Goal: Task Accomplishment & Management: Use online tool/utility

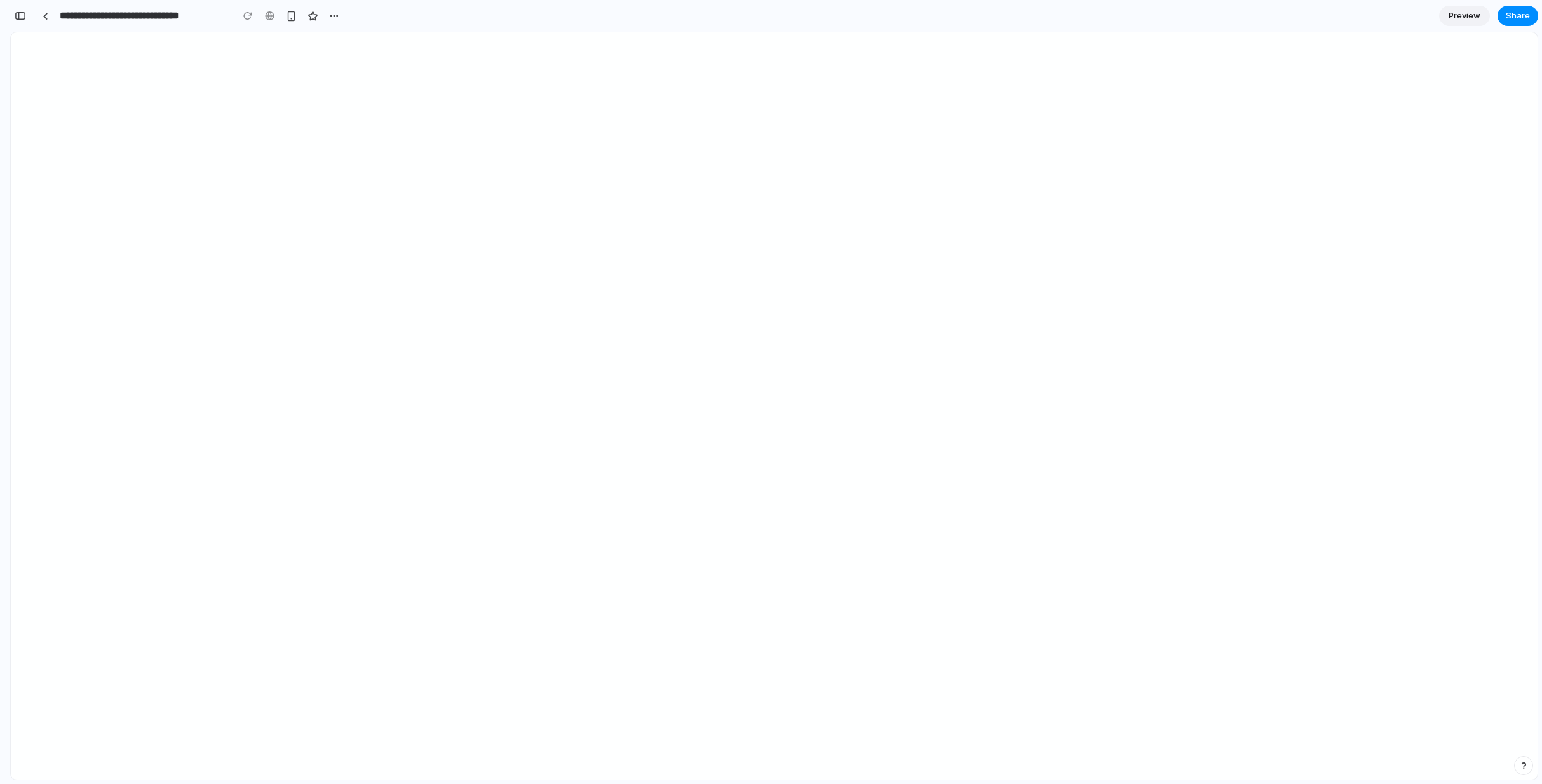
scroll to position [0, 12]
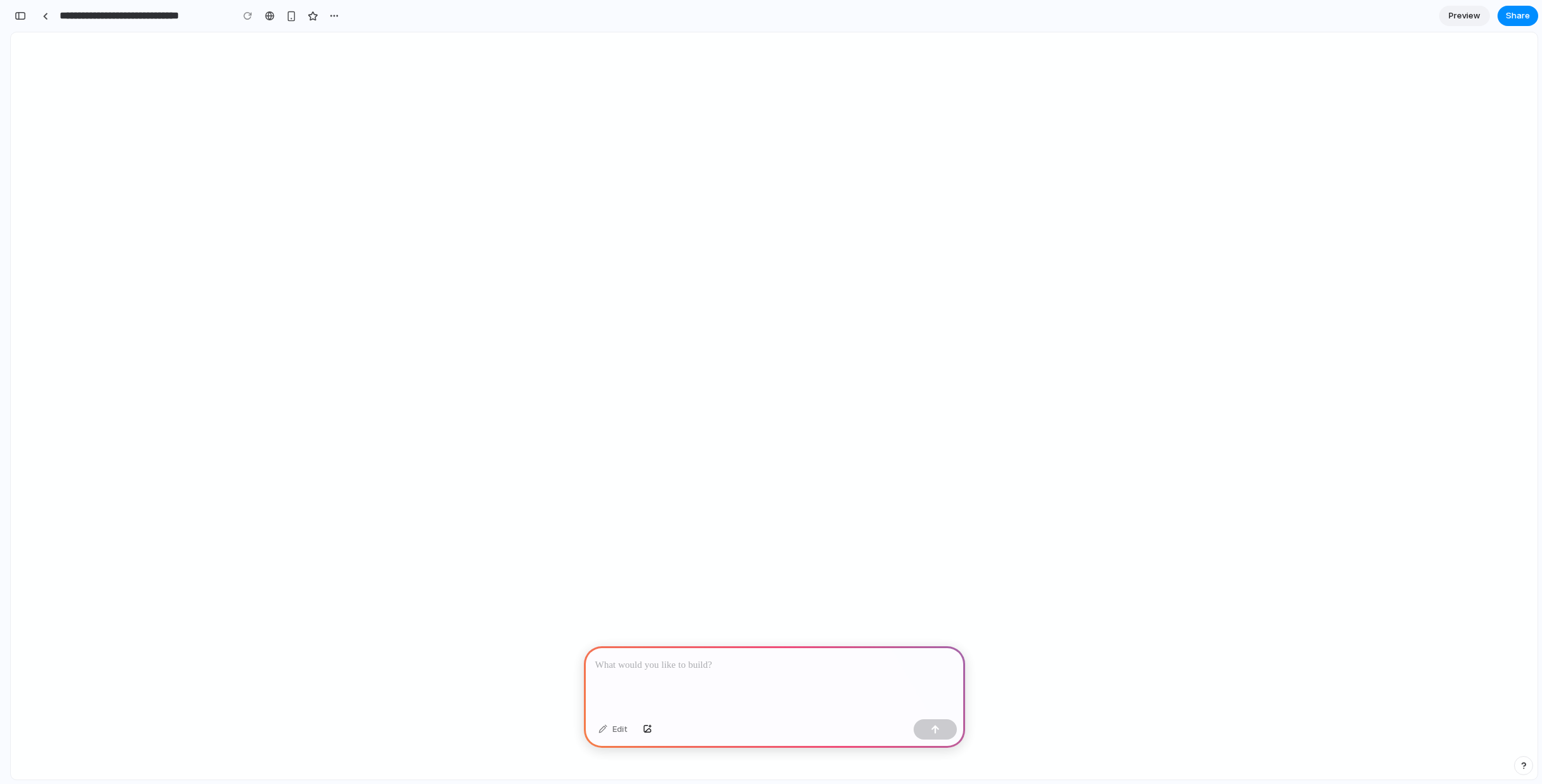
select select "****"
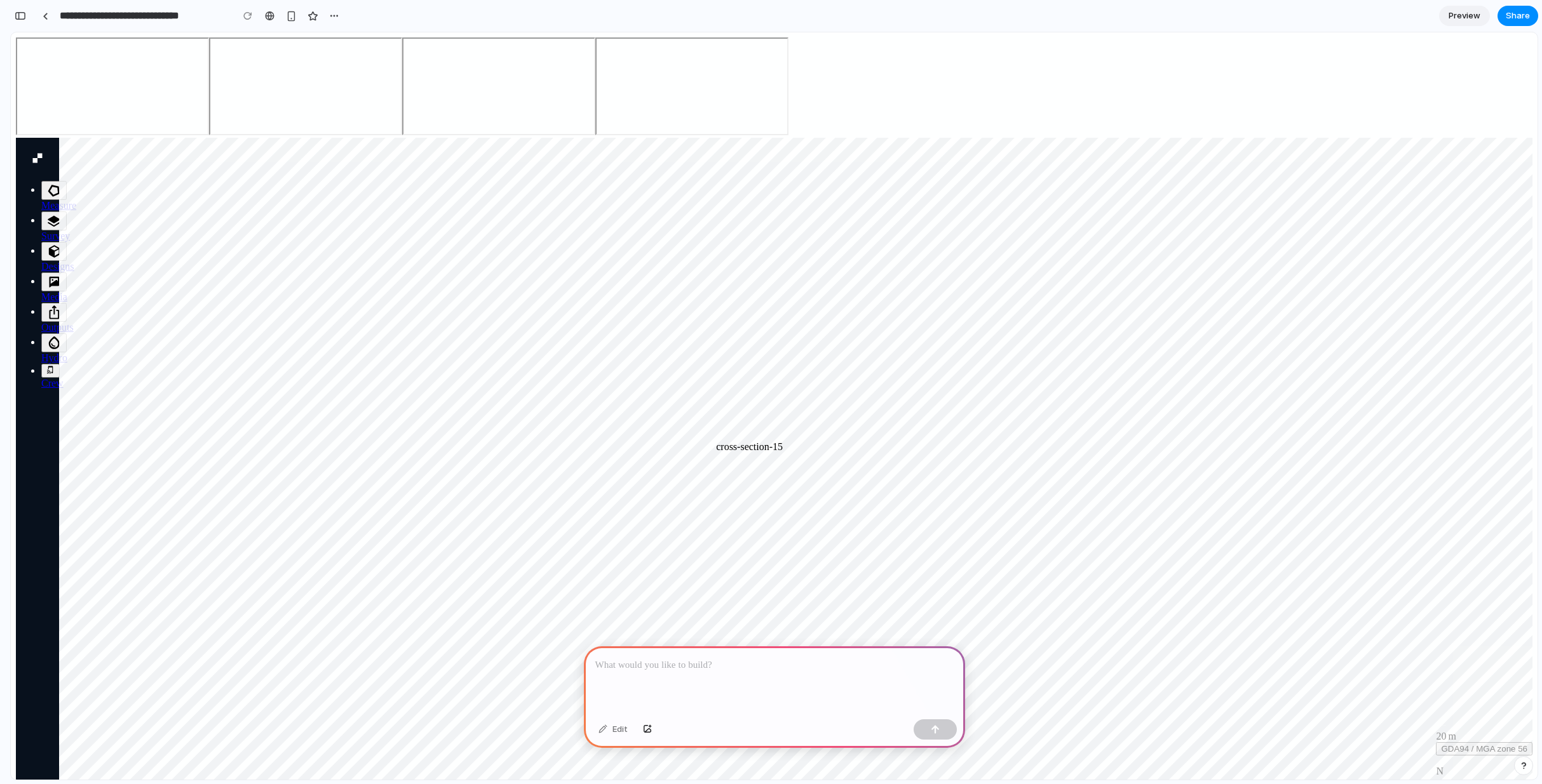
scroll to position [0, 0]
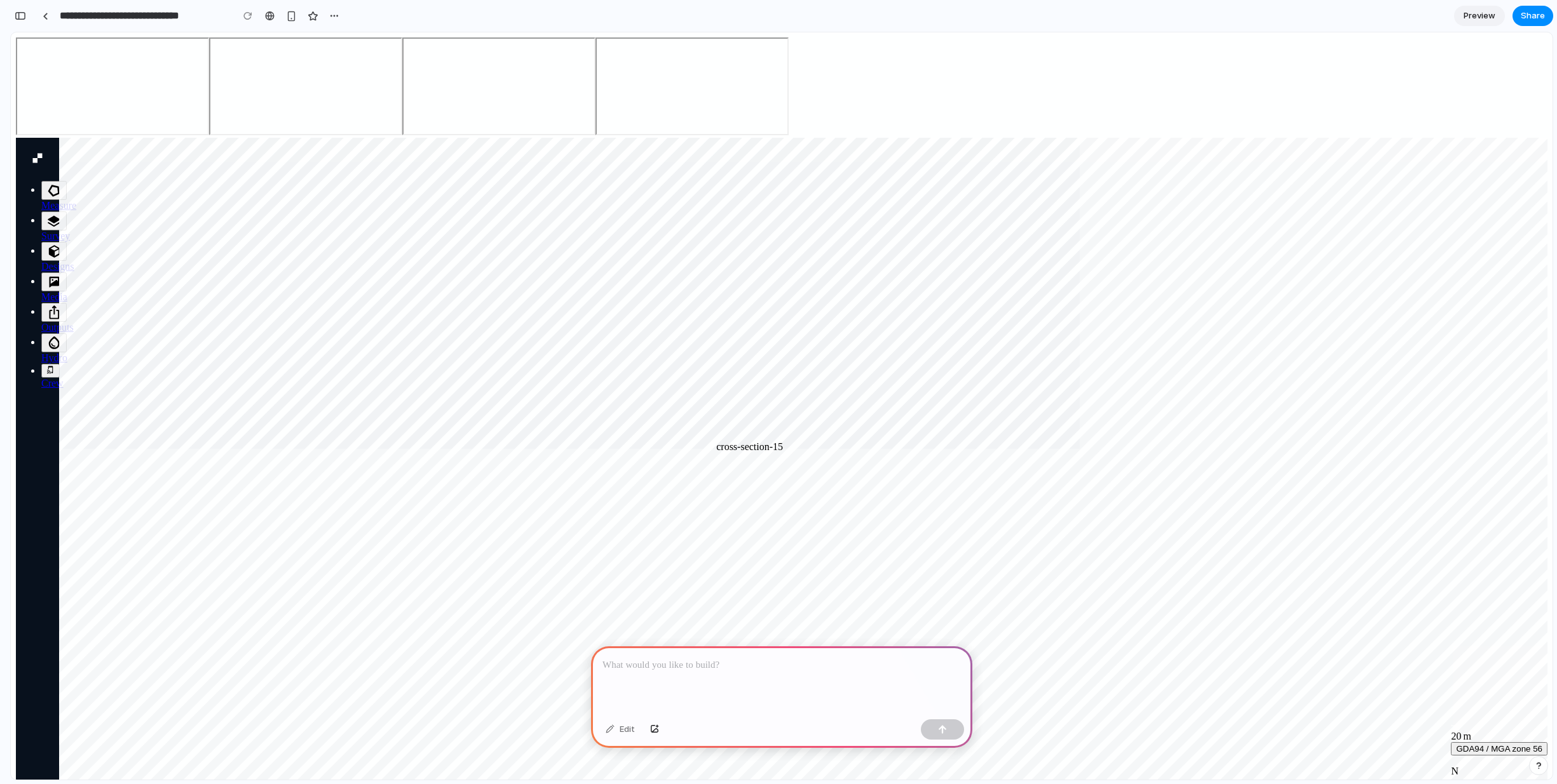
click at [743, 715] on div "Edit" at bounding box center [781, 731] width 381 height 34
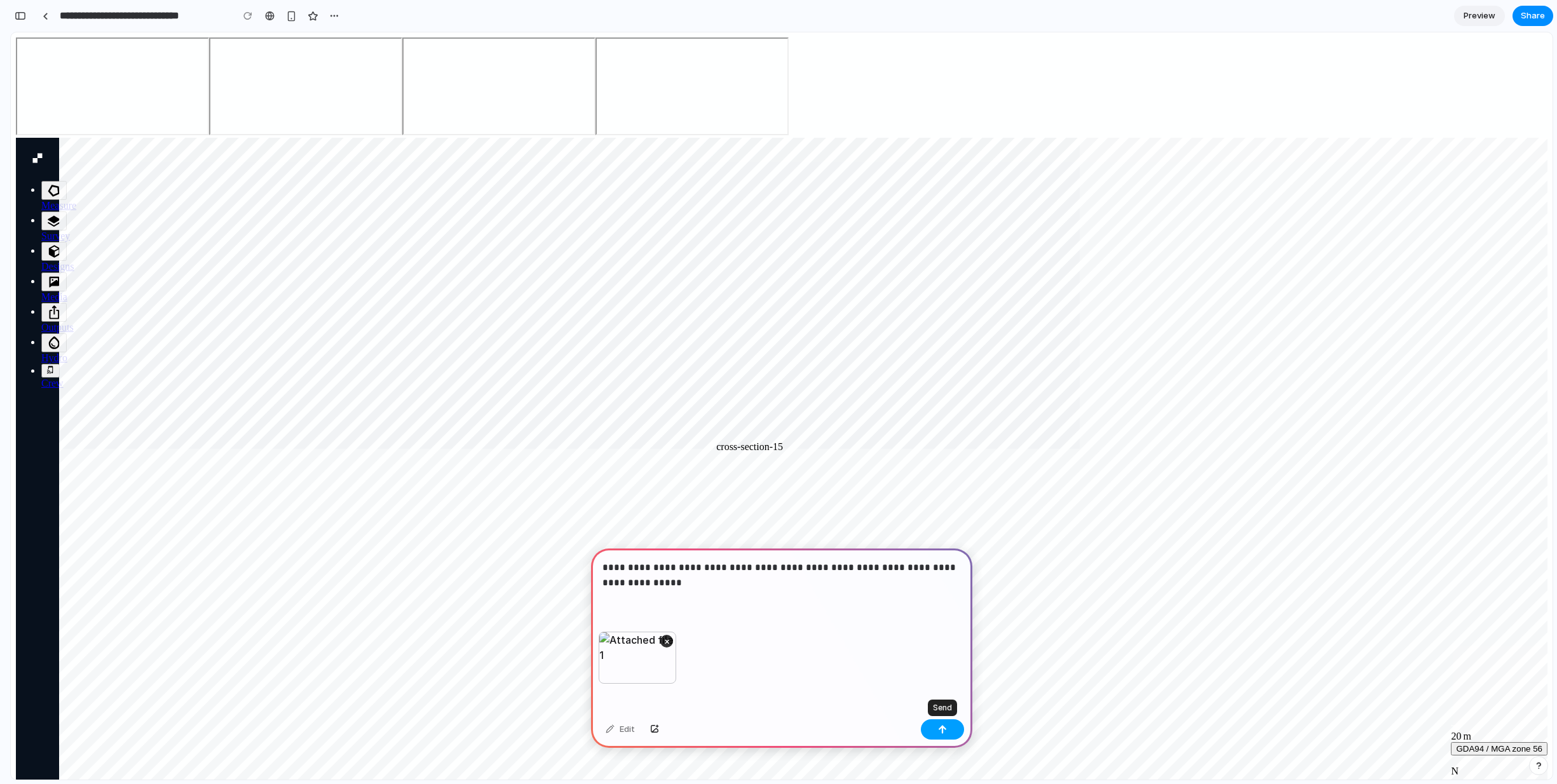
click at [954, 724] on button "button" at bounding box center [942, 729] width 43 height 20
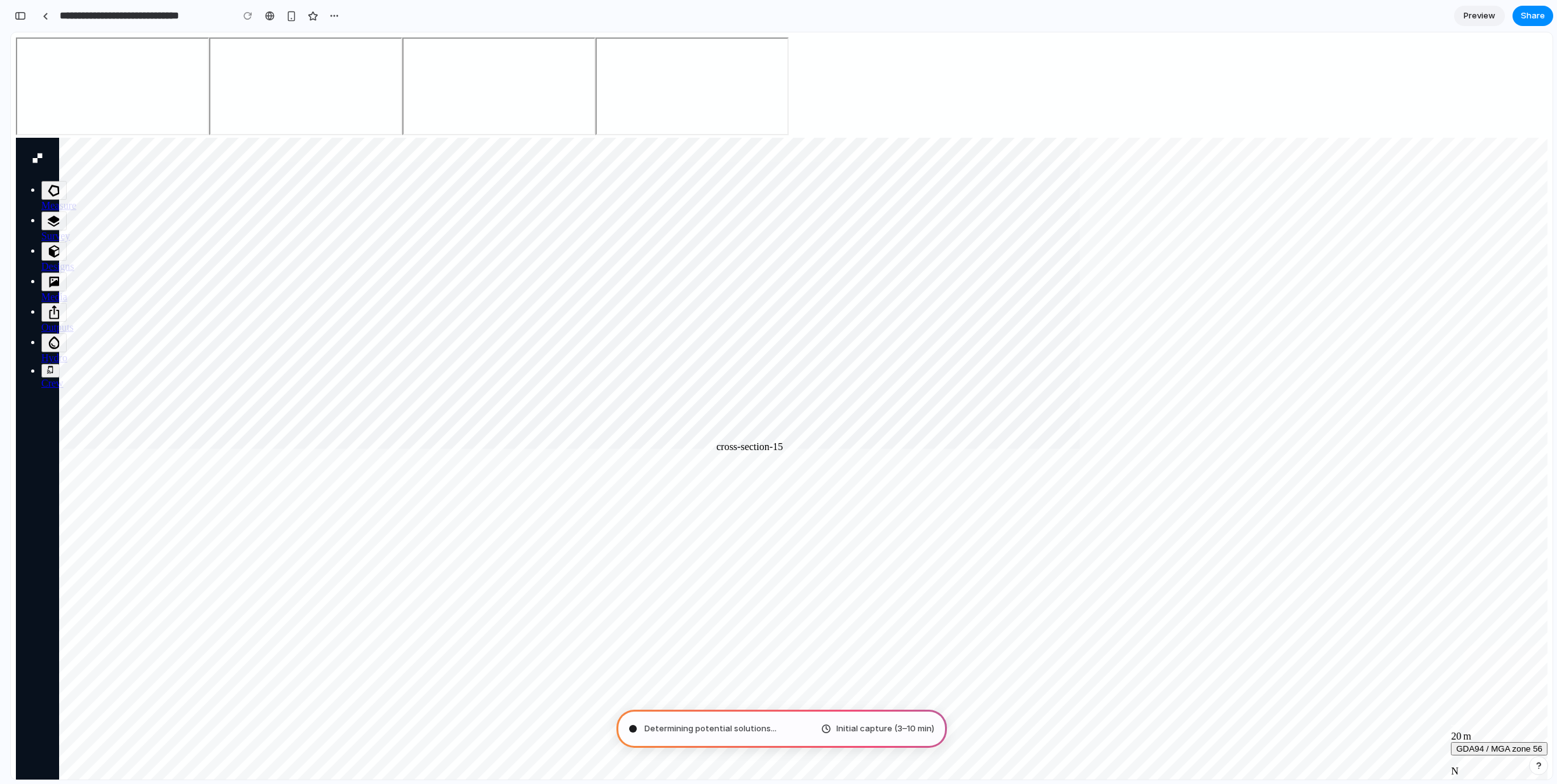
click at [26, 16] on button "button" at bounding box center [20, 16] width 20 height 20
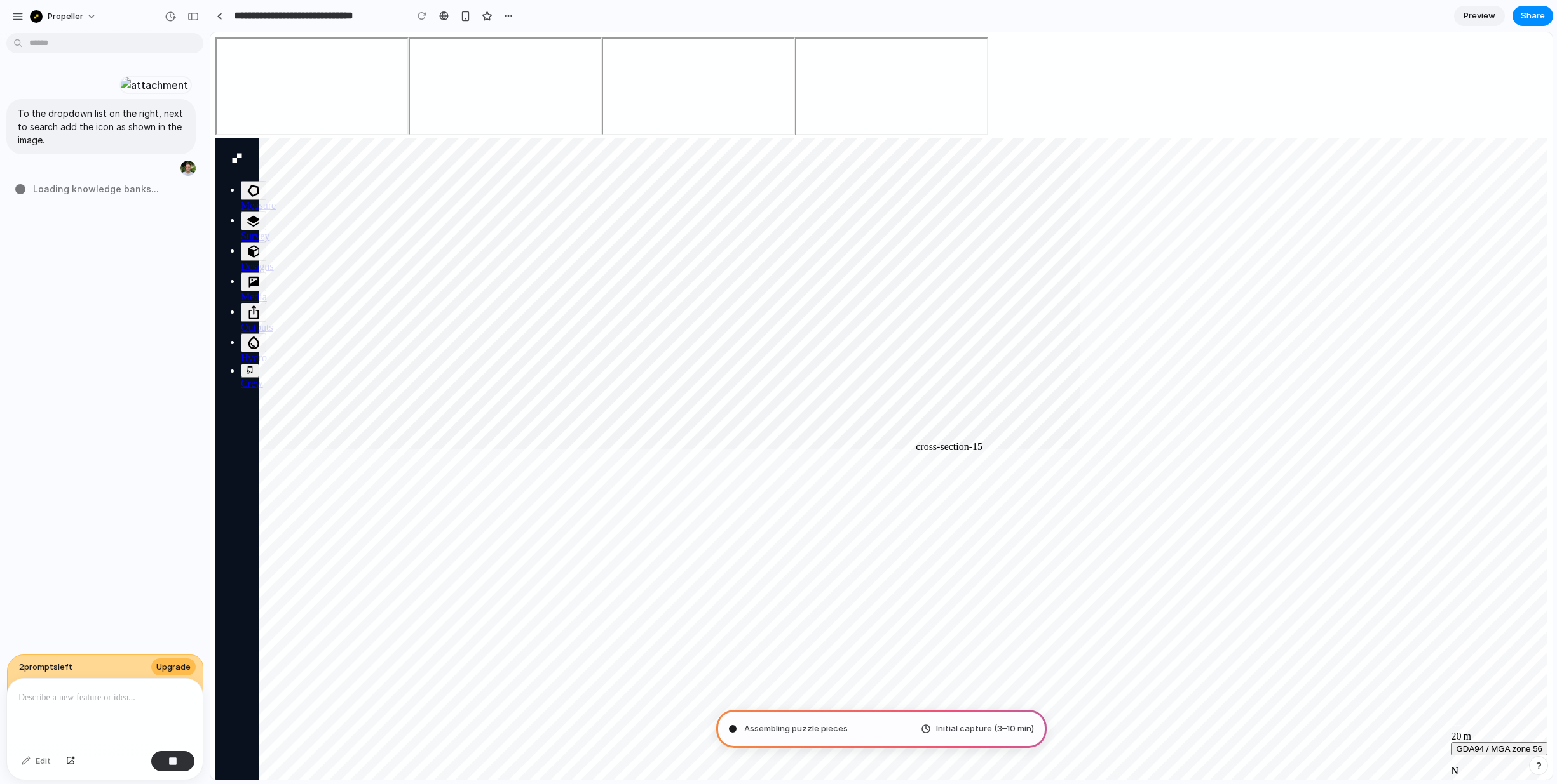
click at [98, 668] on div "2 prompt s left Upgrade" at bounding box center [105, 677] width 197 height 45
click at [191, 21] on button "button" at bounding box center [193, 17] width 20 height 20
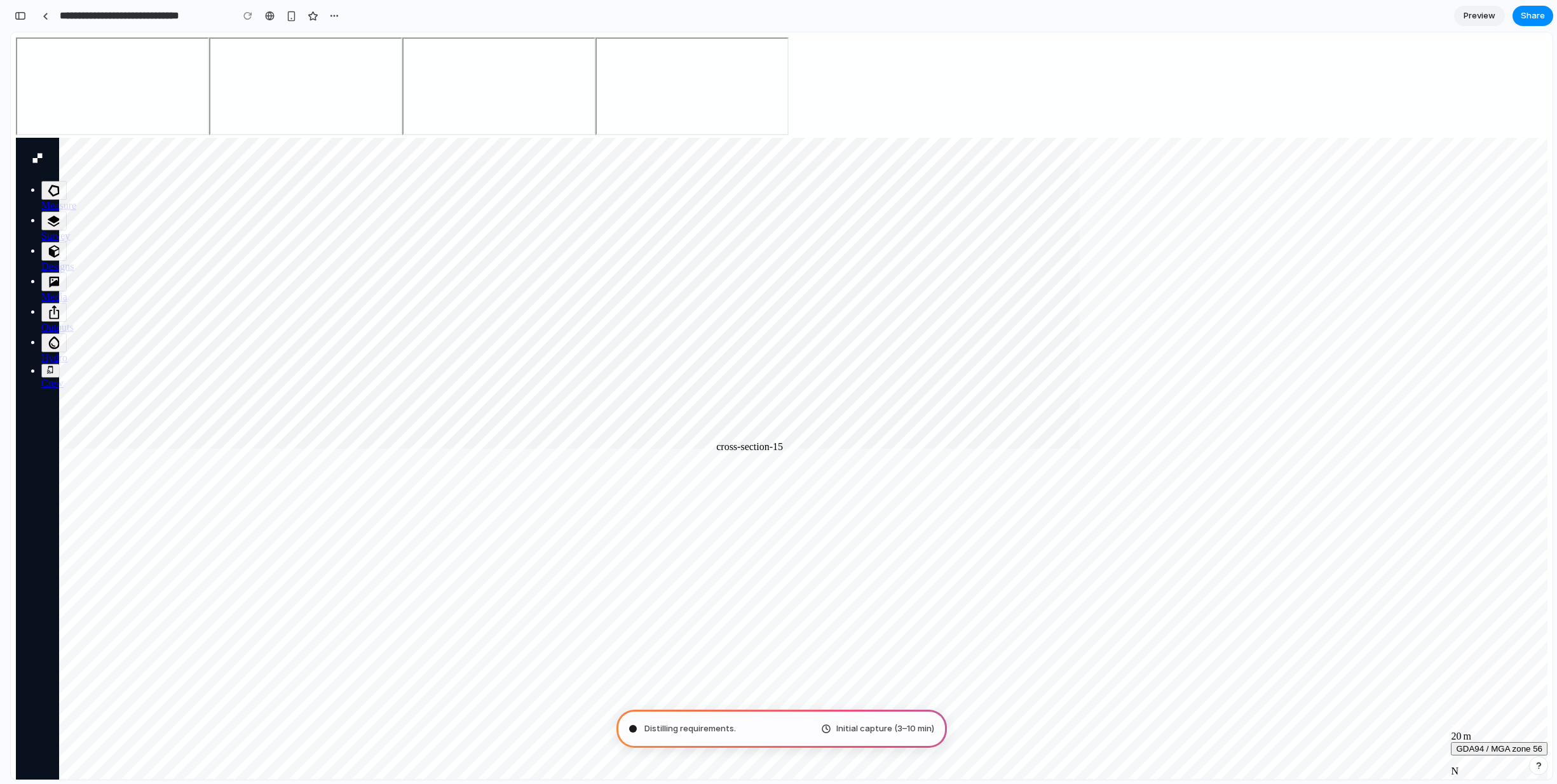
click at [192, 18] on input "**********" at bounding box center [142, 16] width 171 height 22
click at [22, 16] on div "button" at bounding box center [20, 16] width 12 height 9
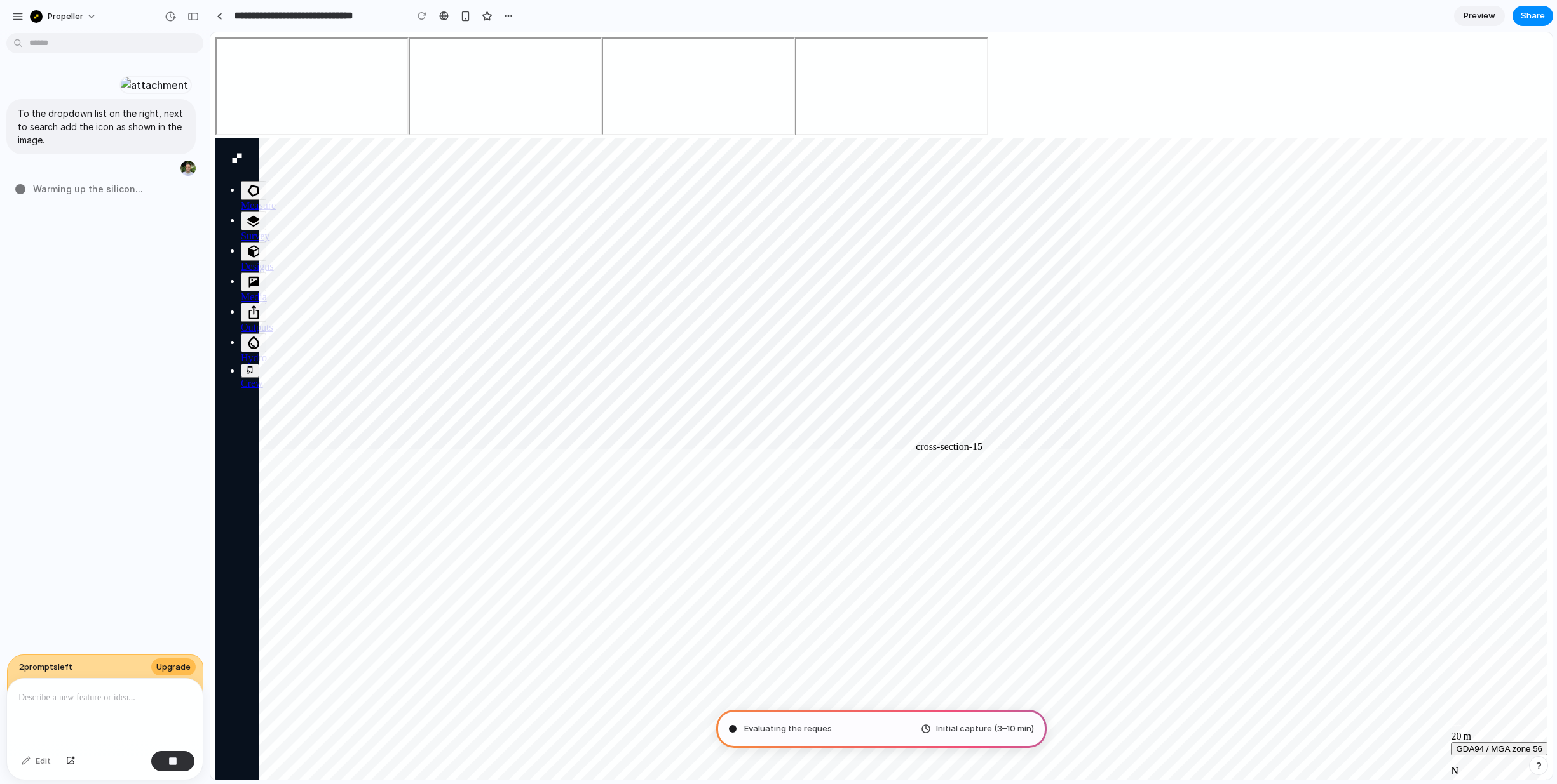
type input "**********"
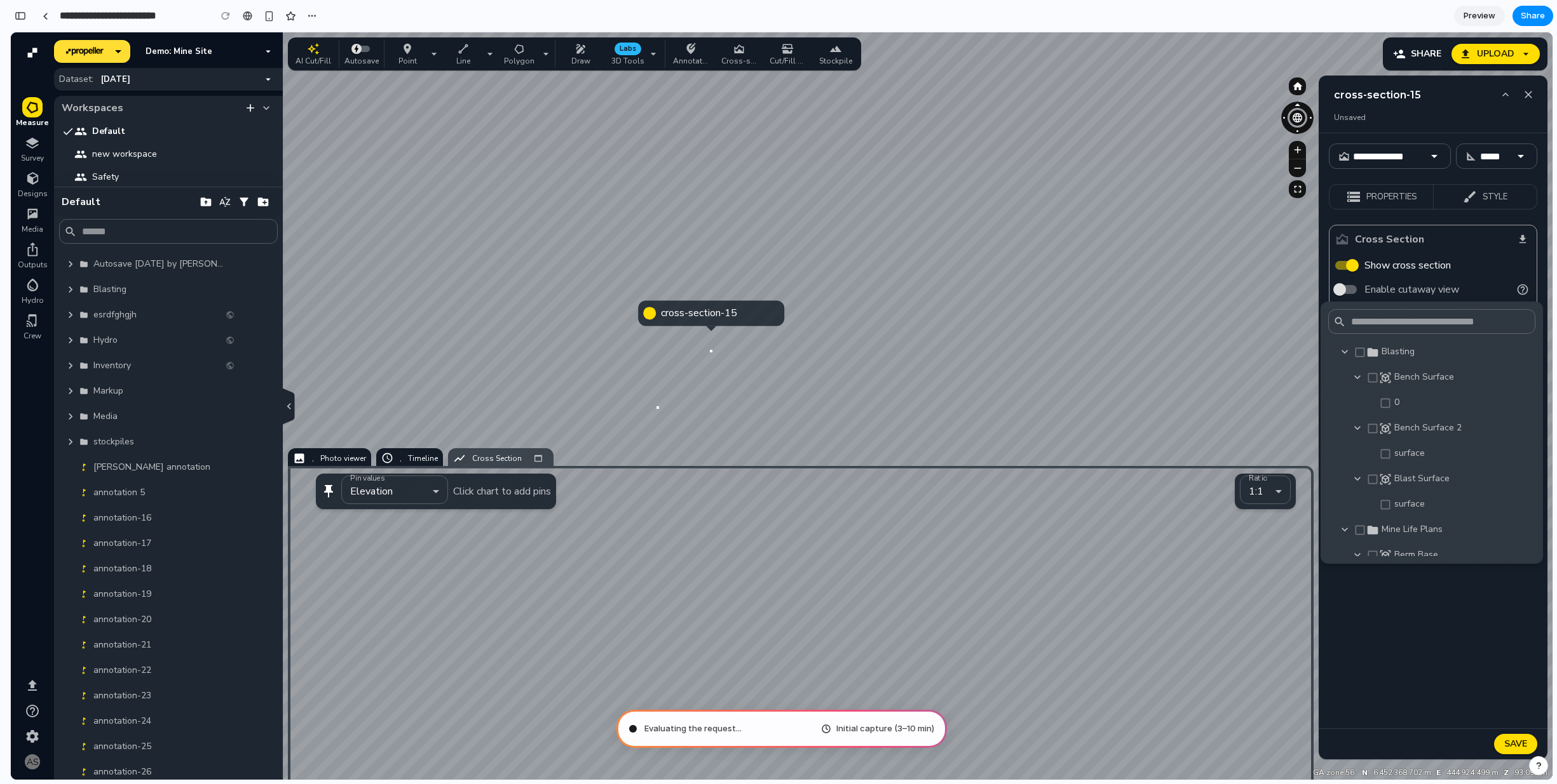
scroll to position [302, 0]
click at [14, 20] on button "button" at bounding box center [20, 16] width 20 height 20
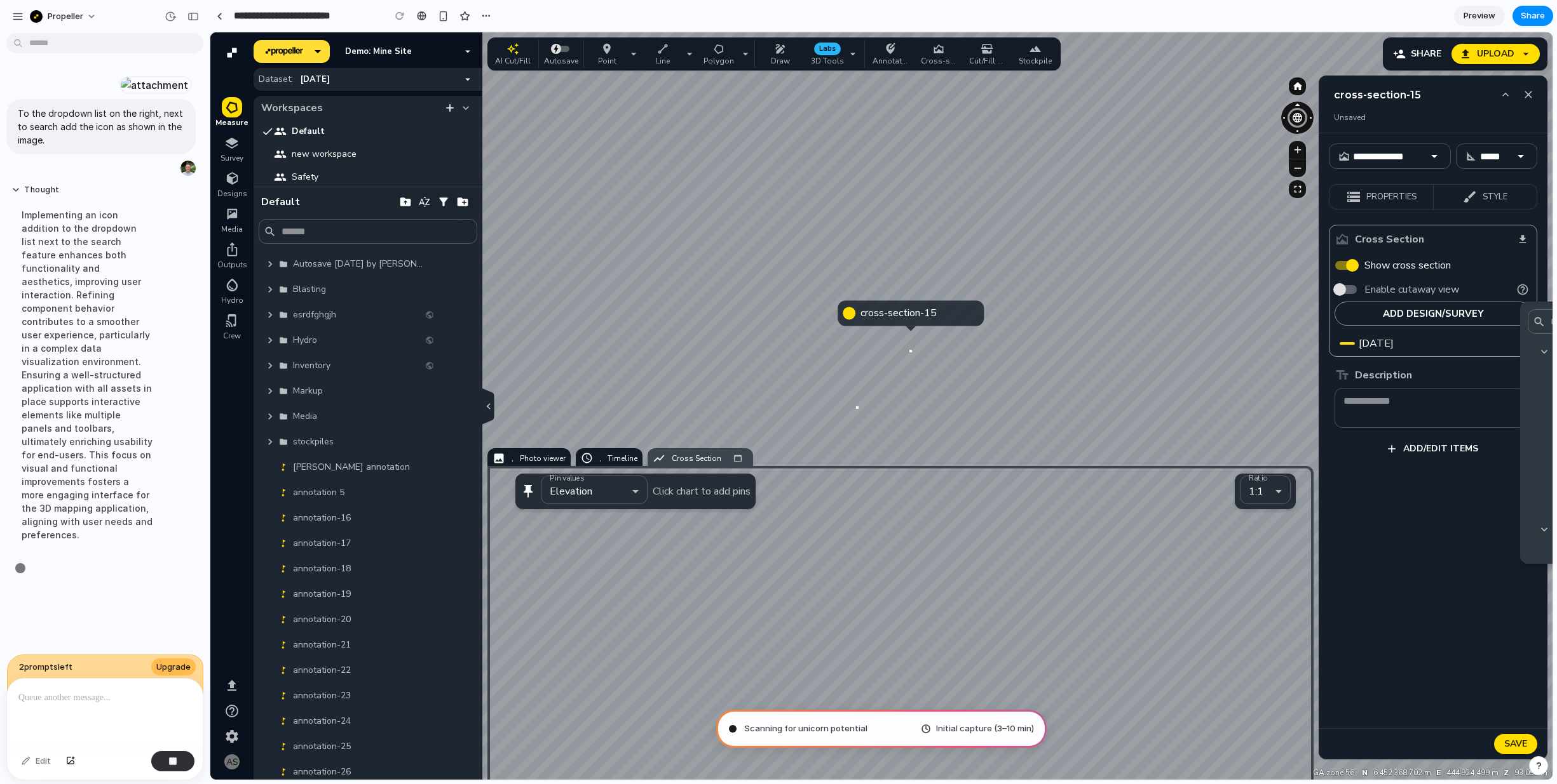
scroll to position [93, 0]
click at [199, 20] on button "button" at bounding box center [193, 17] width 20 height 20
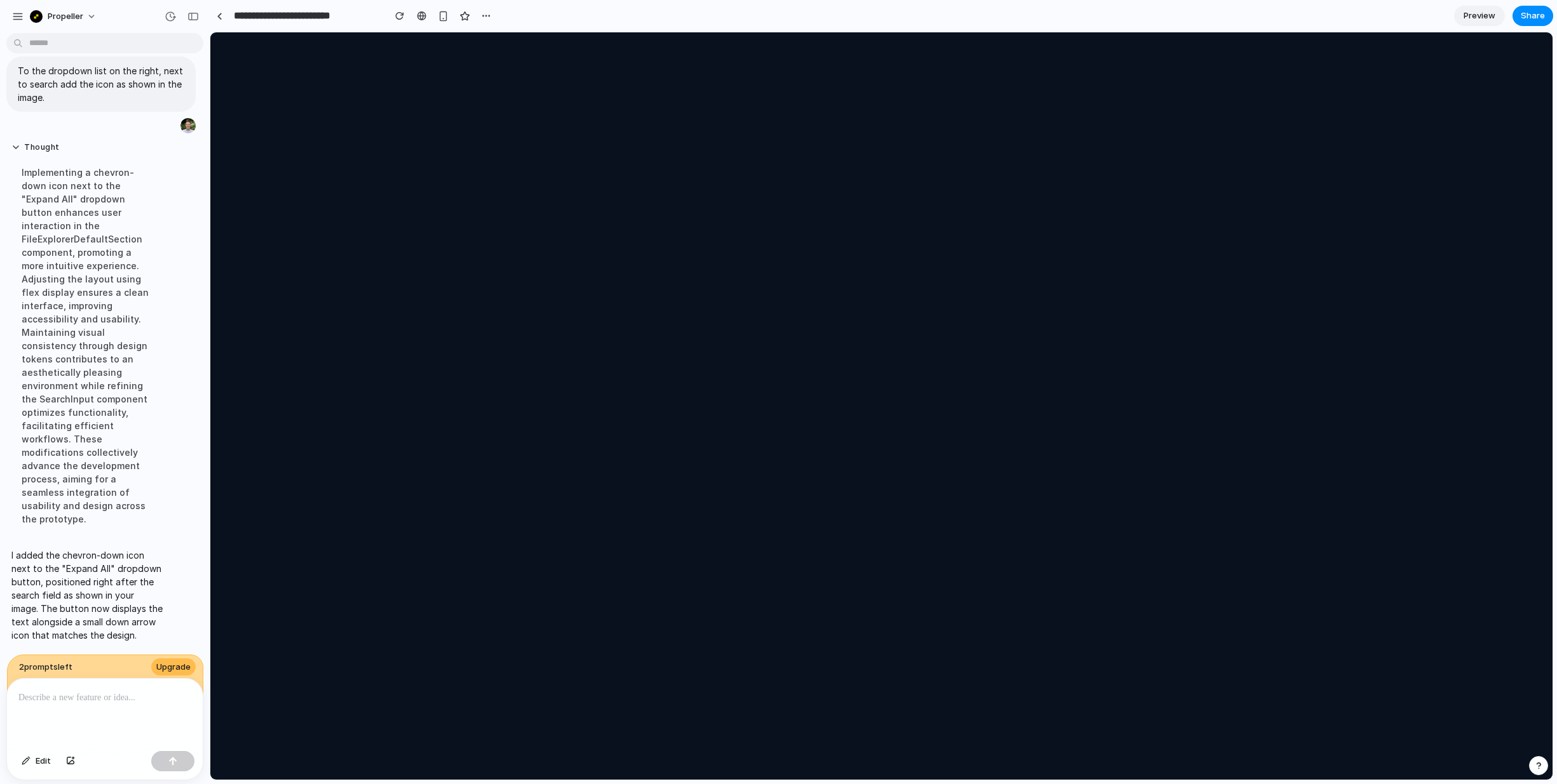
scroll to position [0, 0]
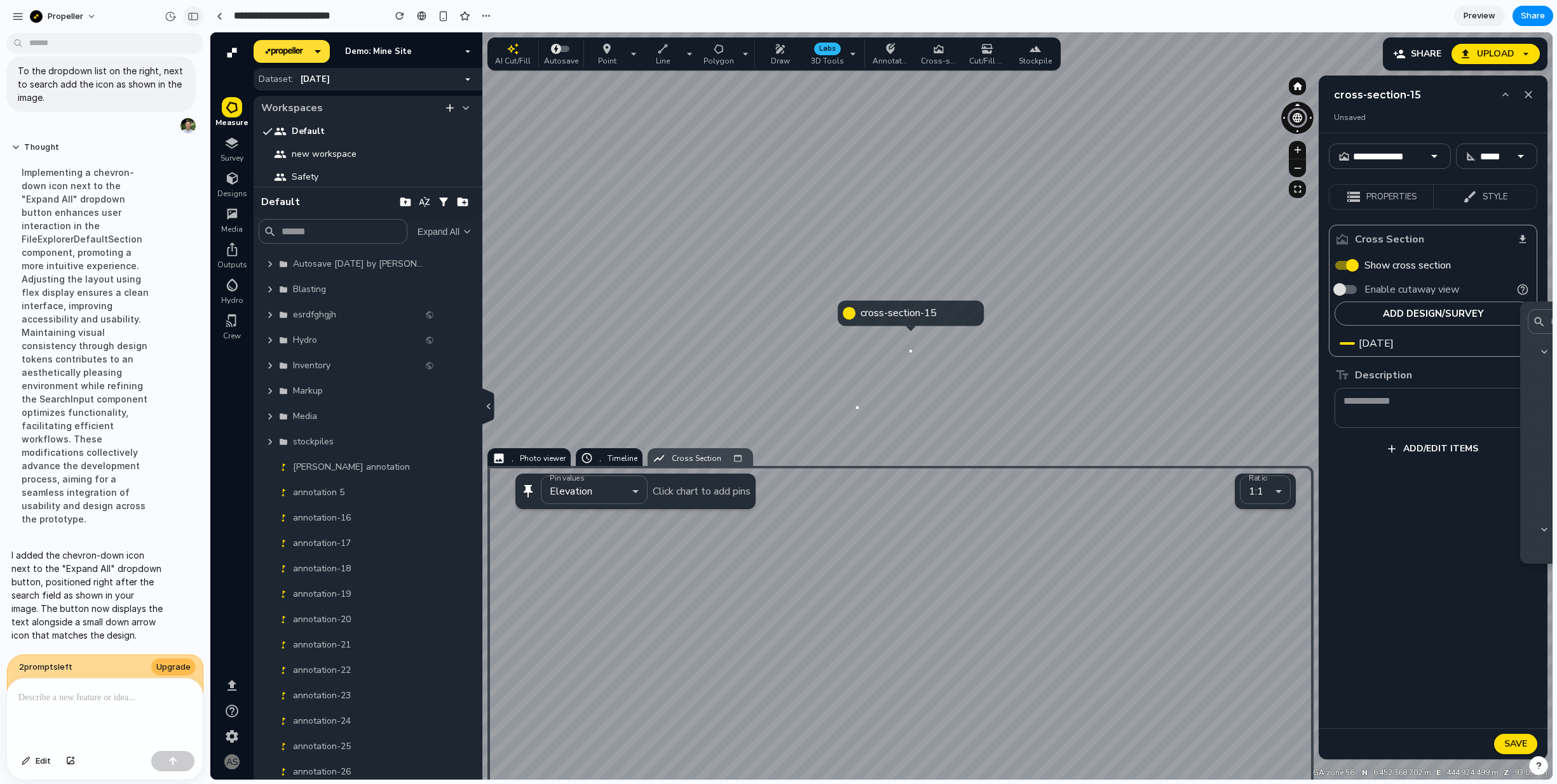
click at [194, 17] on div "button" at bounding box center [193, 16] width 12 height 9
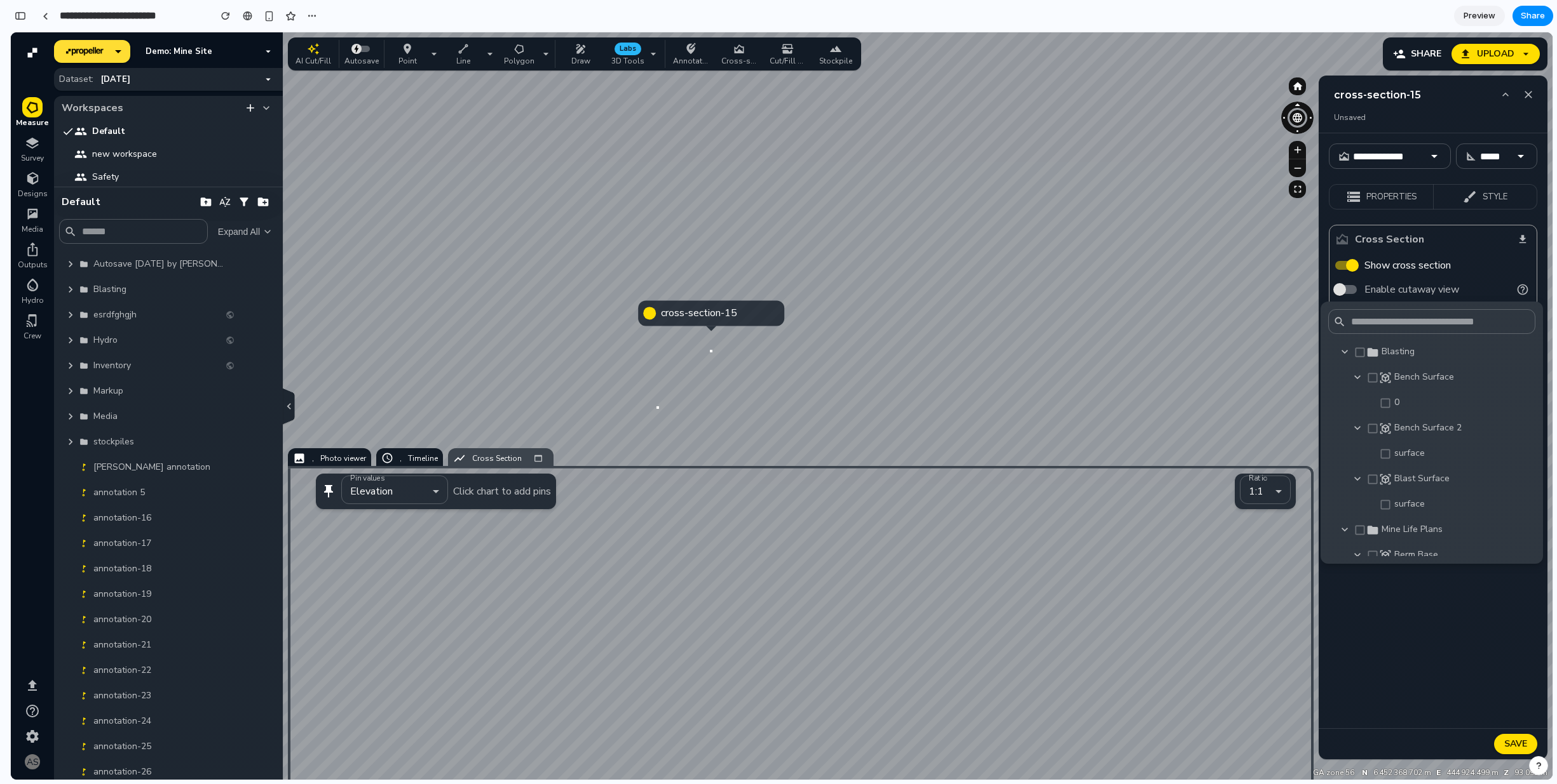
click at [240, 232] on div at bounding box center [781, 406] width 1541 height 748
click at [256, 229] on div at bounding box center [781, 406] width 1541 height 748
click at [236, 261] on div at bounding box center [781, 406] width 1541 height 748
click at [245, 232] on div at bounding box center [781, 406] width 1541 height 748
click at [18, 17] on div "button" at bounding box center [20, 16] width 12 height 9
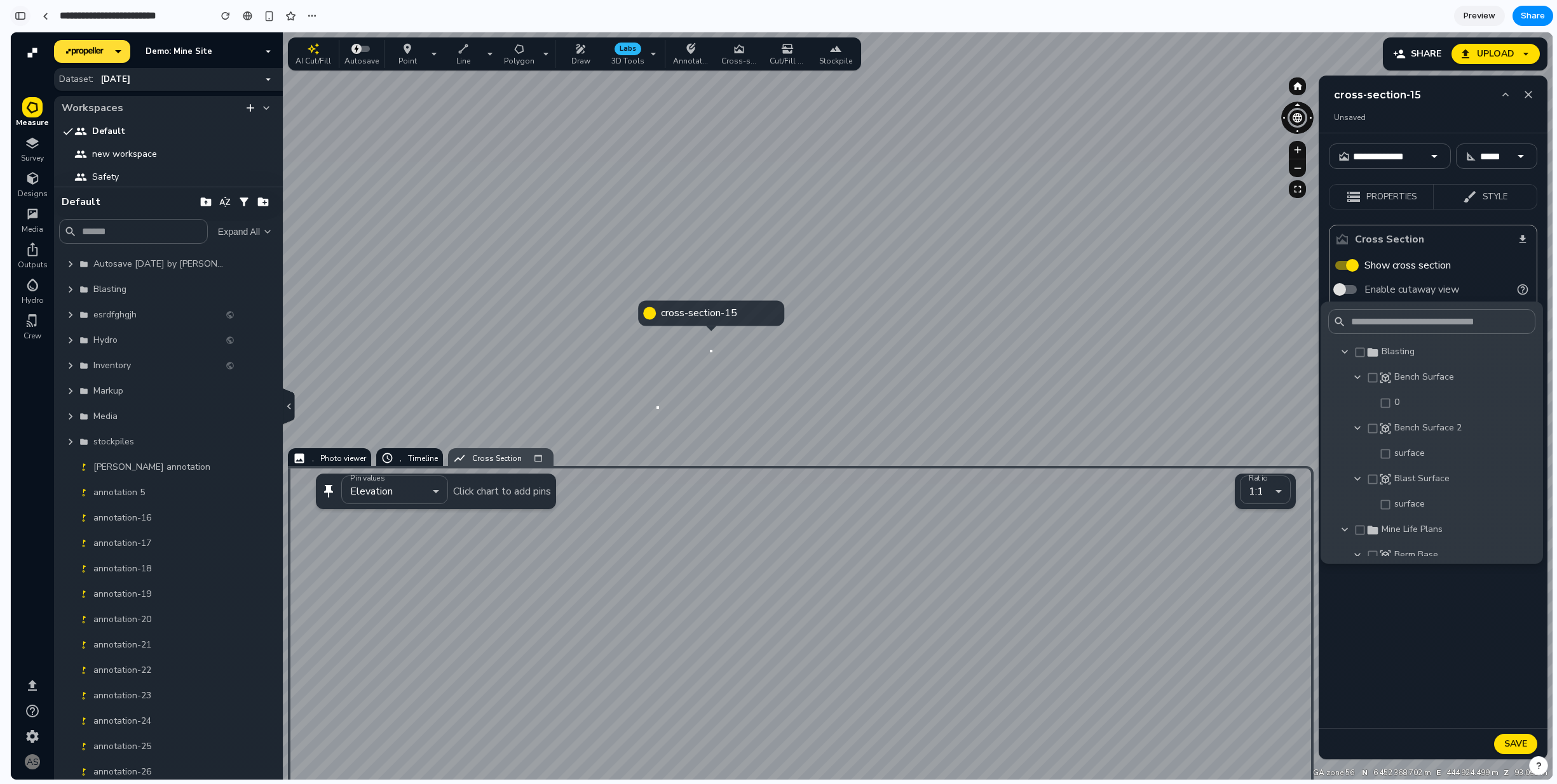
scroll to position [199, 0]
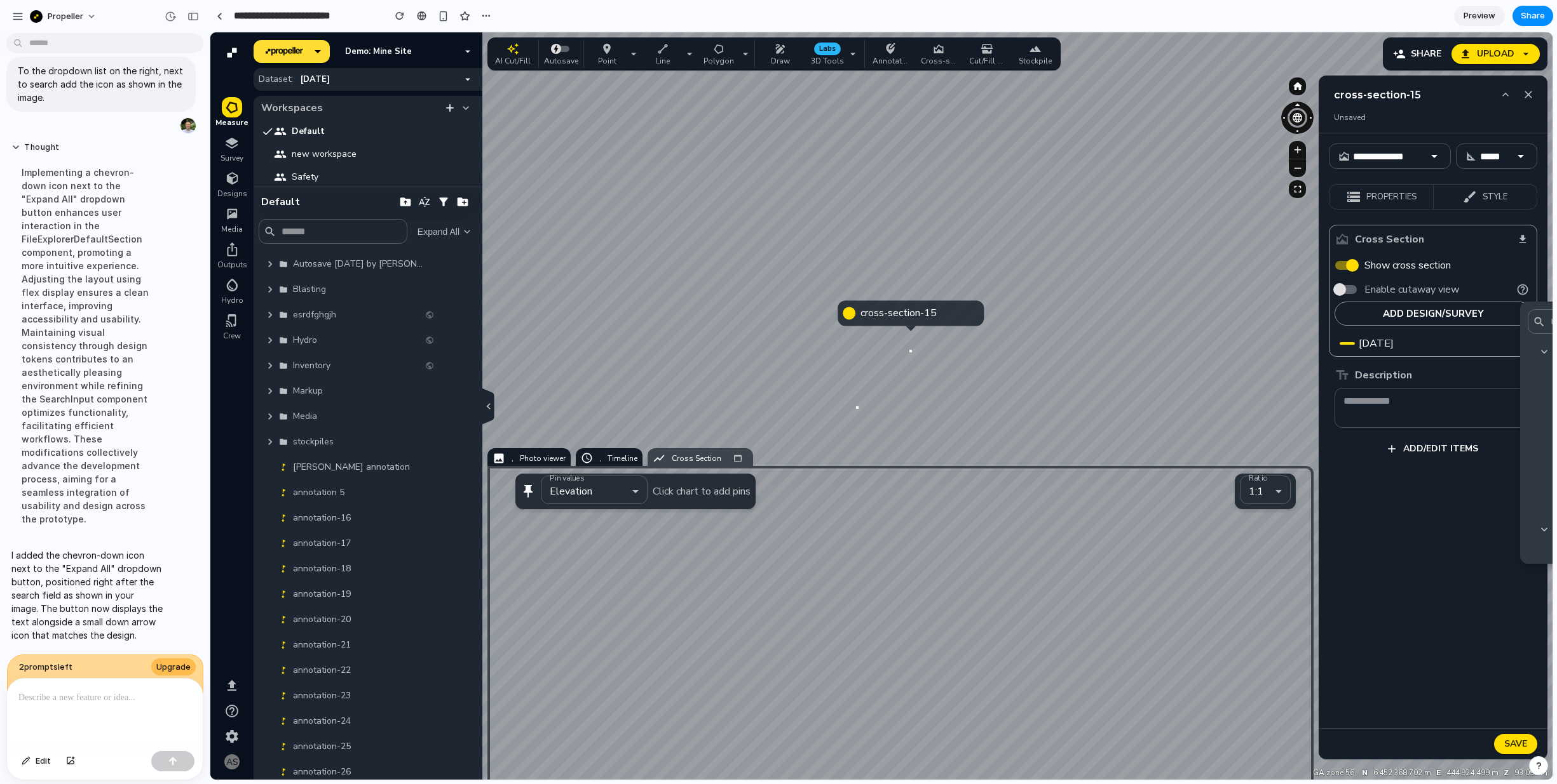
click at [119, 692] on p at bounding box center [104, 698] width 173 height 16
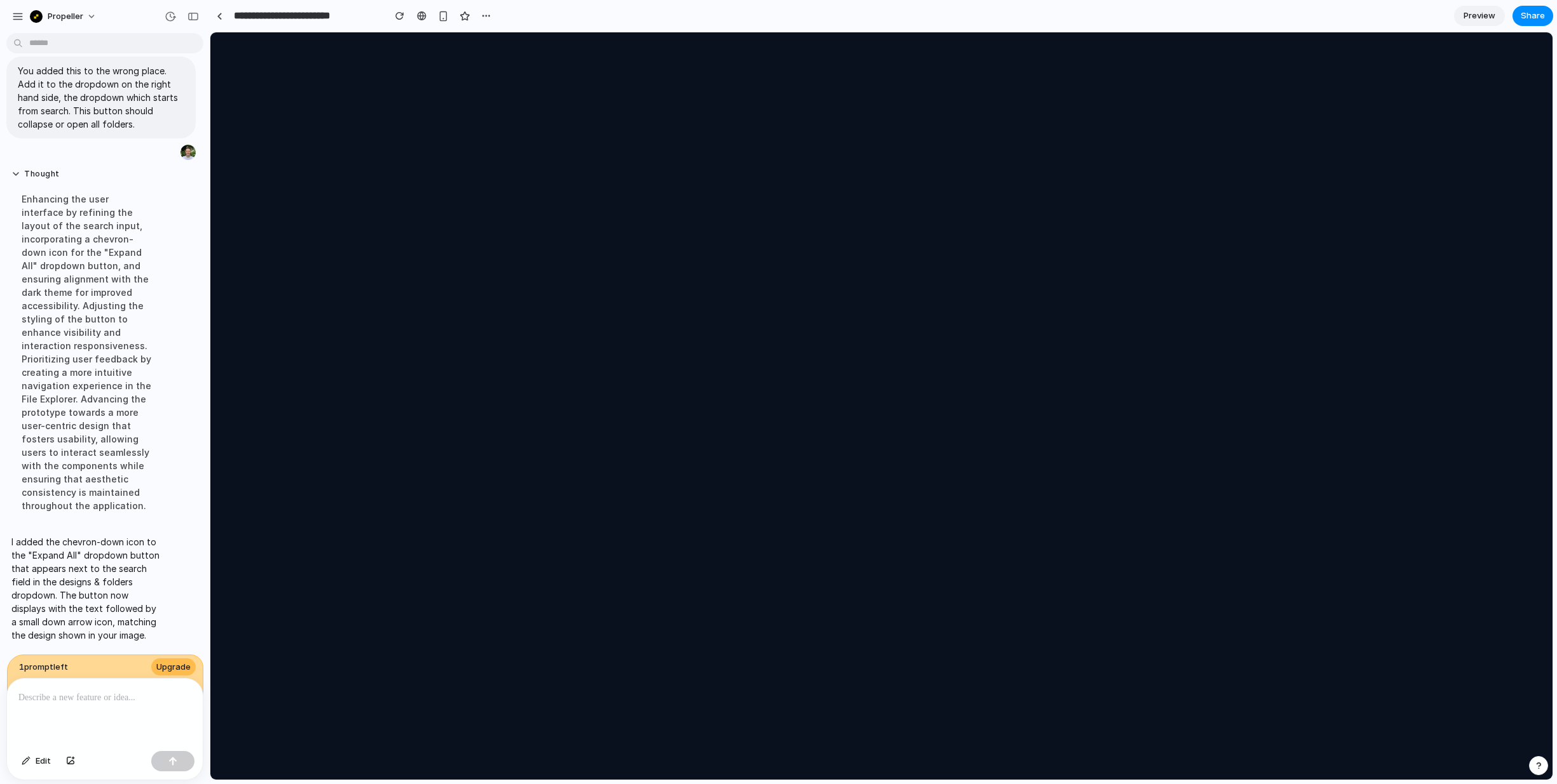
scroll to position [0, 0]
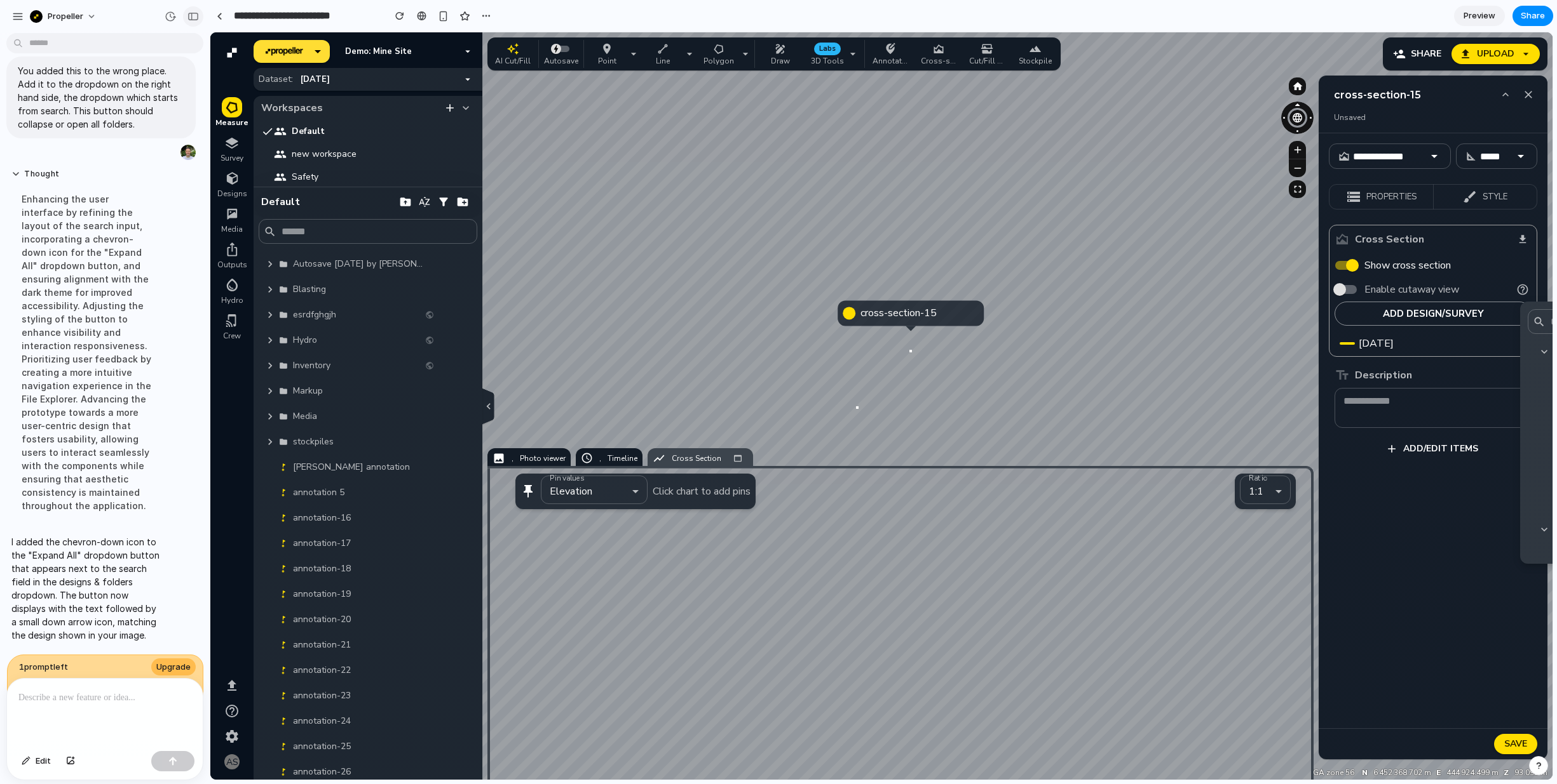
click at [192, 16] on div "button" at bounding box center [193, 16] width 12 height 9
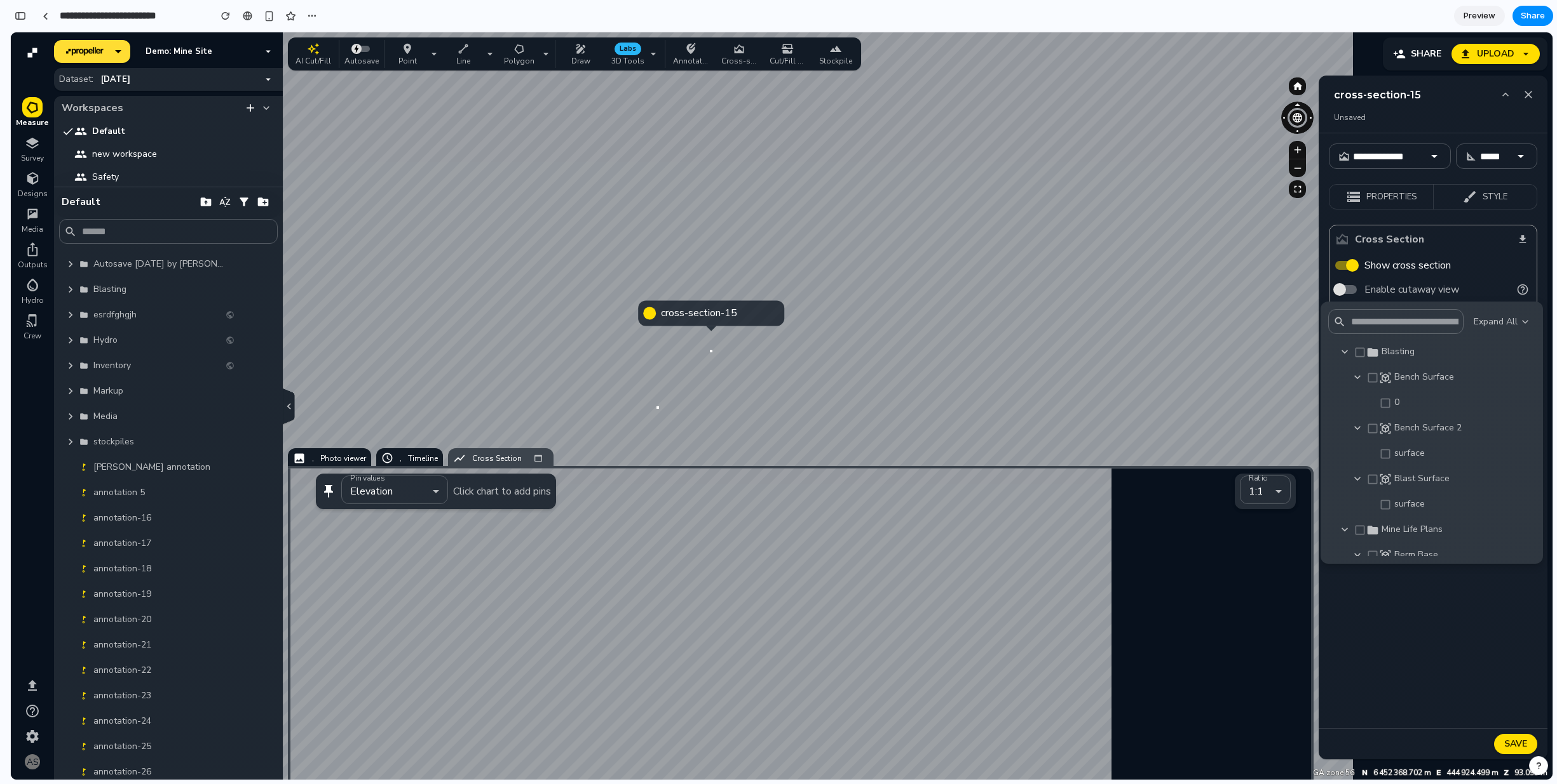
scroll to position [474, 0]
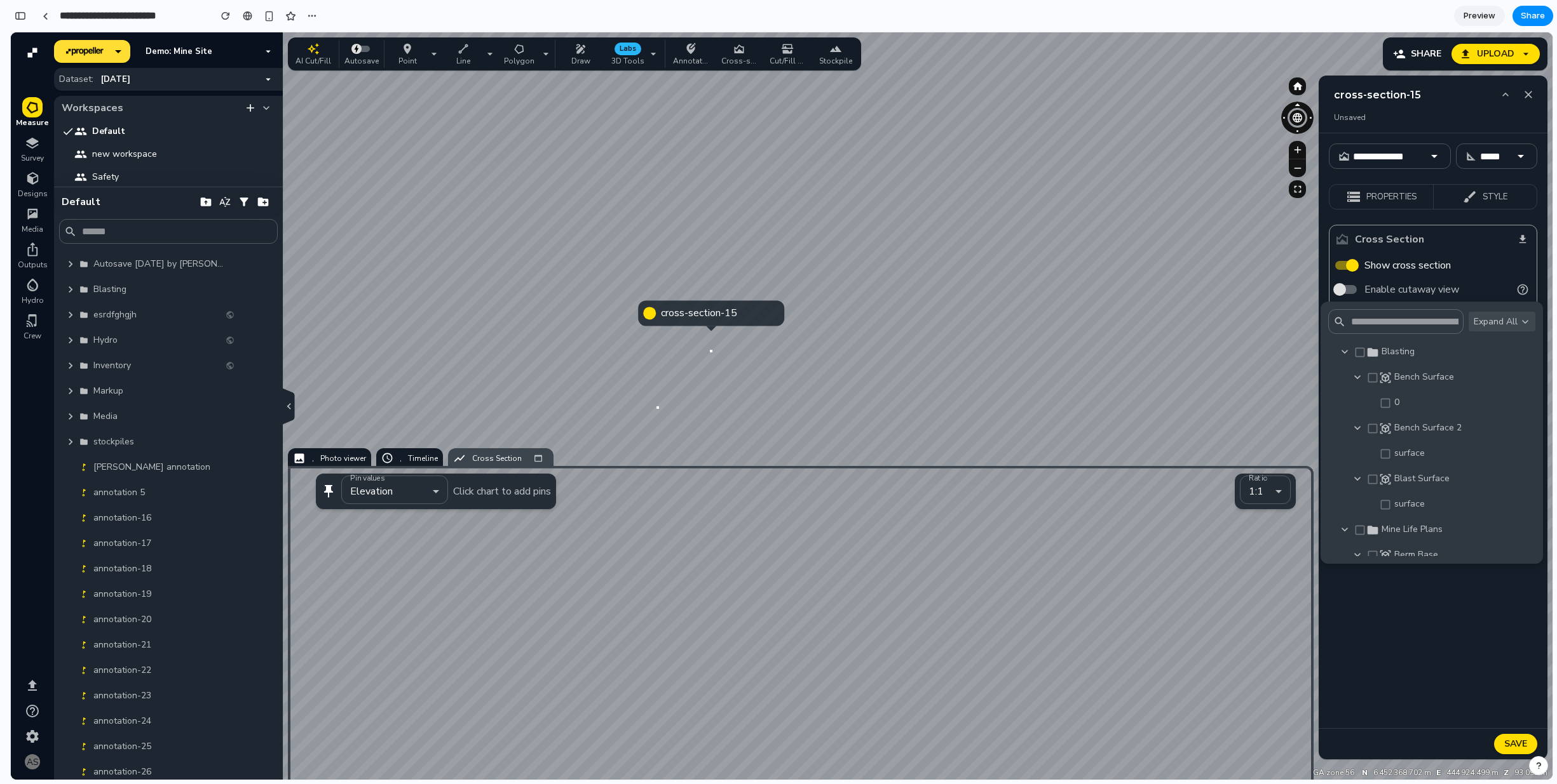
click at [1505, 318] on button "Expand All" at bounding box center [1501, 322] width 66 height 20
click at [1500, 325] on button "Expand All" at bounding box center [1501, 322] width 66 height 20
click at [1507, 325] on button "Expand All" at bounding box center [1501, 322] width 66 height 20
click at [1340, 352] on icon "button" at bounding box center [1344, 351] width 13 height 13
click at [1345, 353] on icon "button" at bounding box center [1344, 351] width 13 height 13
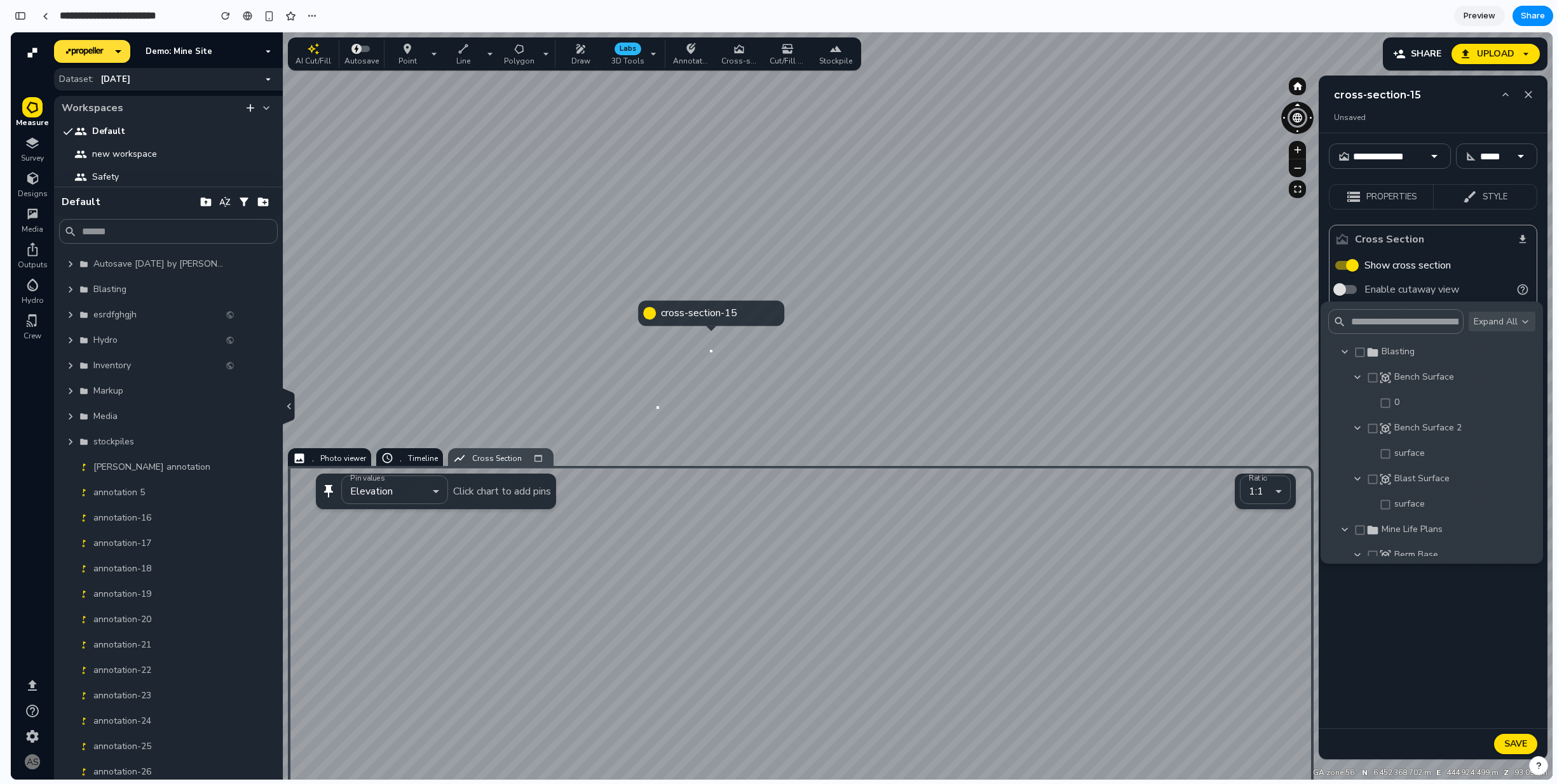
click at [1500, 325] on button "Expand All" at bounding box center [1501, 322] width 66 height 20
click at [23, 14] on div "button" at bounding box center [20, 16] width 12 height 9
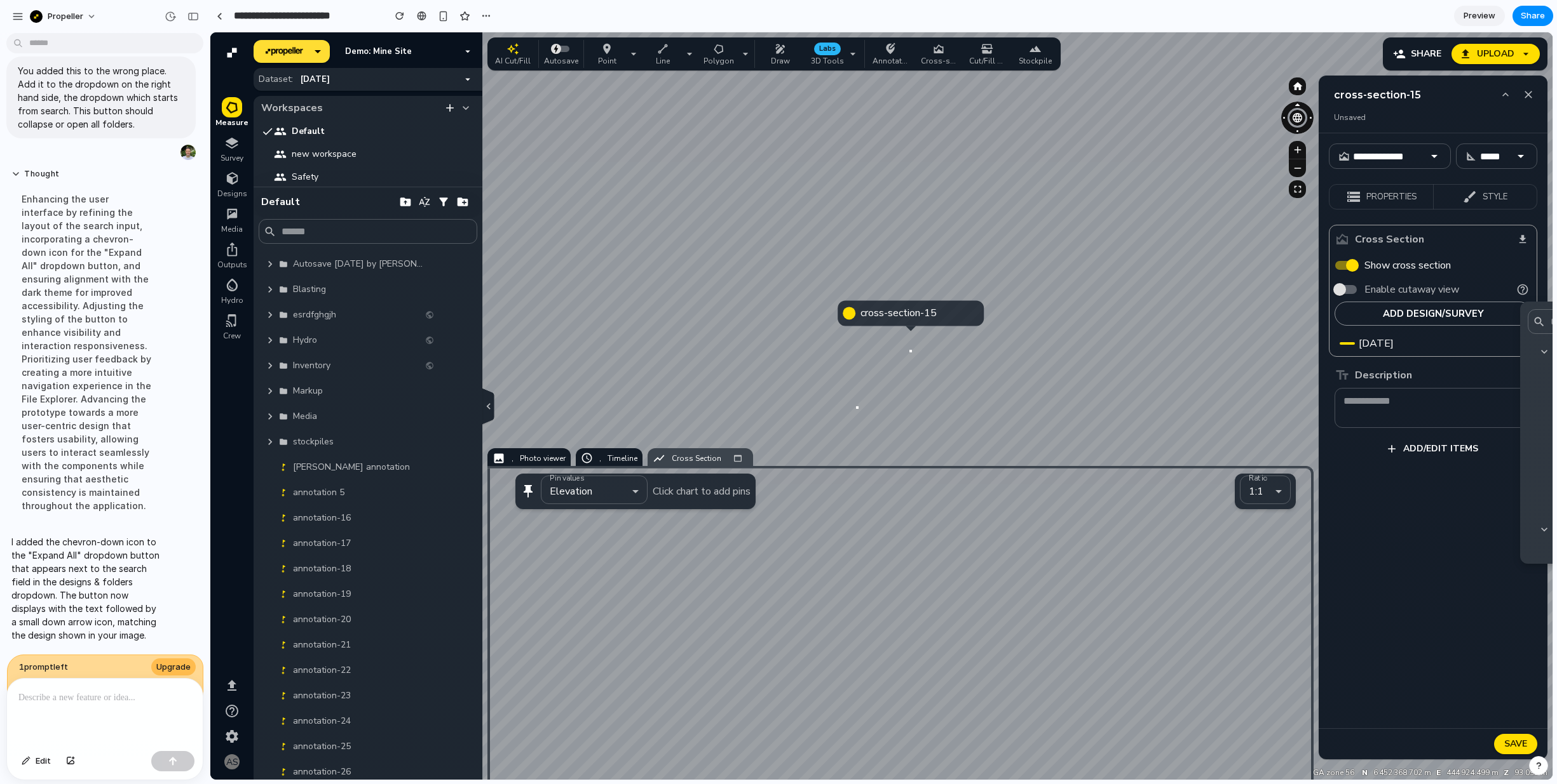
click at [115, 701] on p at bounding box center [104, 698] width 173 height 16
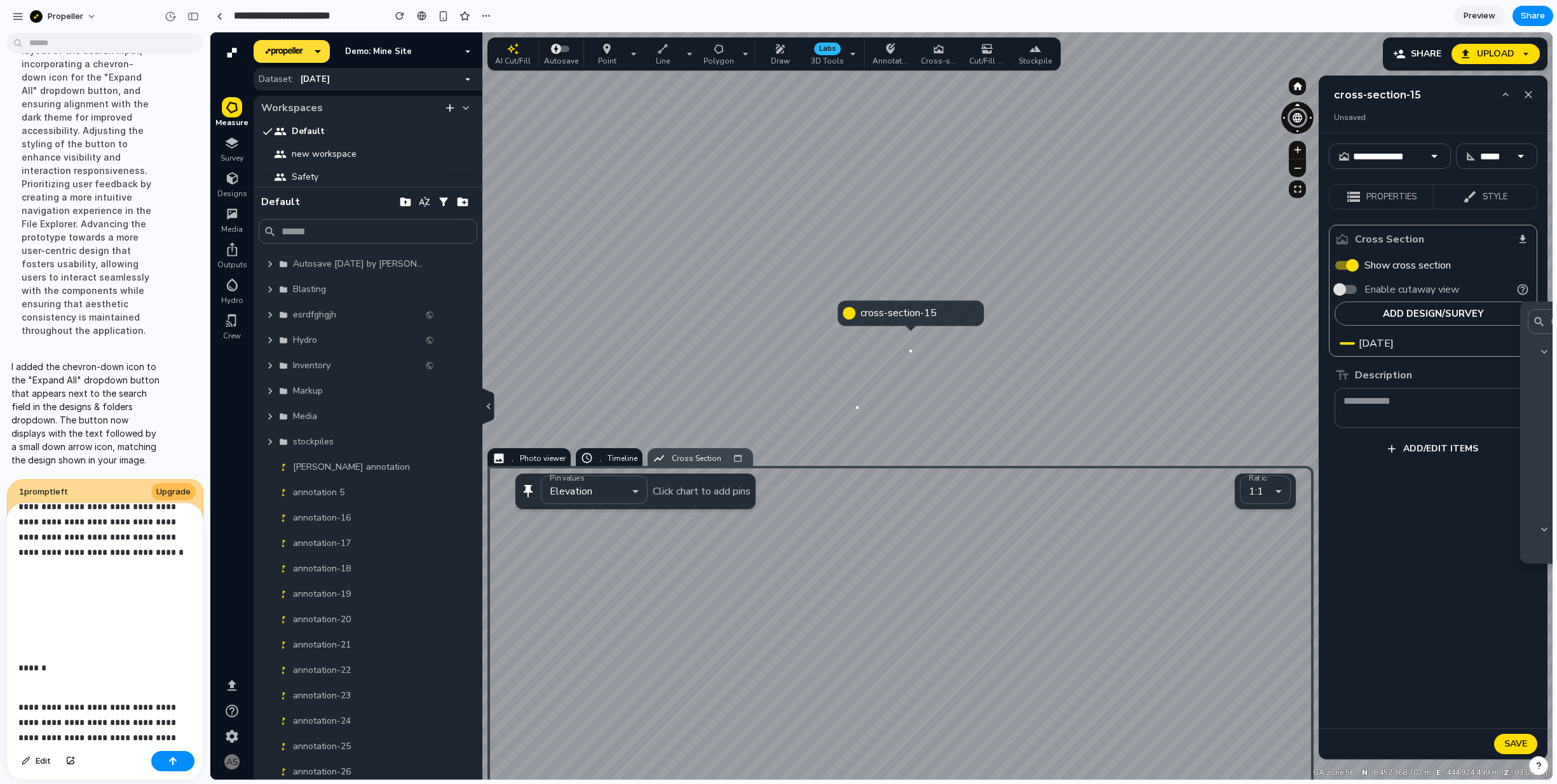
scroll to position [1274, 0]
click at [165, 761] on button "button" at bounding box center [173, 761] width 43 height 20
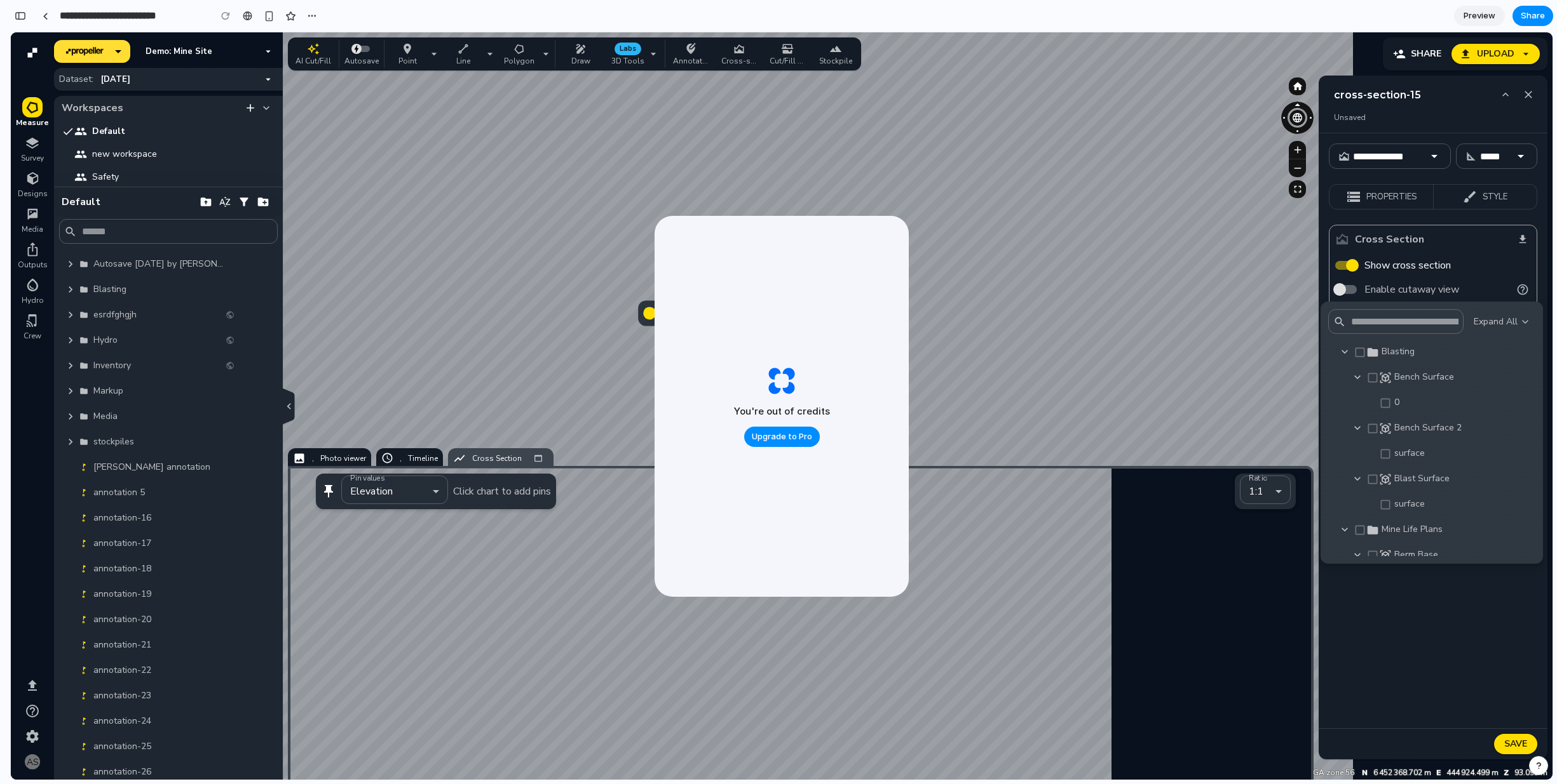
scroll to position [3509, 0]
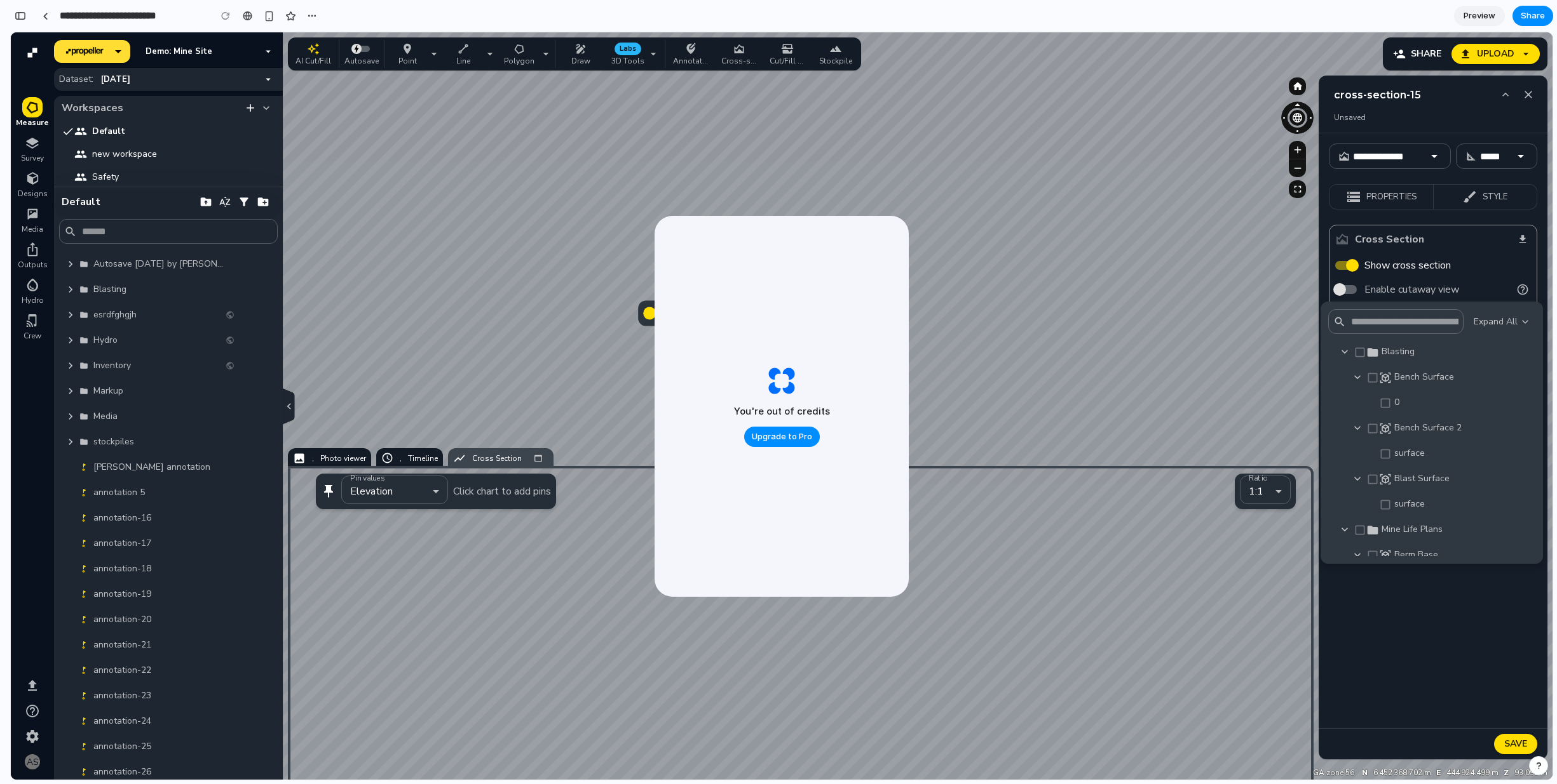
click at [535, 364] on div at bounding box center [781, 406] width 1541 height 748
click at [577, 267] on div at bounding box center [781, 406] width 1541 height 748
click at [780, 433] on span "Upgrade to Pro" at bounding box center [781, 437] width 60 height 13
click at [18, 12] on div "button" at bounding box center [20, 16] width 12 height 9
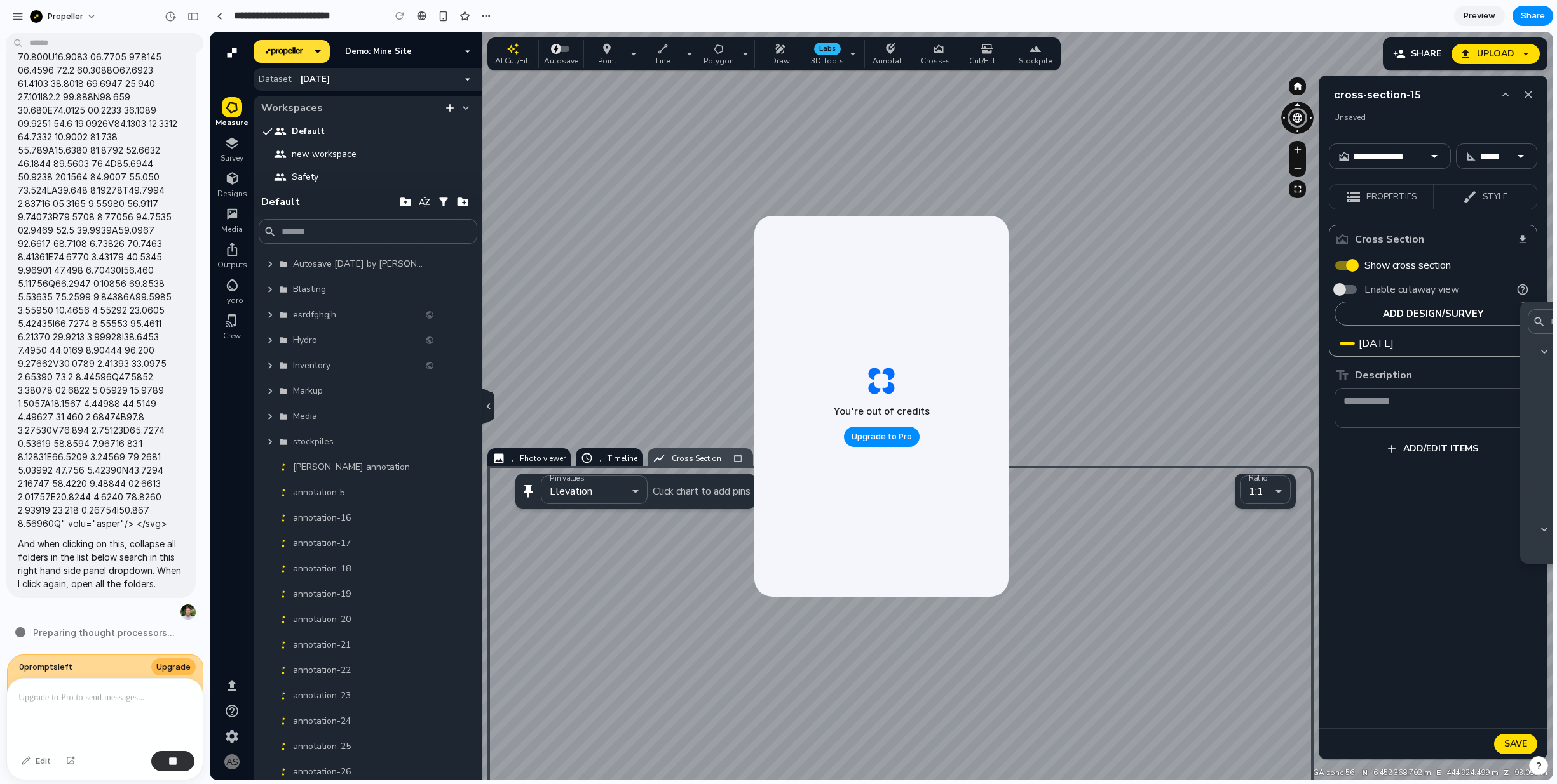
scroll to position [1834, 0]
click at [1216, 418] on div at bounding box center [881, 406] width 1341 height 748
click at [194, 19] on div "button" at bounding box center [193, 16] width 12 height 9
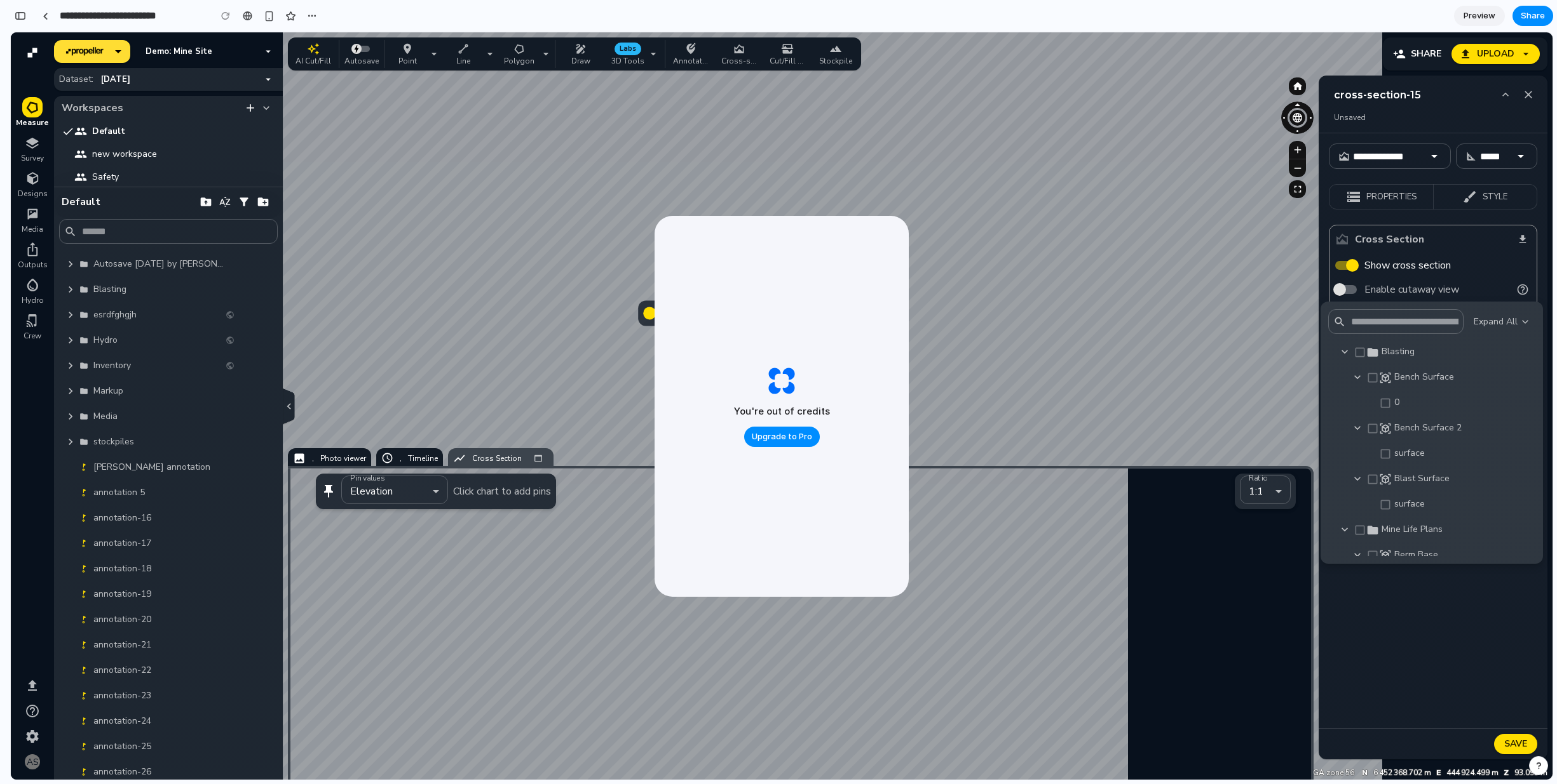
scroll to position [3509, 0]
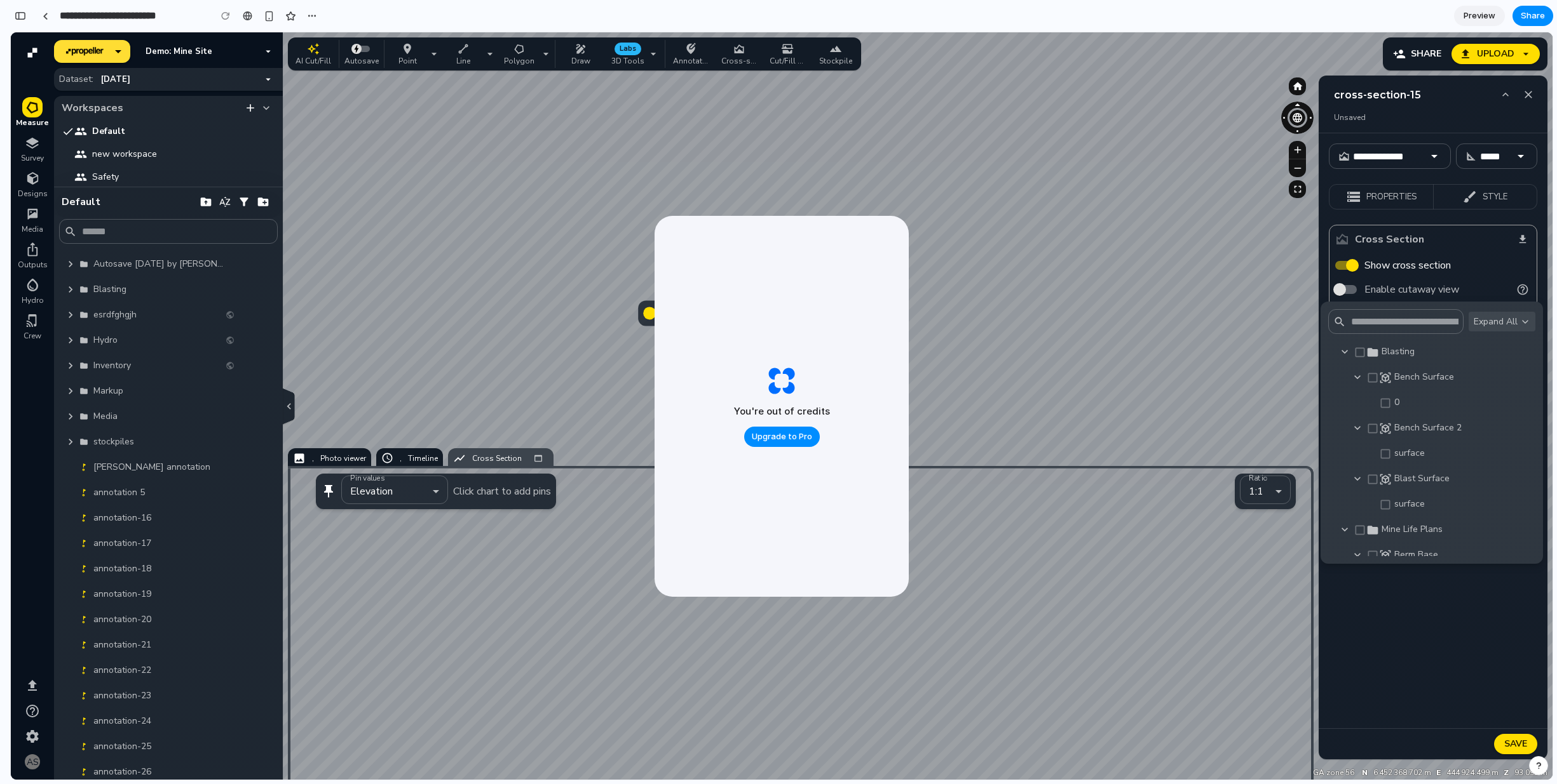
click at [1497, 320] on button "Expand All" at bounding box center [1501, 322] width 66 height 20
click at [1495, 329] on button "Expand All" at bounding box center [1501, 322] width 66 height 20
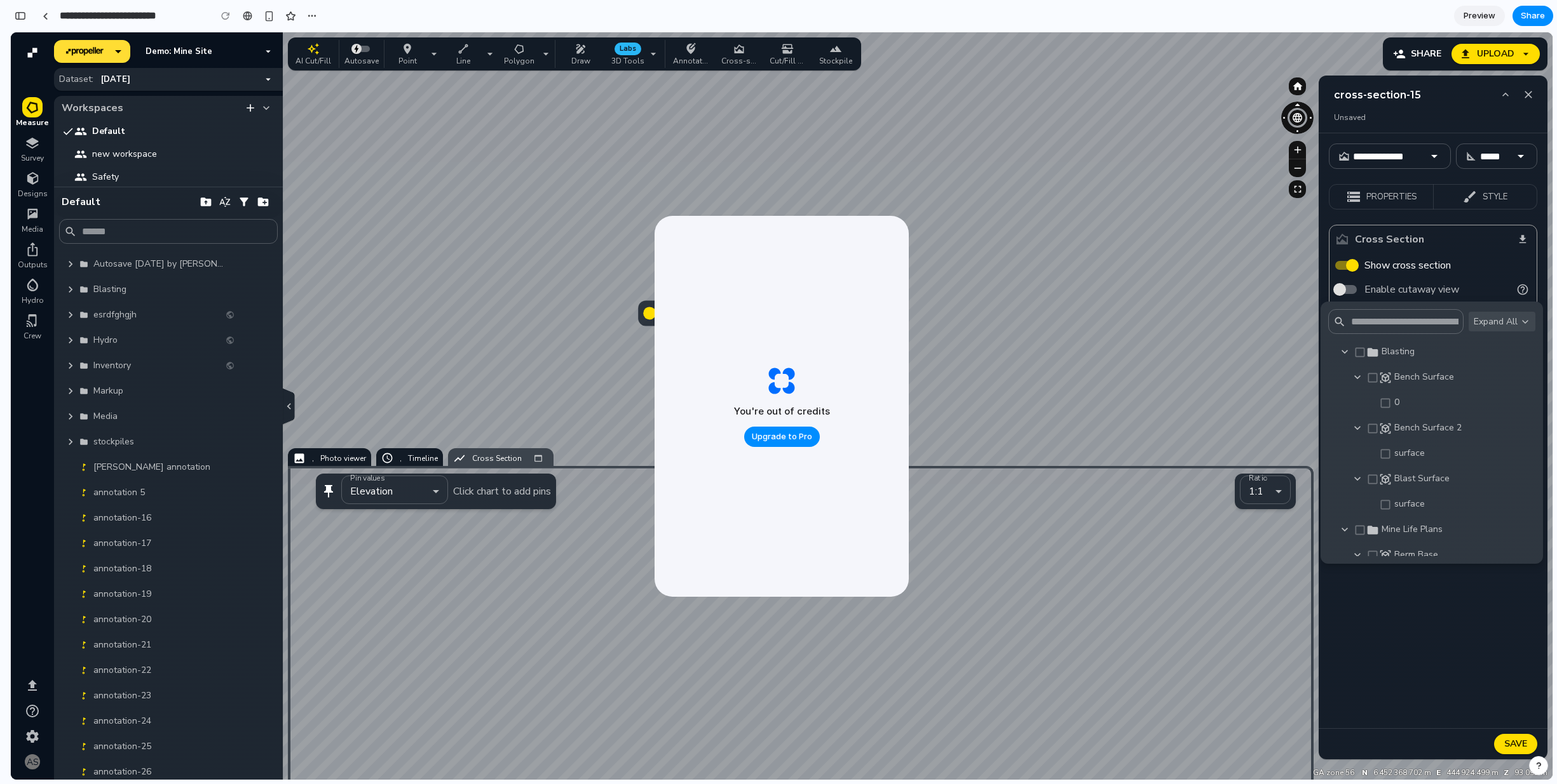
click at [1495, 329] on button "Expand All" at bounding box center [1501, 322] width 66 height 20
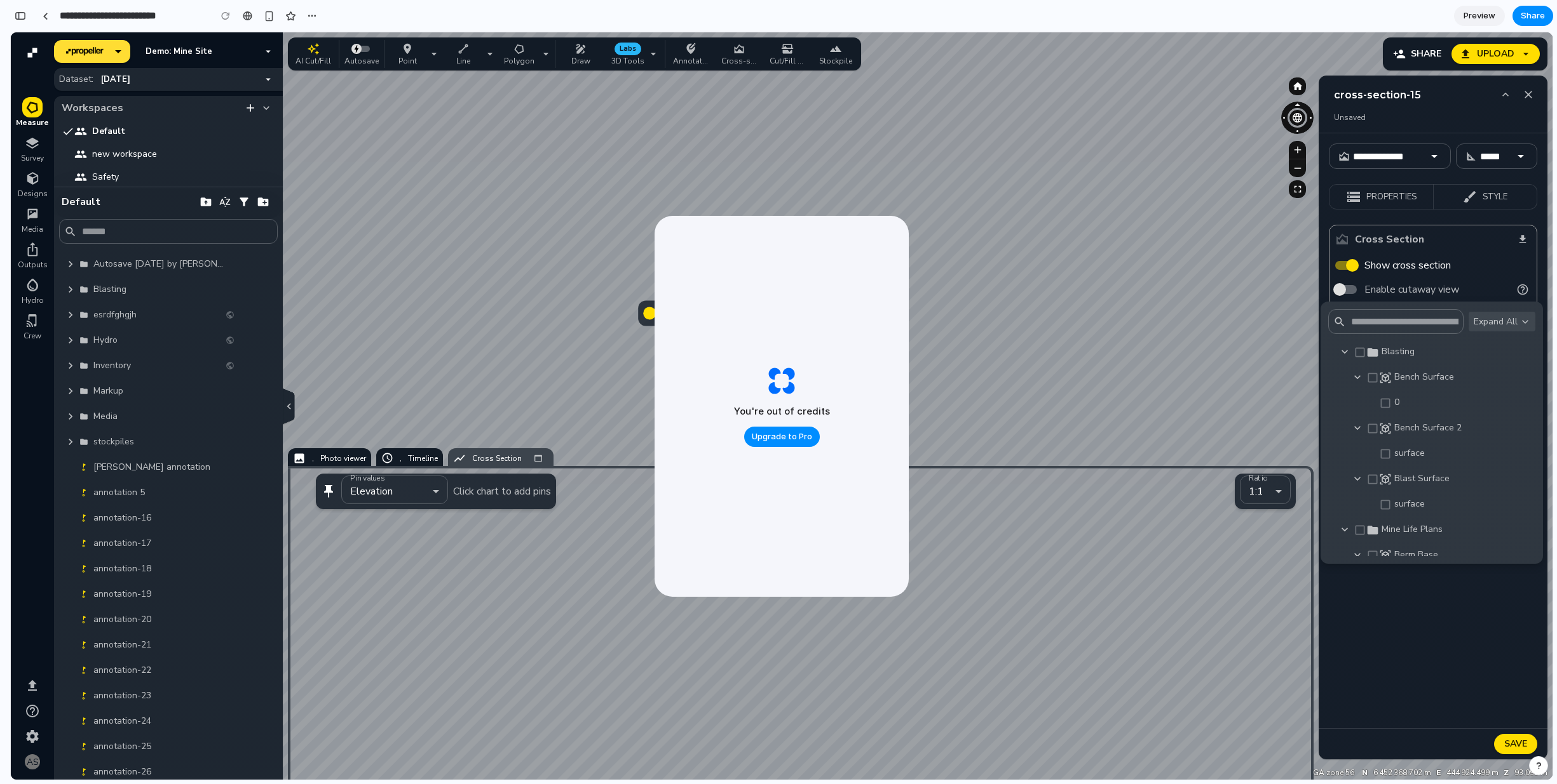
click at [1495, 329] on button "Expand All" at bounding box center [1501, 322] width 66 height 20
click at [20, 18] on div "button" at bounding box center [20, 16] width 12 height 9
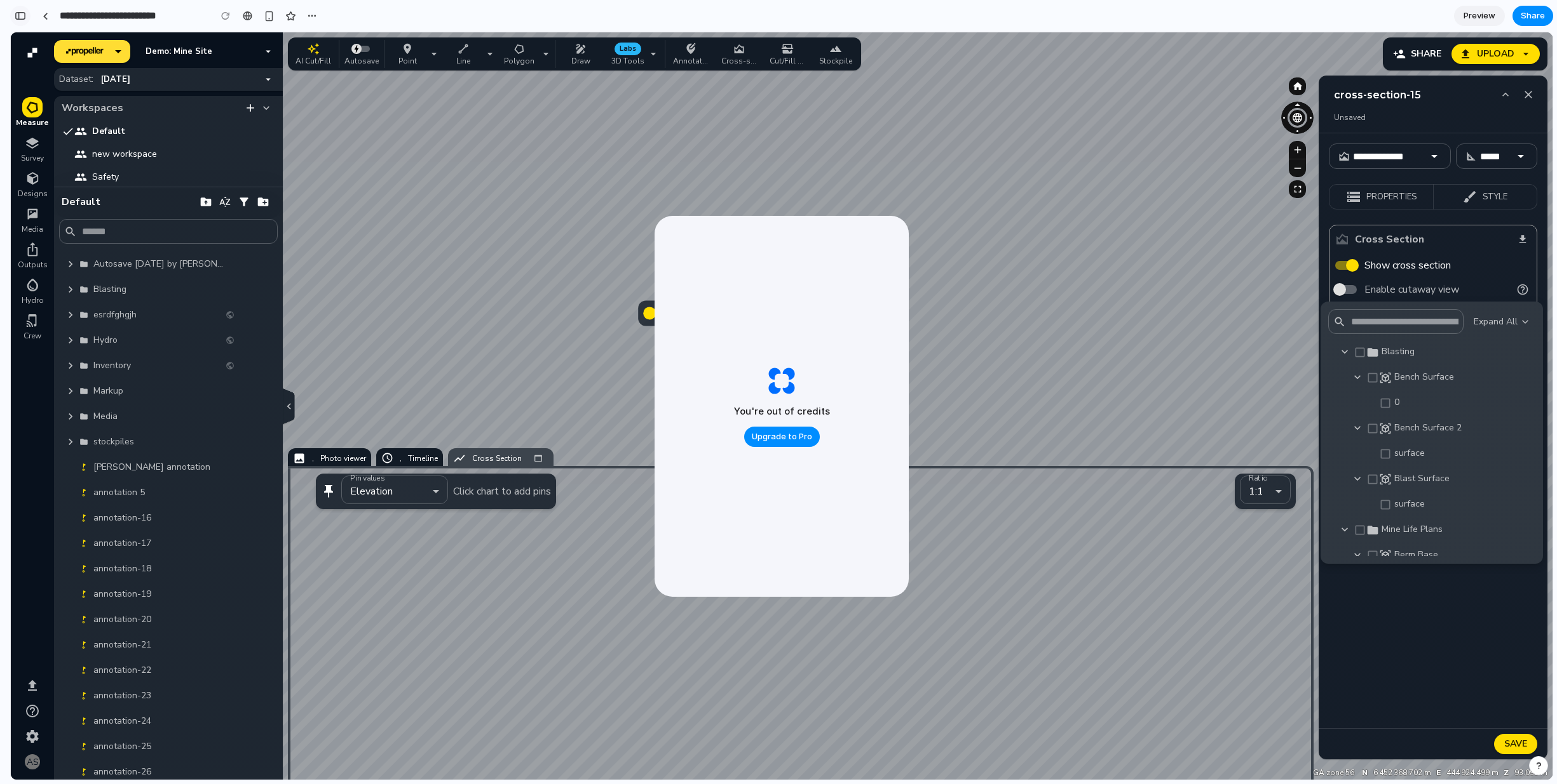
scroll to position [1834, 0]
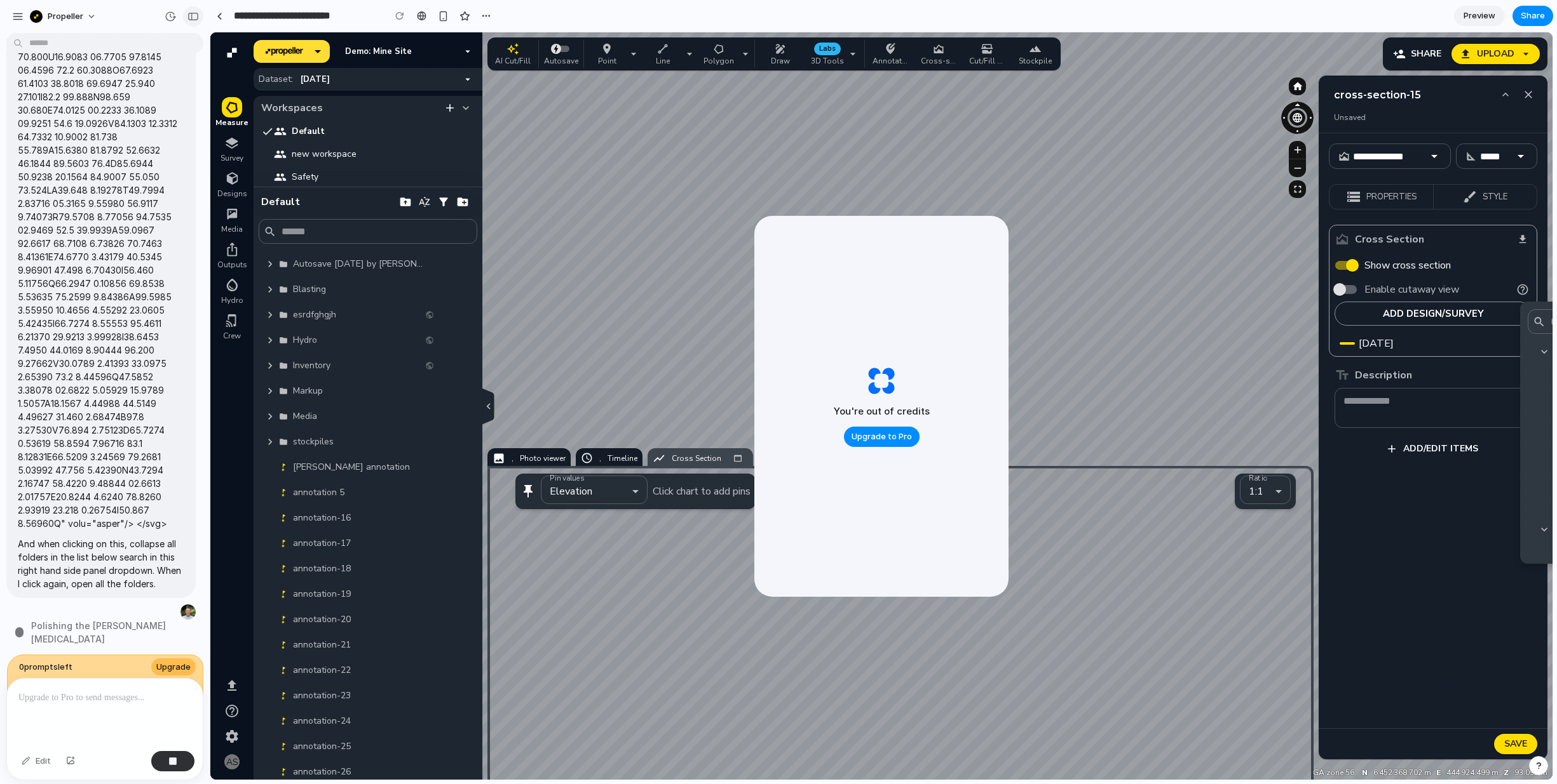
click at [196, 18] on div "button" at bounding box center [193, 16] width 12 height 9
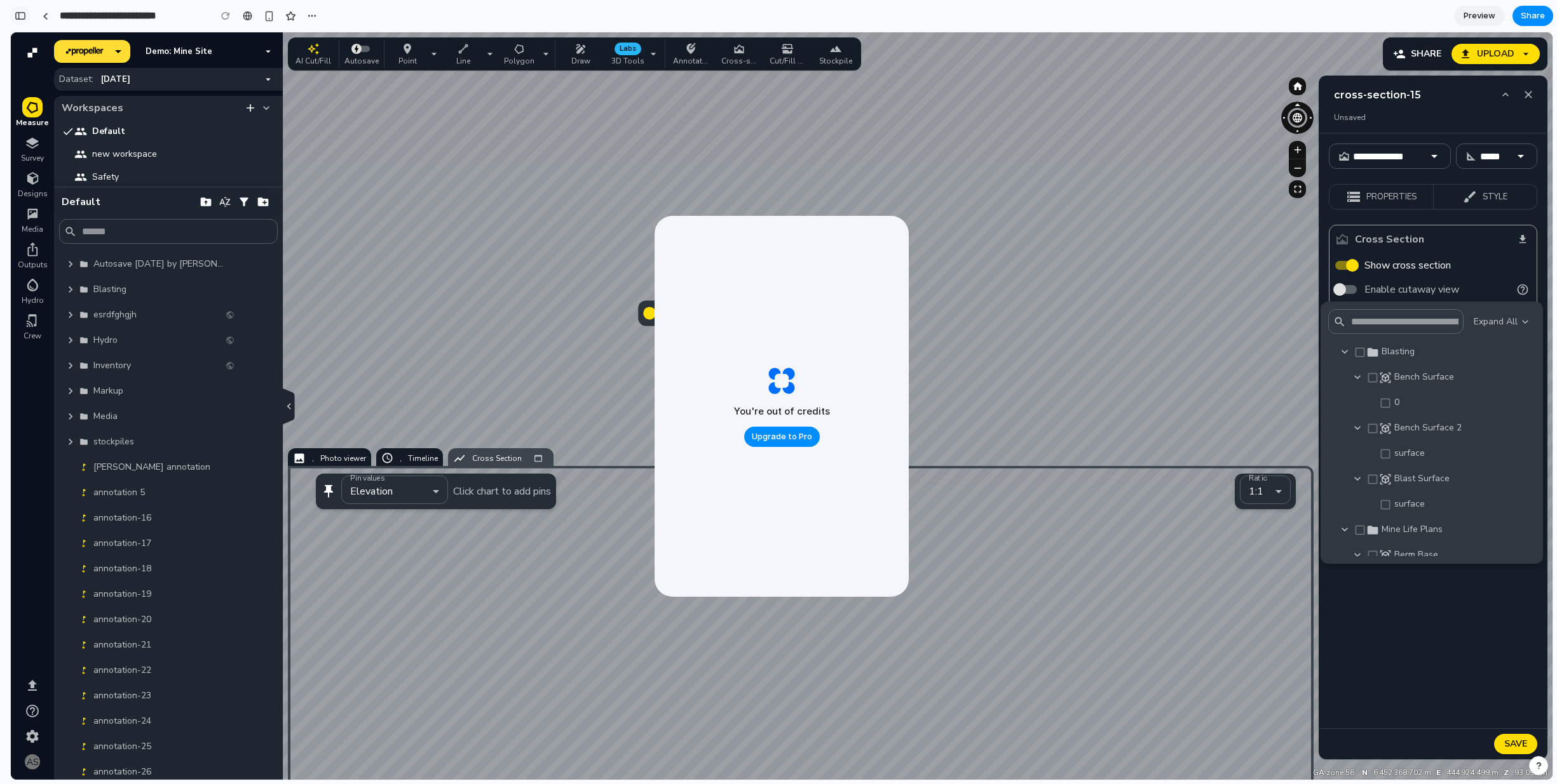
click at [20, 20] on button "button" at bounding box center [20, 16] width 20 height 20
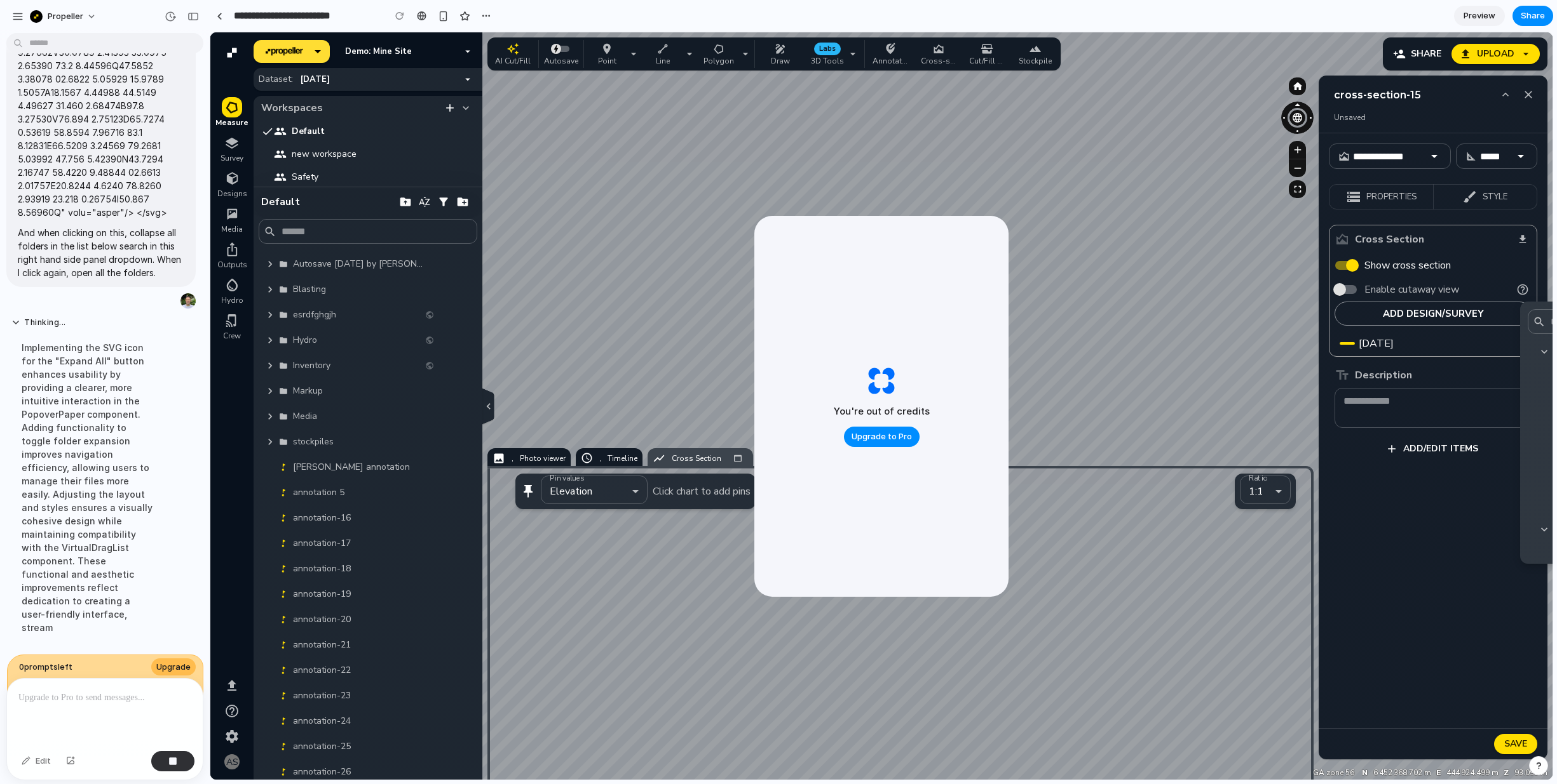
scroll to position [1846, 0]
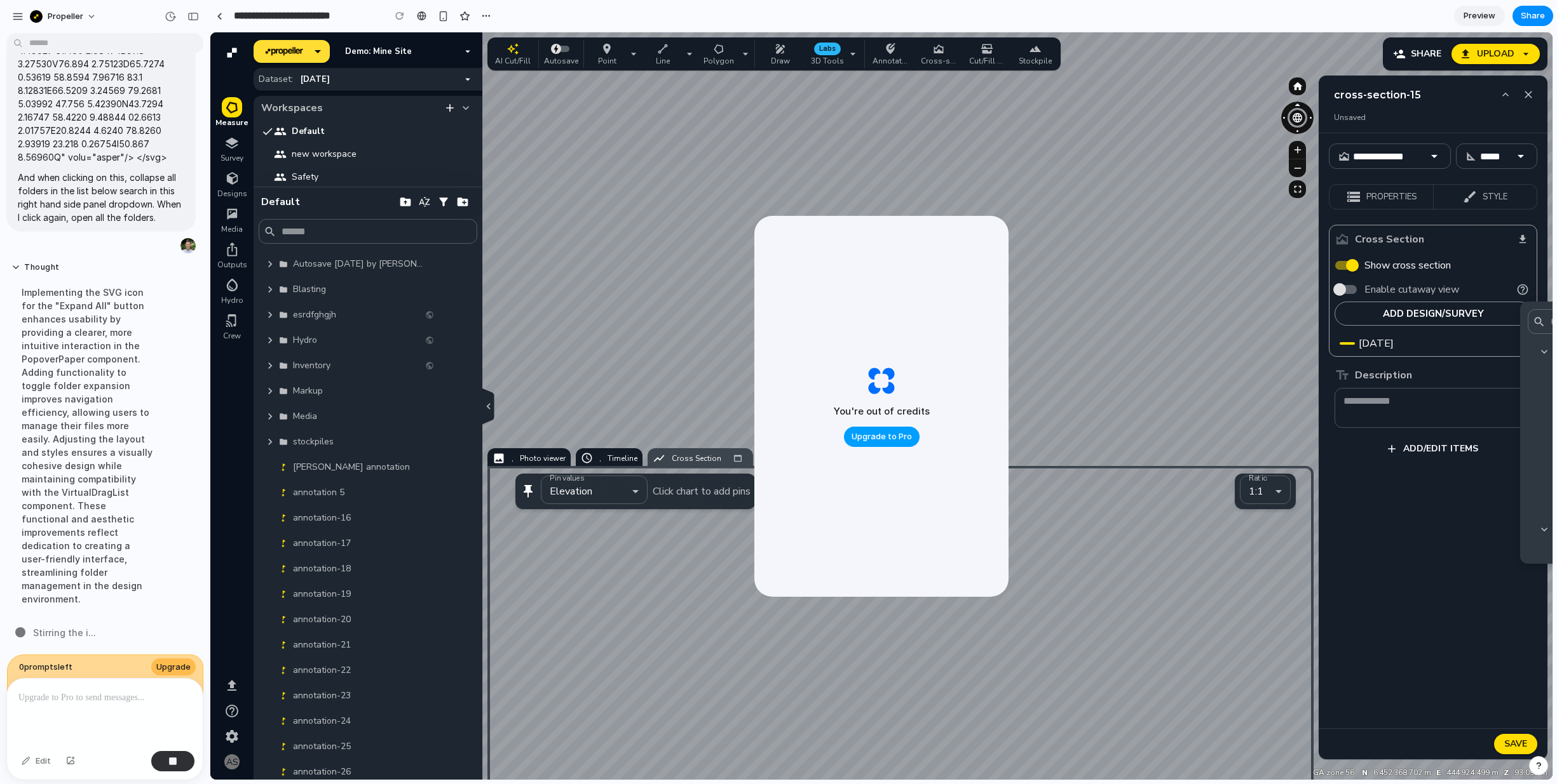
click at [890, 444] on button "Upgrade to Pro" at bounding box center [881, 437] width 75 height 20
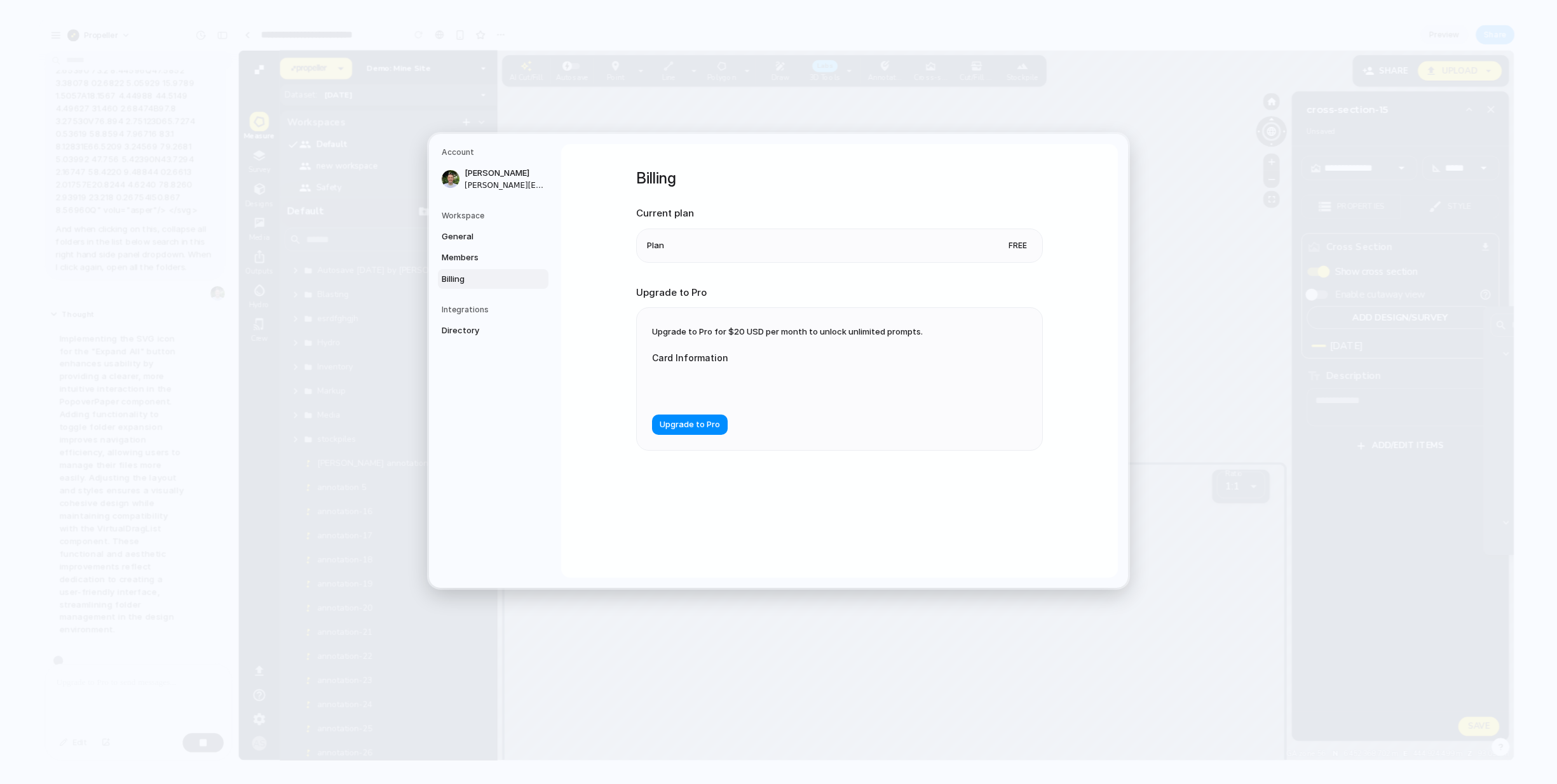
scroll to position [1823, 0]
click at [491, 253] on span "Members" at bounding box center [482, 257] width 81 height 13
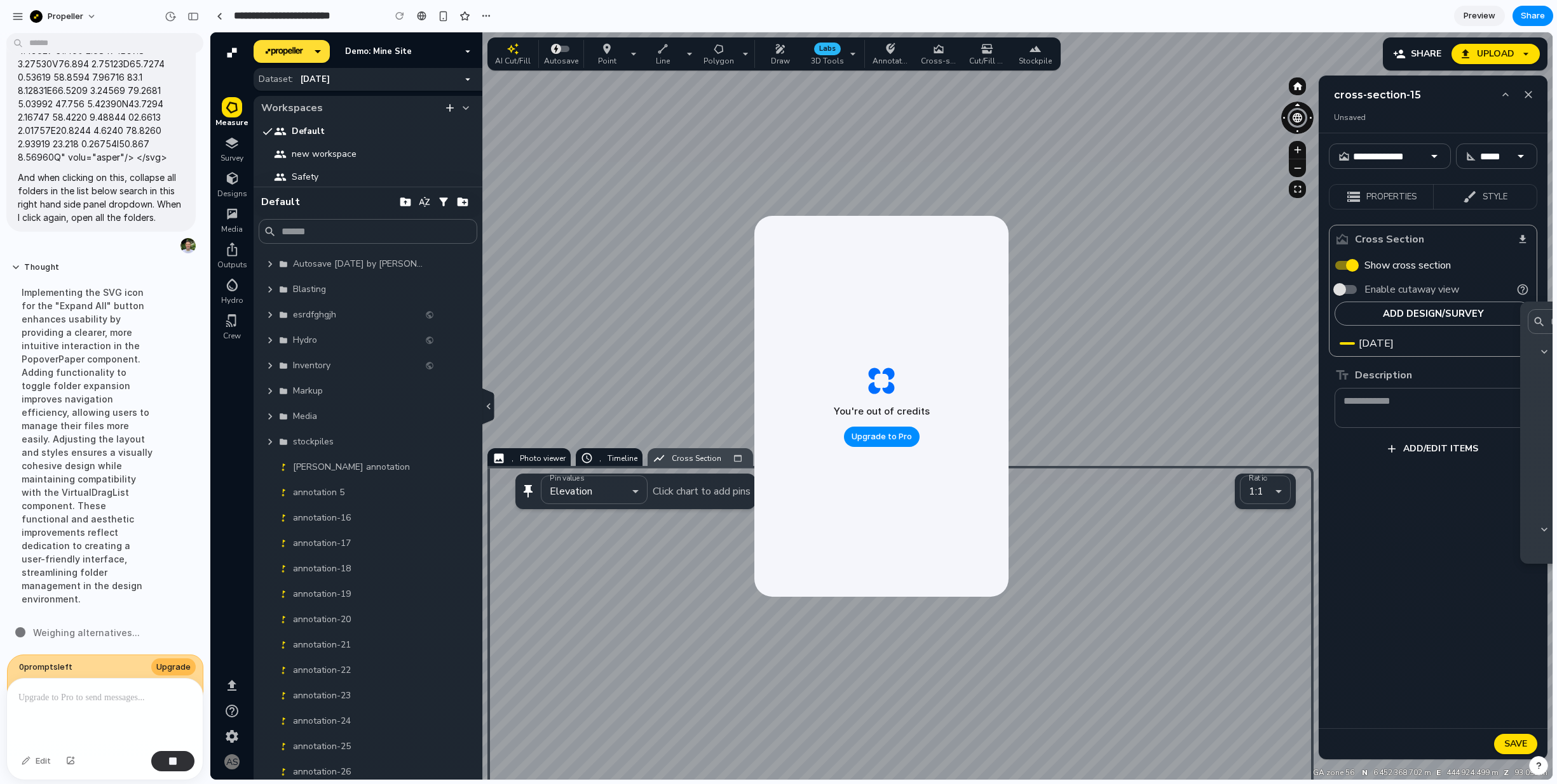
scroll to position [1846, 0]
click at [196, 13] on div "button" at bounding box center [193, 16] width 12 height 9
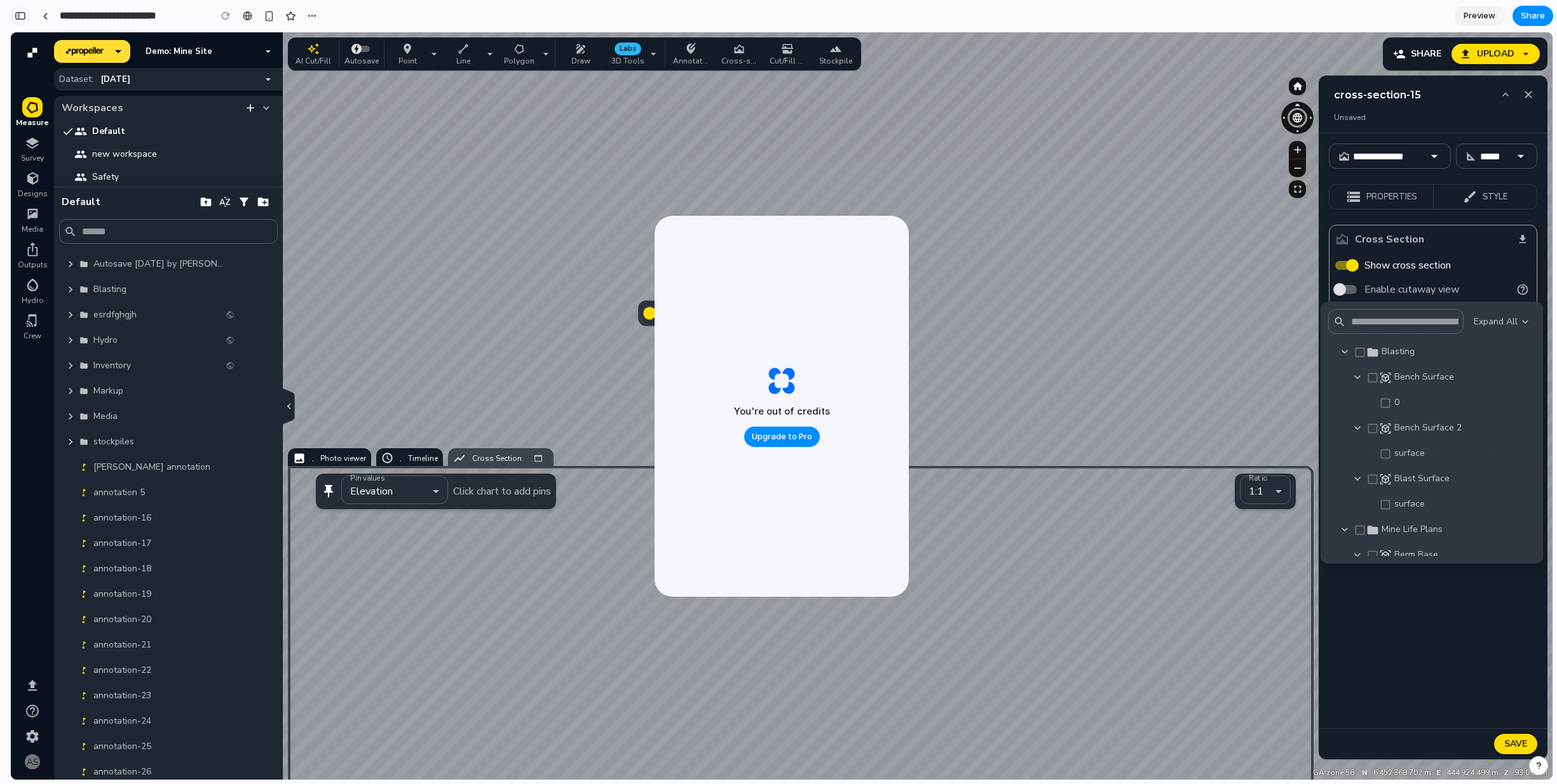
click at [20, 14] on div "button" at bounding box center [20, 16] width 12 height 9
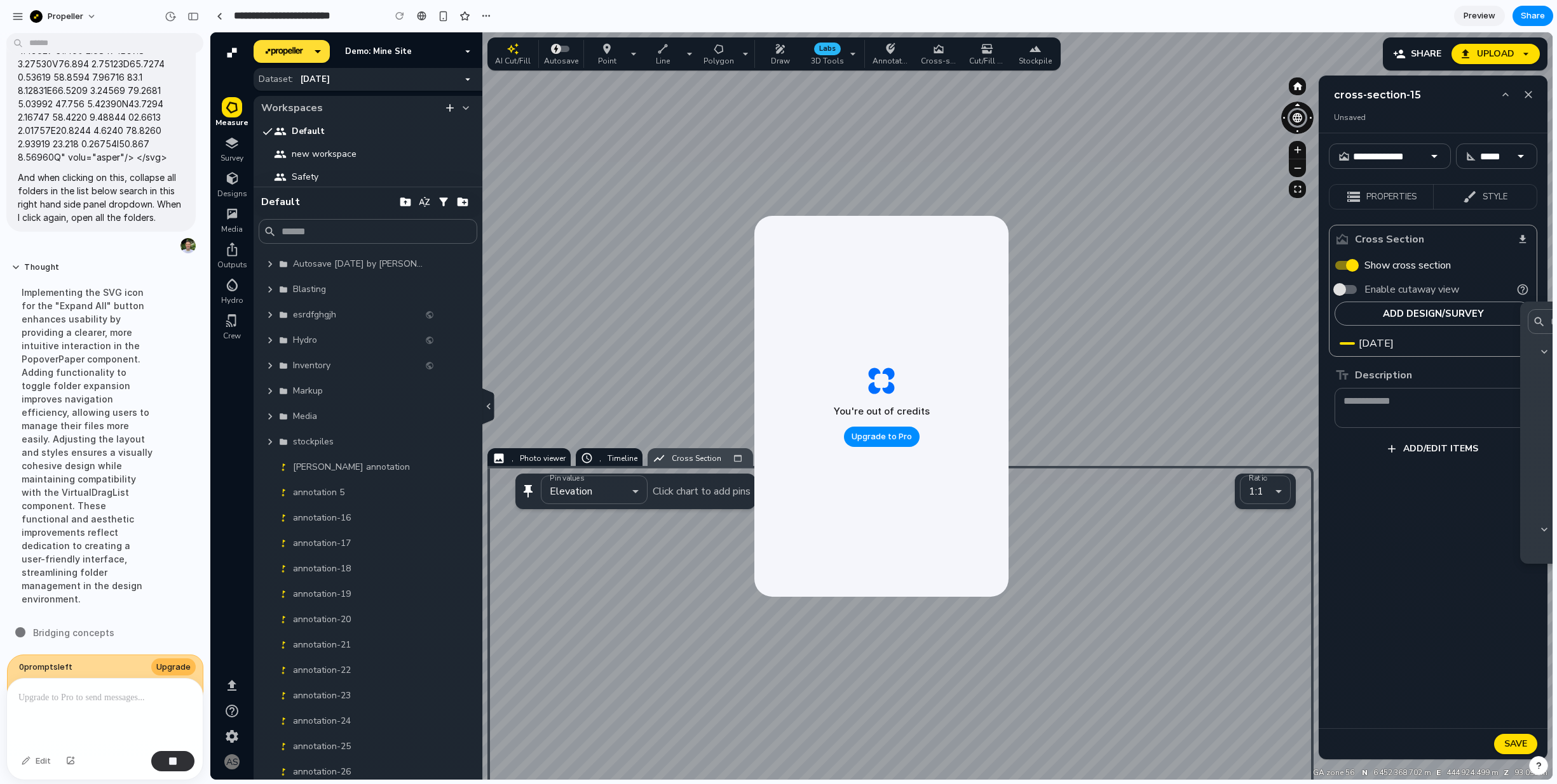
scroll to position [1846, 0]
click at [409, 317] on div at bounding box center [881, 406] width 1341 height 748
click at [442, 55] on div at bounding box center [881, 406] width 1341 height 748
click at [396, 81] on div at bounding box center [881, 406] width 1341 height 748
click at [194, 12] on div "button" at bounding box center [193, 16] width 12 height 9
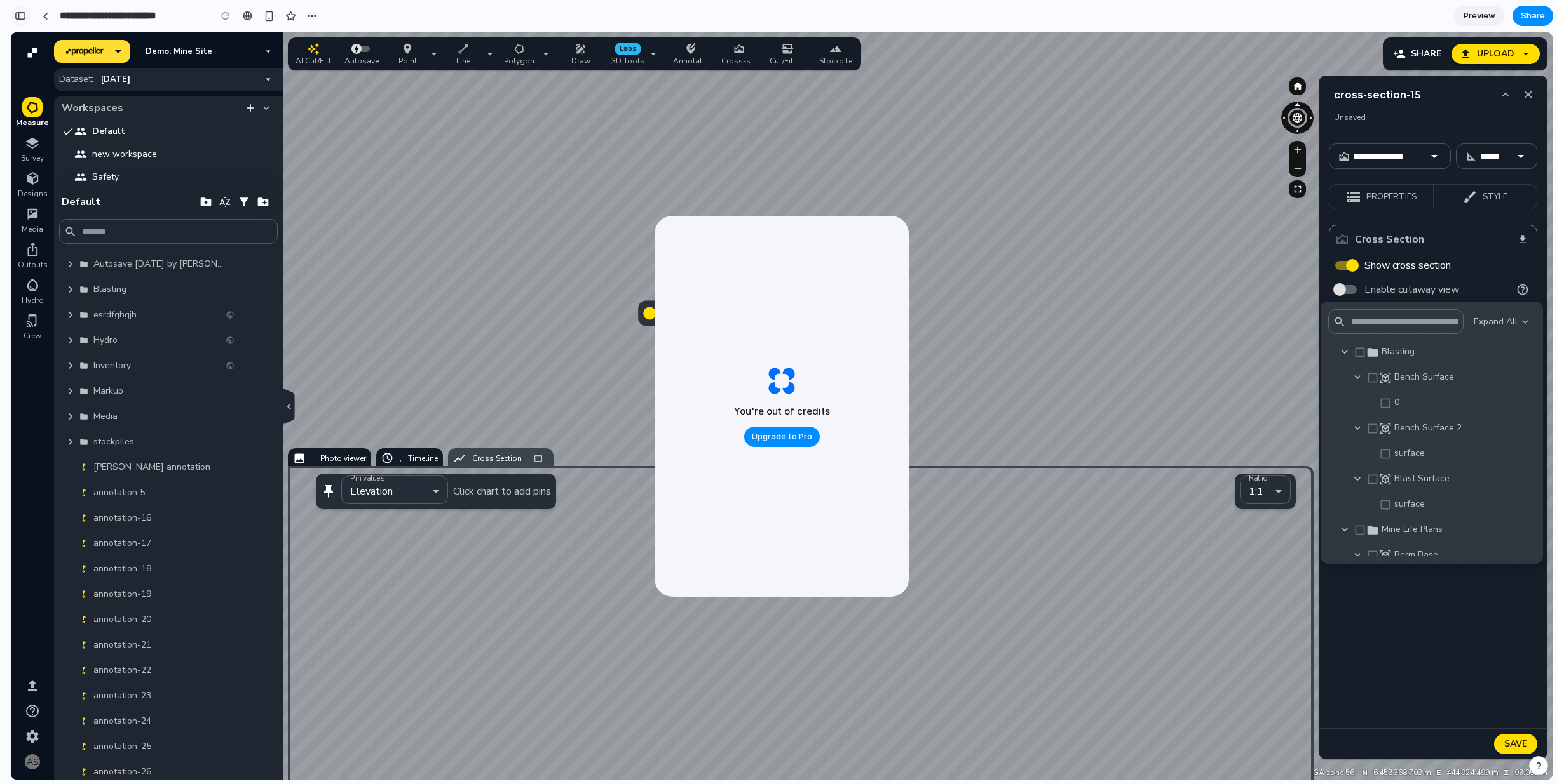
click at [25, 16] on button "button" at bounding box center [20, 16] width 20 height 20
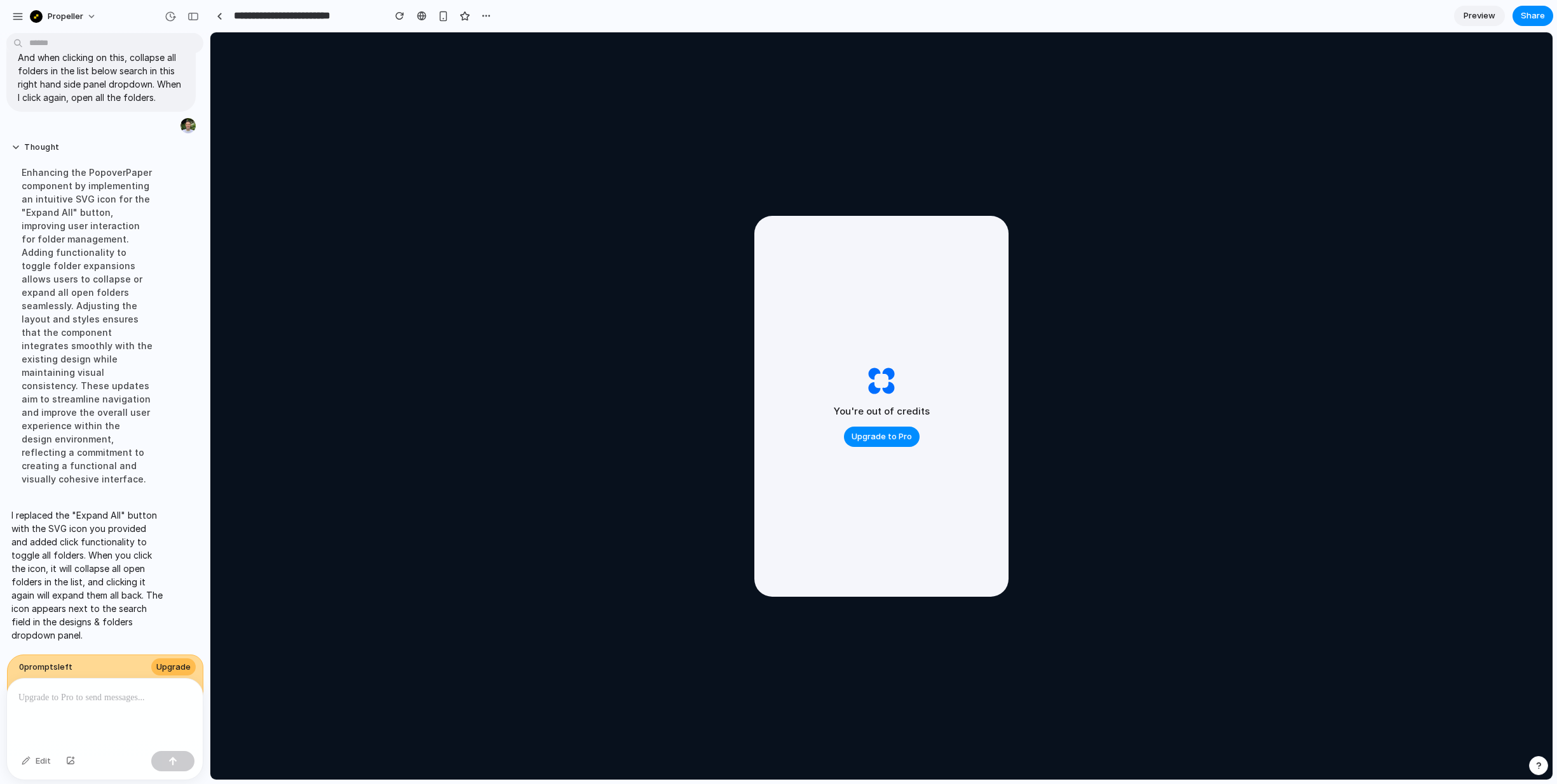
scroll to position [0, 0]
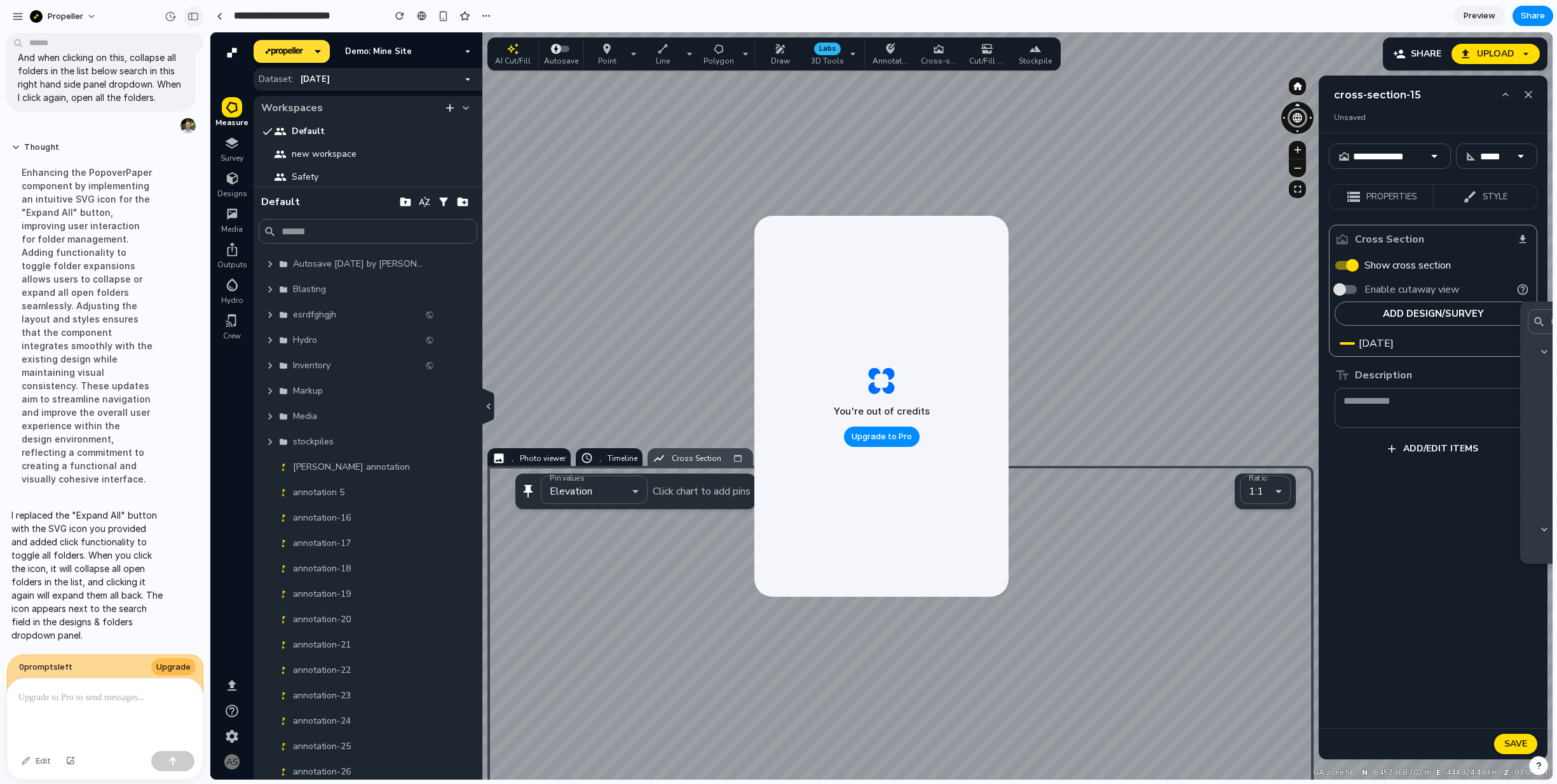
click at [192, 18] on div "button" at bounding box center [193, 16] width 12 height 9
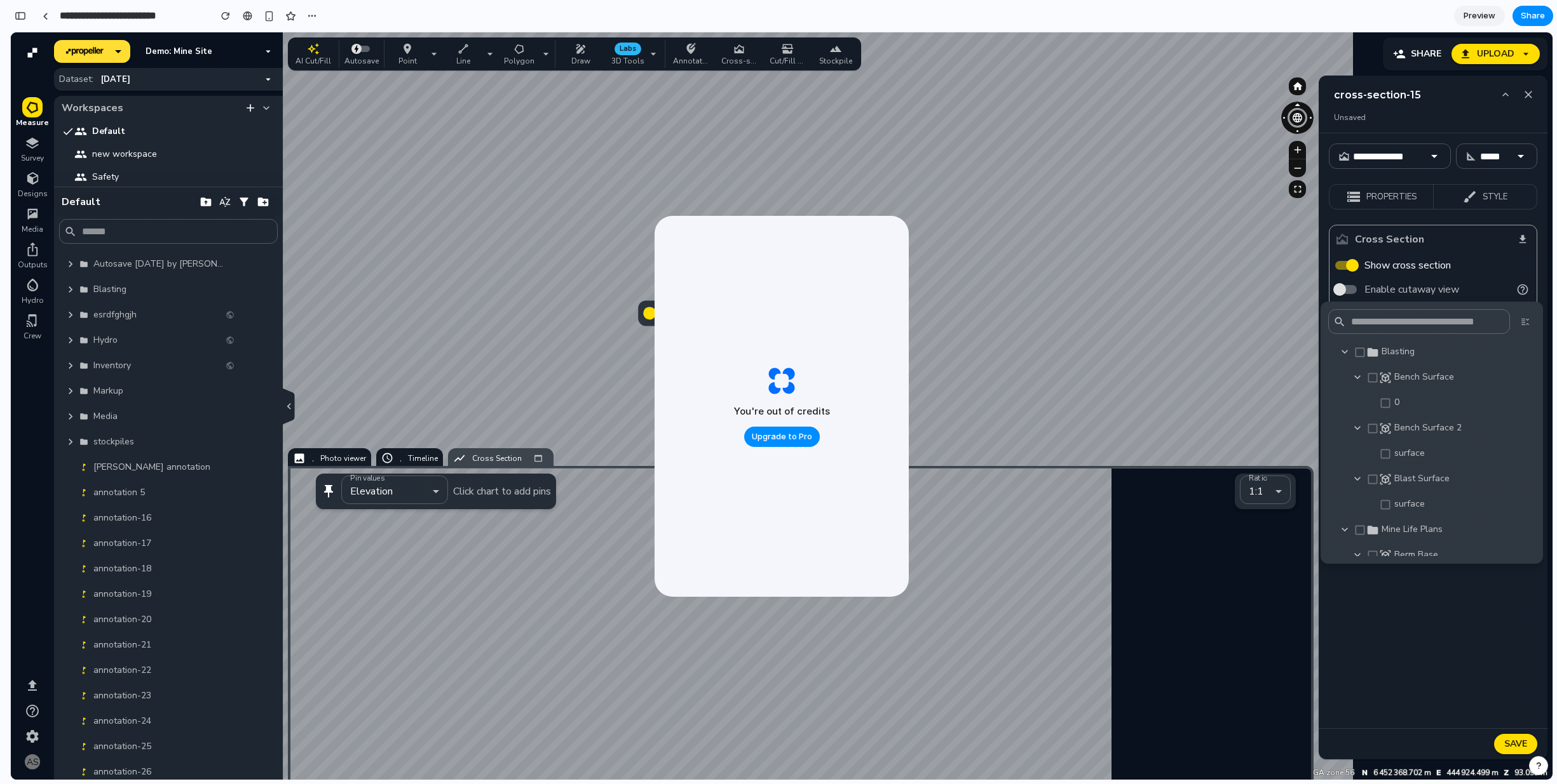
scroll to position [3530, 0]
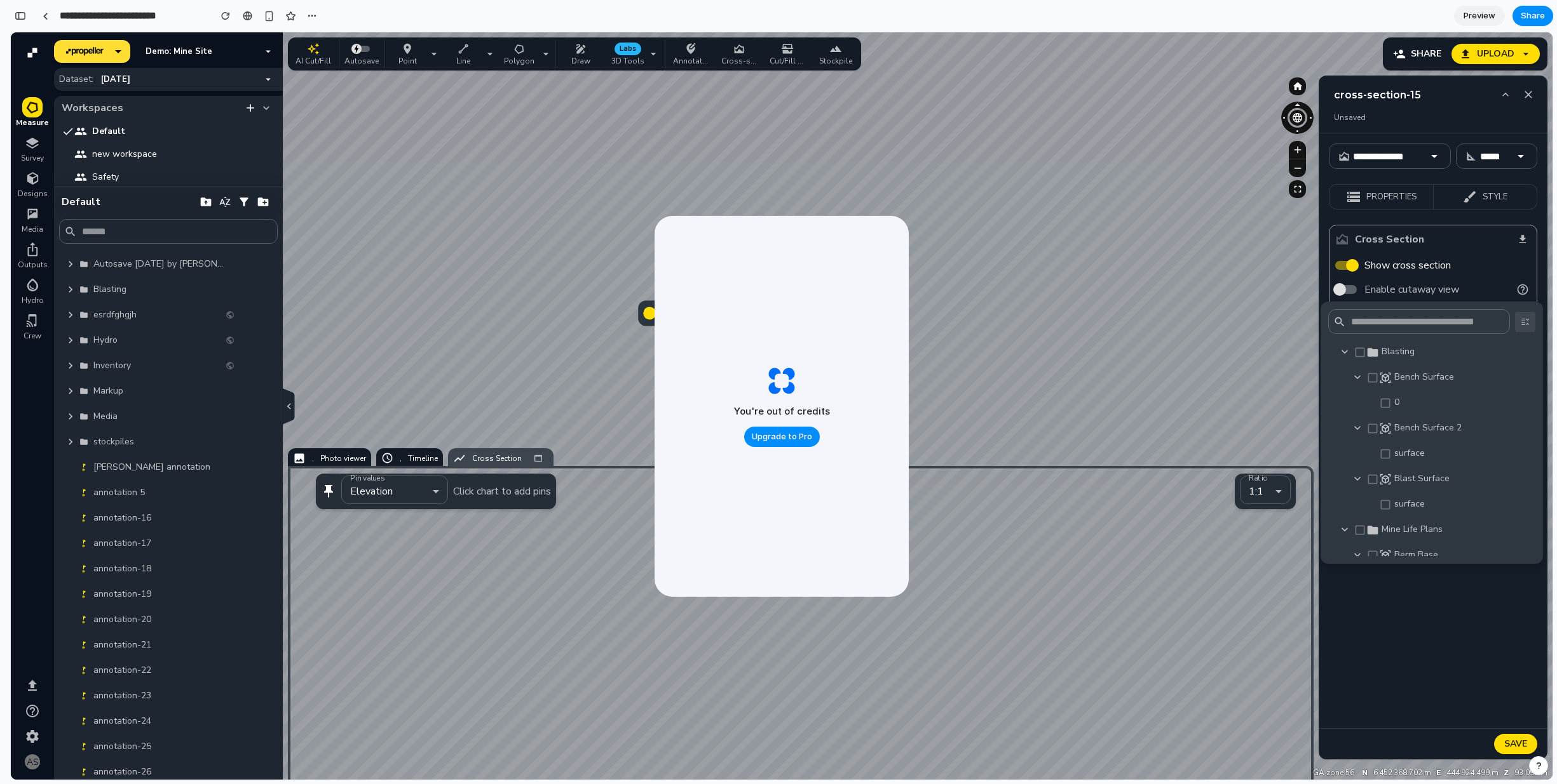
click at [1530, 325] on icon "button" at bounding box center [1525, 322] width 16 height 16
click at [1528, 325] on icon "button" at bounding box center [1525, 322] width 16 height 16
click at [1530, 323] on icon "button" at bounding box center [1525, 322] width 16 height 16
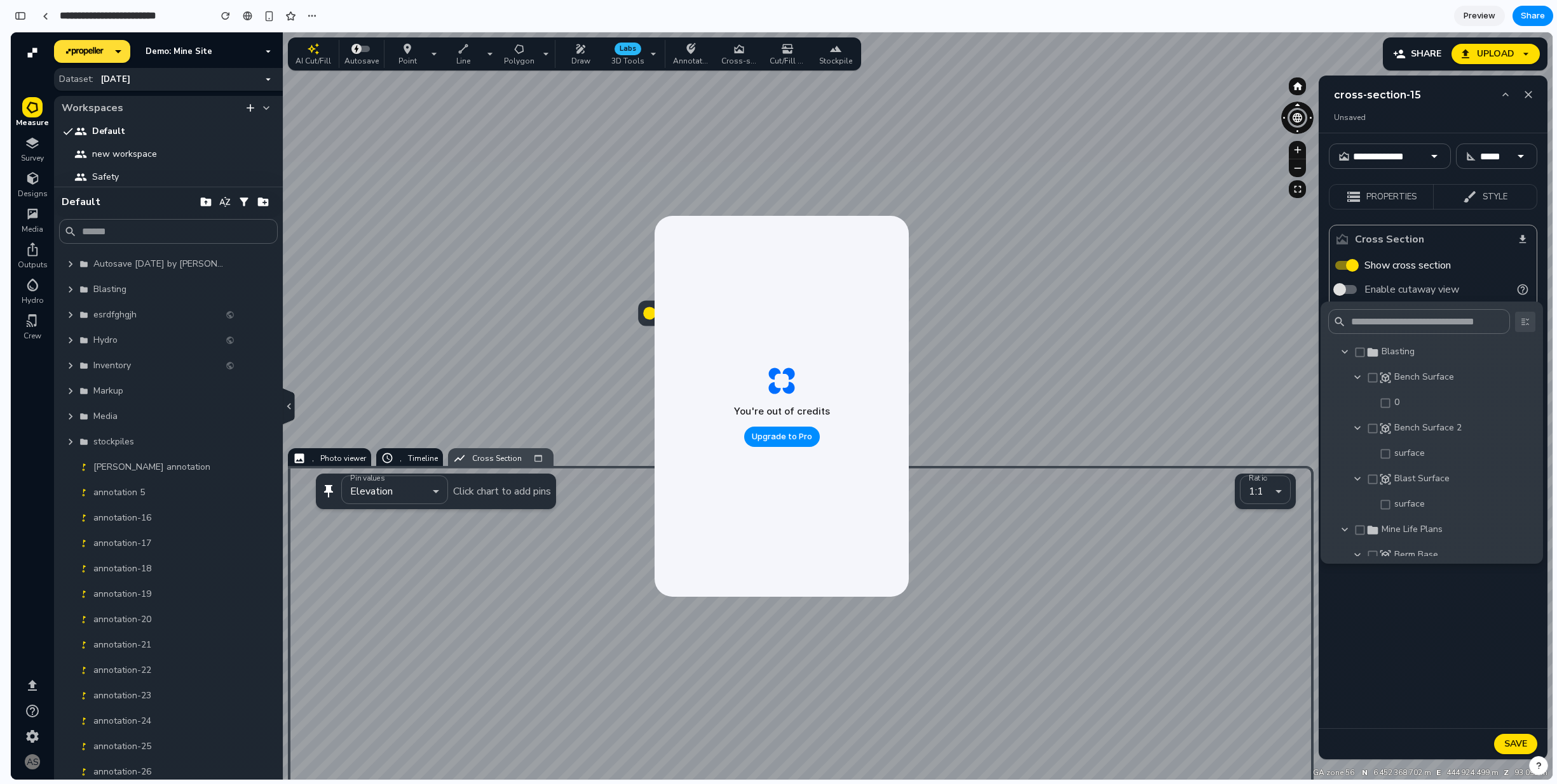
click at [1530, 323] on icon "button" at bounding box center [1525, 322] width 16 height 16
click at [1422, 345] on div "Blasting" at bounding box center [1455, 351] width 146 height 13
click at [1532, 325] on icon "button" at bounding box center [1525, 322] width 16 height 16
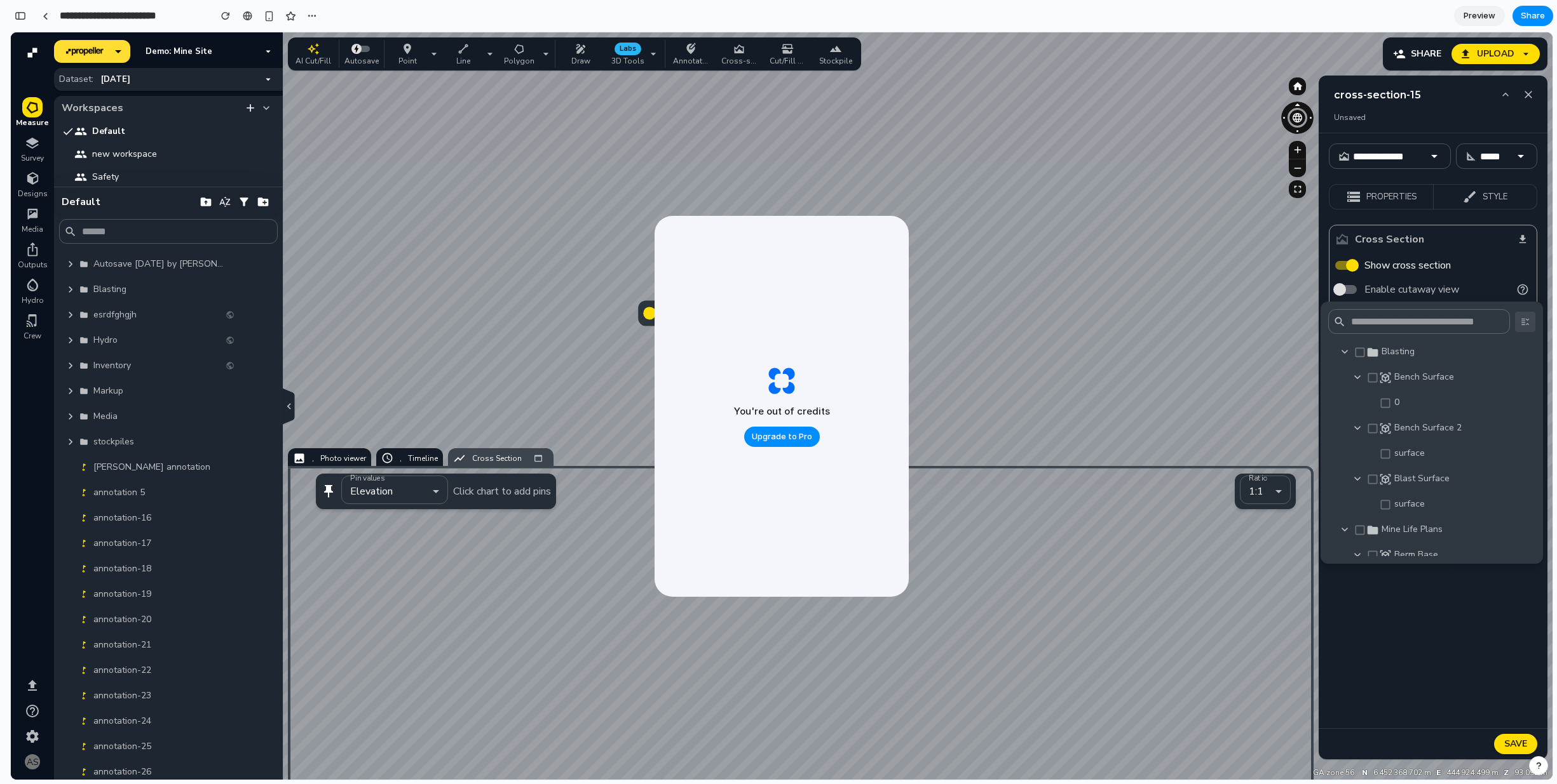
click at [1532, 325] on icon "button" at bounding box center [1525, 322] width 16 height 16
click at [1526, 322] on icon "button" at bounding box center [1525, 322] width 16 height 16
click at [1521, 320] on icon "button" at bounding box center [1525, 322] width 16 height 16
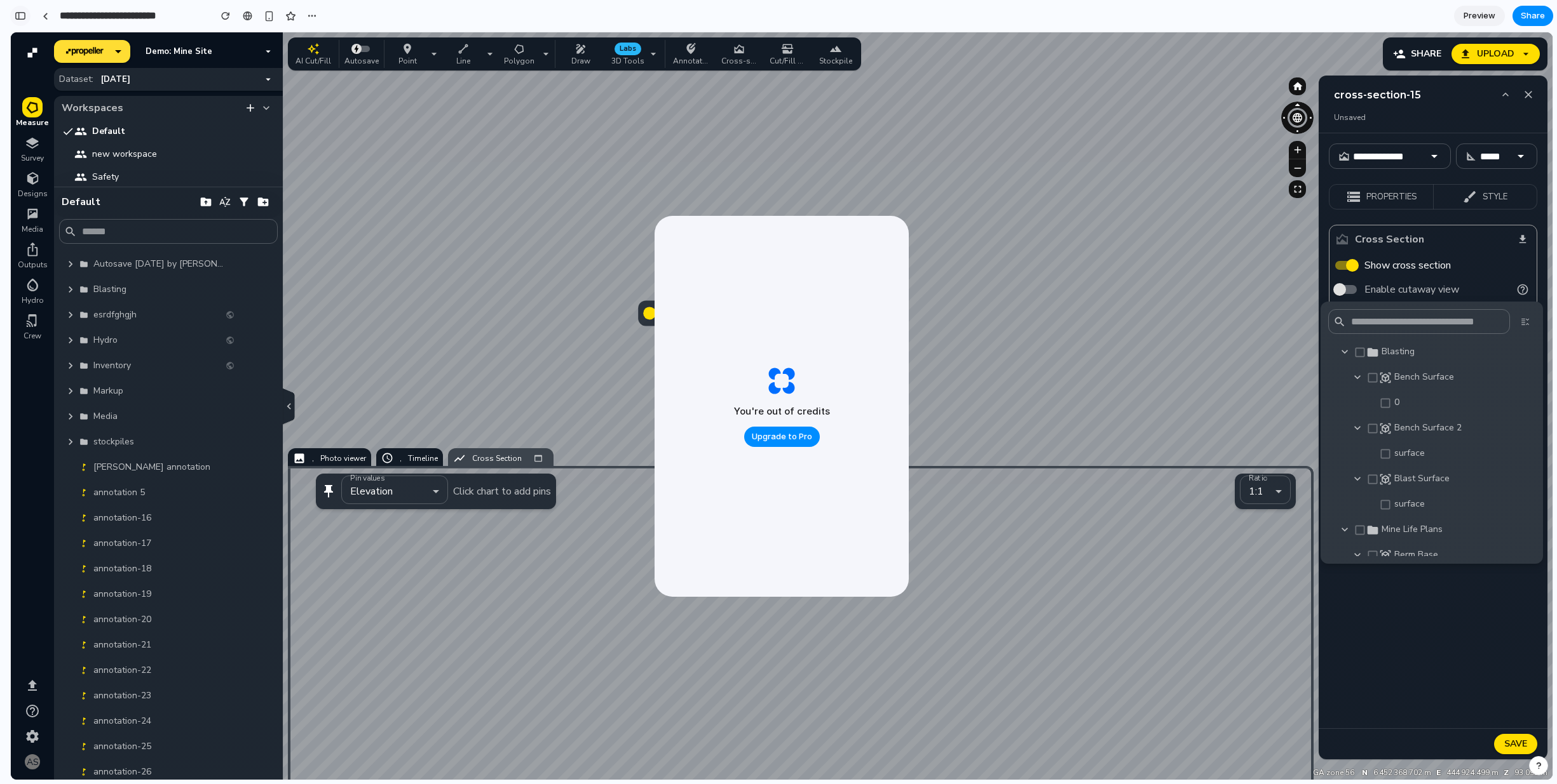
click at [19, 8] on button "button" at bounding box center [20, 16] width 20 height 20
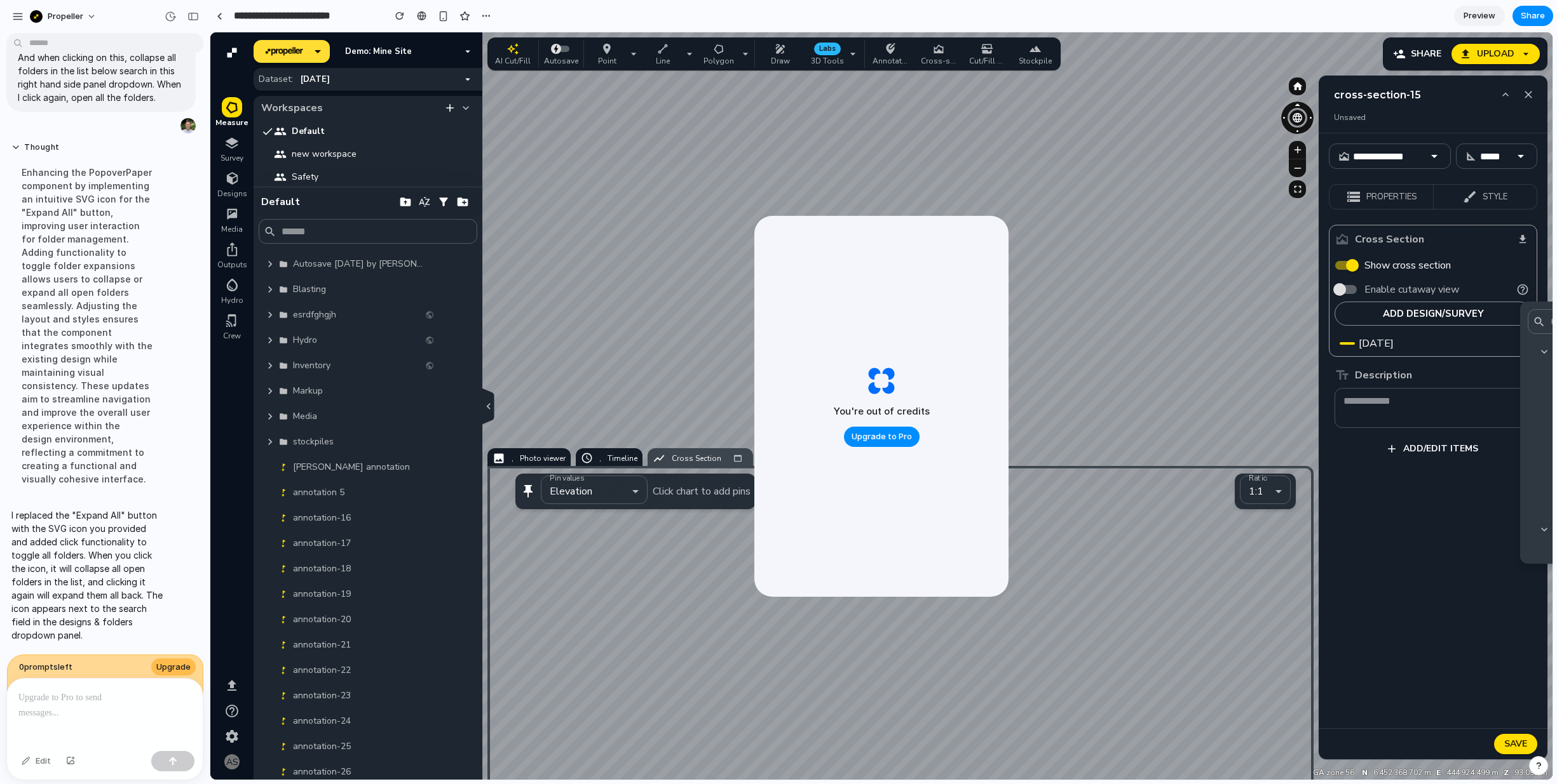
scroll to position [1966, 0]
click at [85, 505] on div "I replaced the "Expand All" button with the SVG icon you provided and added cli…" at bounding box center [87, 575] width 161 height 148
click at [78, 574] on p "I replaced the "Expand All" button with the SVG icon you provided and added cli…" at bounding box center [87, 575] width 151 height 134
click at [77, 703] on p at bounding box center [104, 698] width 173 height 16
click at [77, 693] on p at bounding box center [104, 698] width 173 height 16
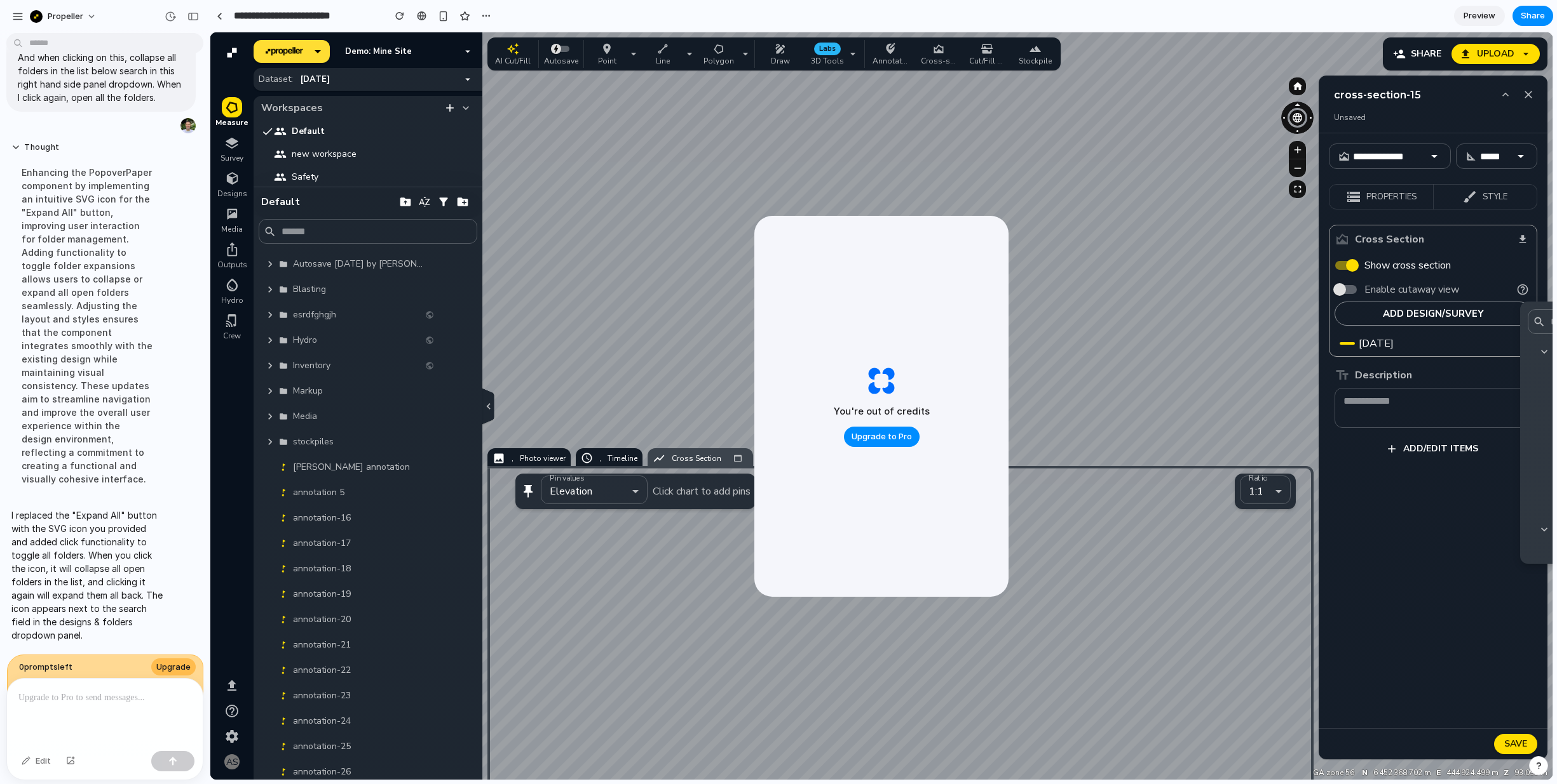
click at [73, 695] on p at bounding box center [104, 698] width 173 height 16
click at [193, 15] on div "button" at bounding box center [193, 16] width 12 height 9
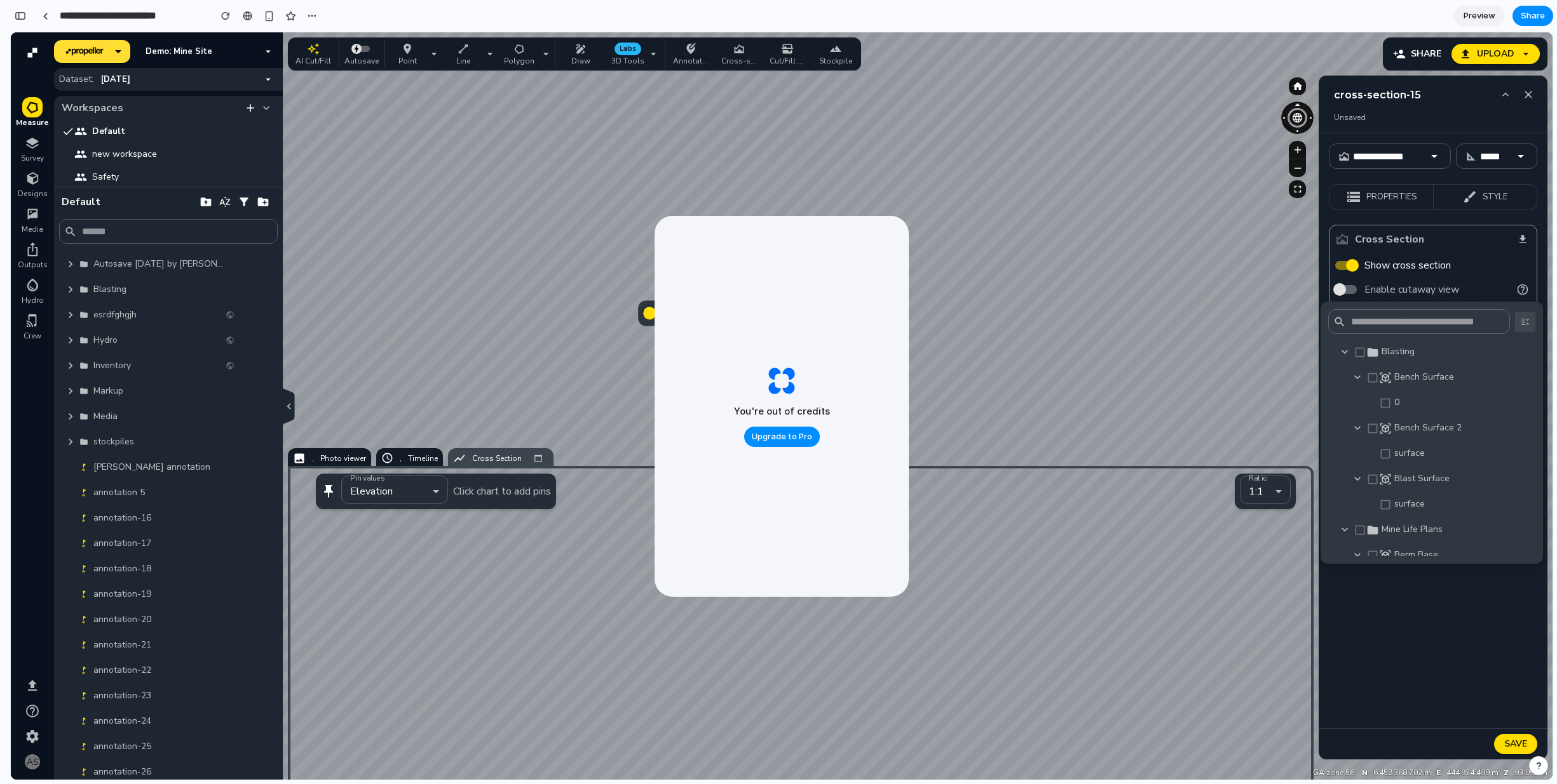
click at [1519, 318] on icon "button" at bounding box center [1525, 322] width 16 height 16
click at [1519, 328] on icon "button" at bounding box center [1525, 322] width 16 height 16
click at [1526, 322] on icon "button" at bounding box center [1525, 322] width 16 height 16
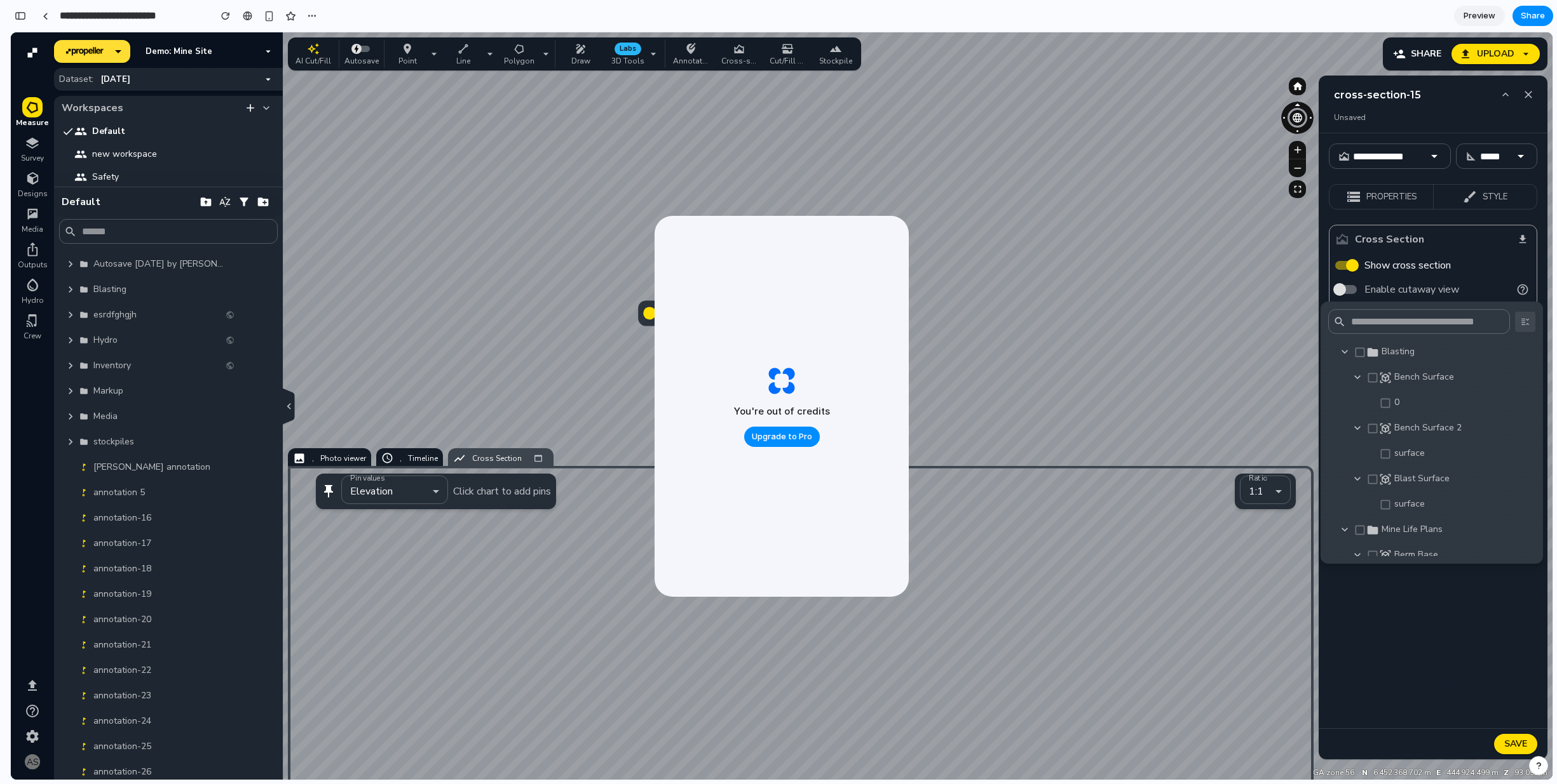
click at [1526, 322] on icon "button" at bounding box center [1525, 322] width 16 height 16
click at [1524, 327] on icon "button" at bounding box center [1525, 322] width 16 height 16
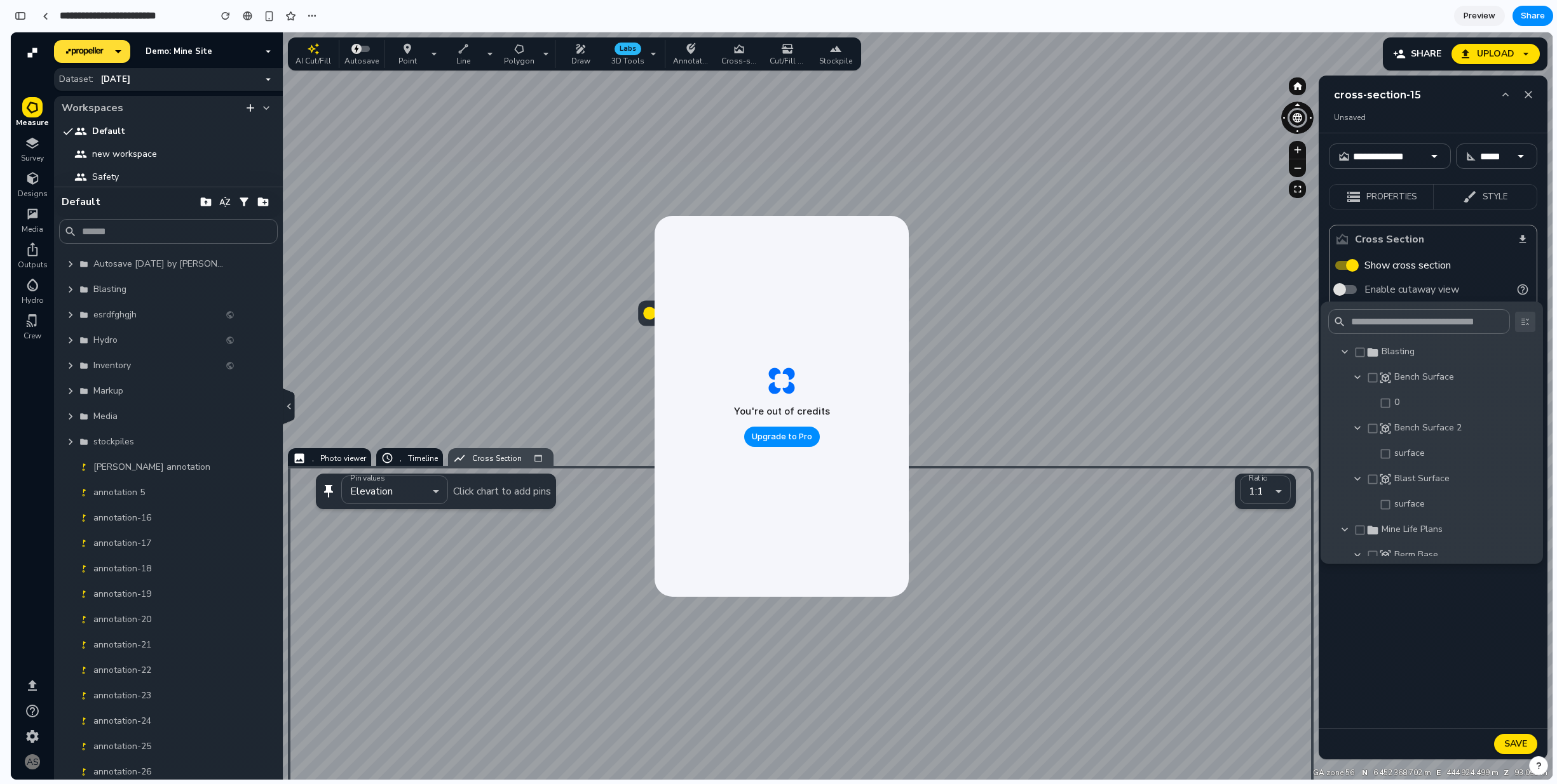
click at [1524, 327] on icon "button" at bounding box center [1525, 322] width 16 height 16
click at [1524, 320] on icon "button" at bounding box center [1525, 322] width 16 height 16
click at [201, 243] on div at bounding box center [781, 406] width 1541 height 748
click at [260, 234] on div at bounding box center [781, 406] width 1541 height 748
click at [71, 293] on div at bounding box center [781, 406] width 1541 height 748
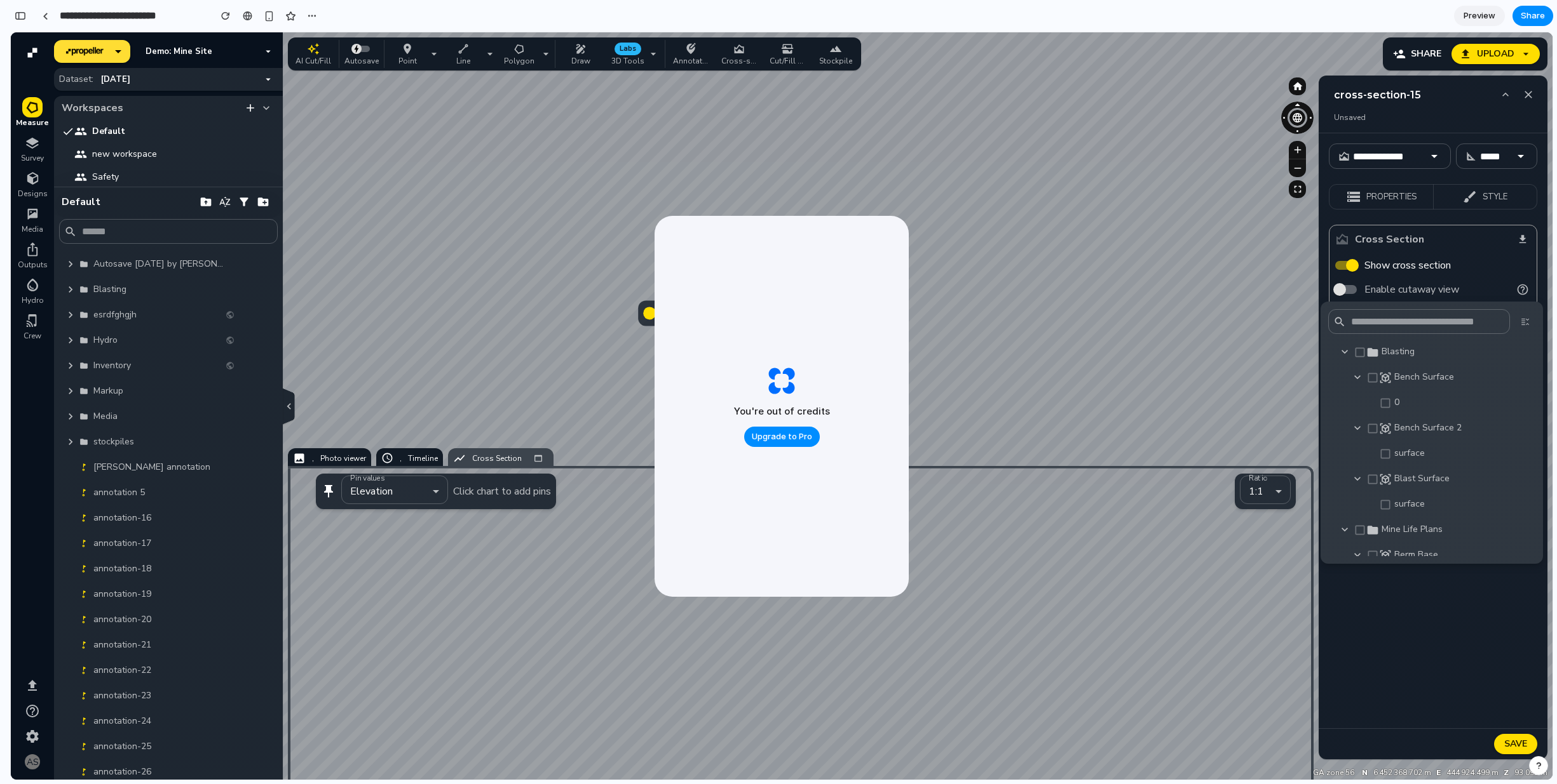
click at [74, 287] on div at bounding box center [781, 406] width 1541 height 748
click at [34, 137] on div at bounding box center [781, 406] width 1541 height 748
click at [290, 411] on div at bounding box center [781, 406] width 1541 height 748
click at [1521, 325] on icon "button" at bounding box center [1525, 322] width 16 height 16
click at [768, 167] on div at bounding box center [781, 406] width 1541 height 748
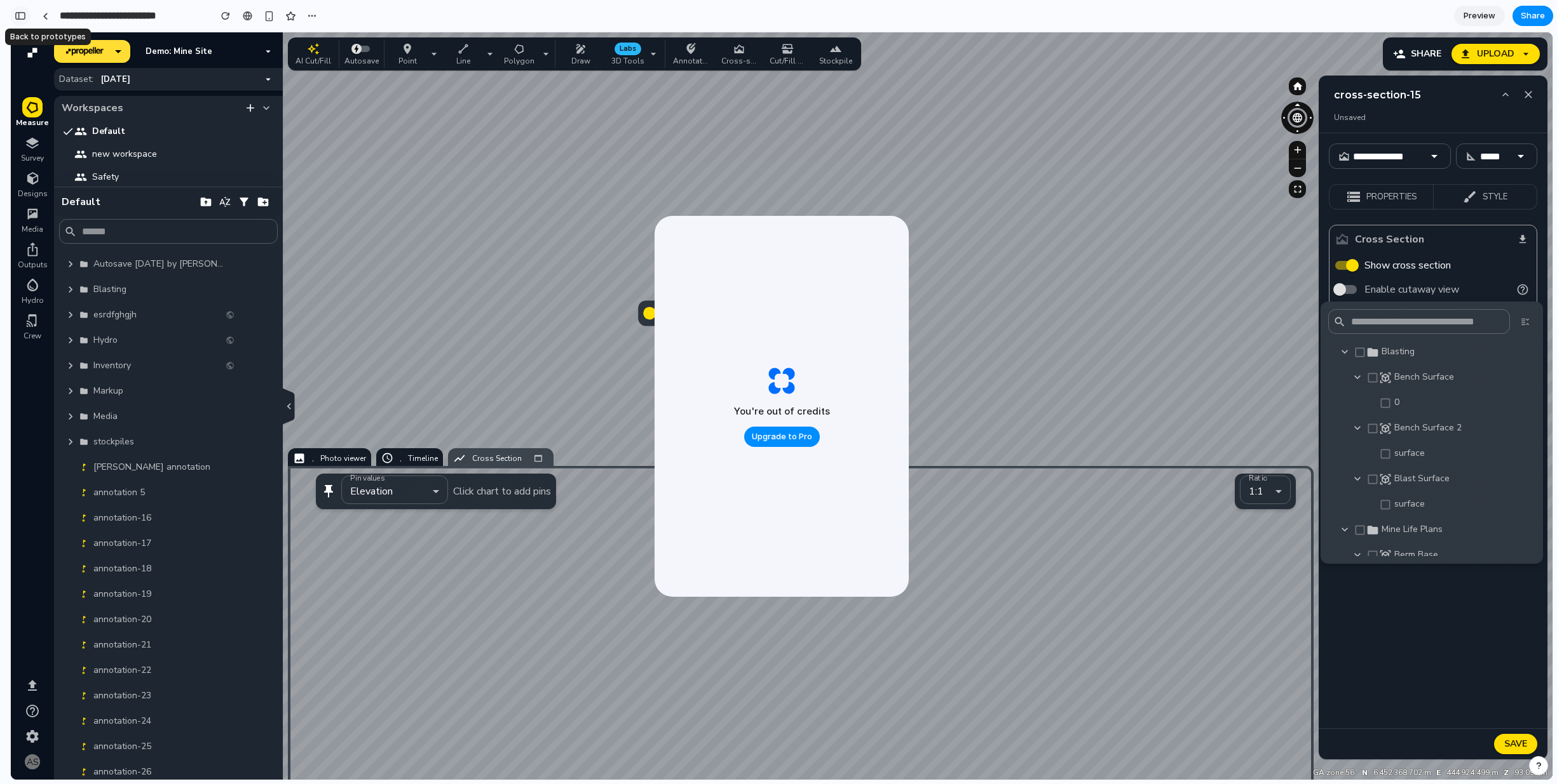
click at [20, 15] on div "button" at bounding box center [20, 16] width 12 height 9
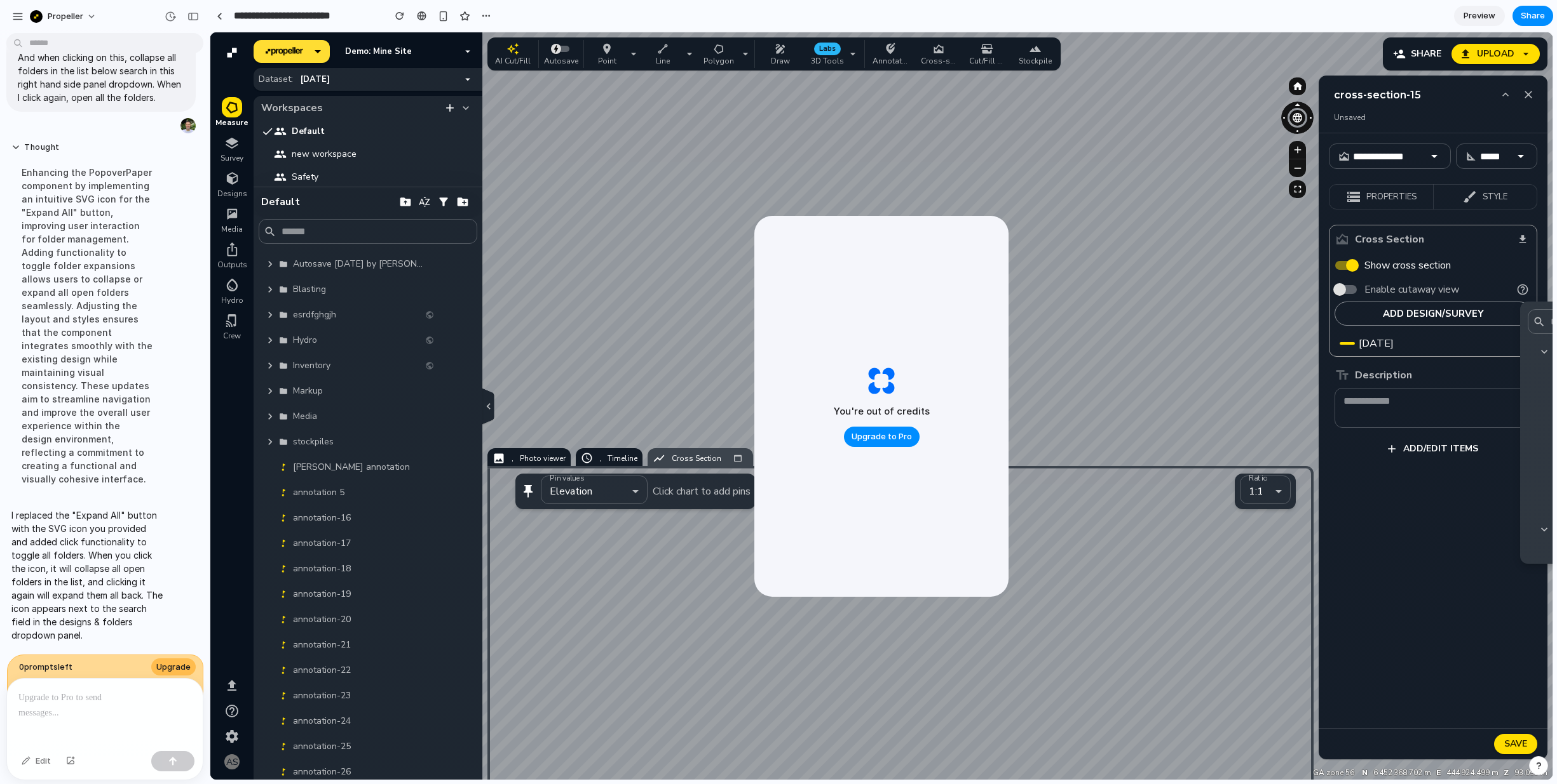
scroll to position [1966, 0]
click at [322, 129] on div at bounding box center [881, 406] width 1341 height 748
click at [260, 540] on div at bounding box center [881, 406] width 1341 height 748
click at [478, 213] on div at bounding box center [881, 406] width 1341 height 748
click at [322, 56] on div at bounding box center [881, 406] width 1341 height 748
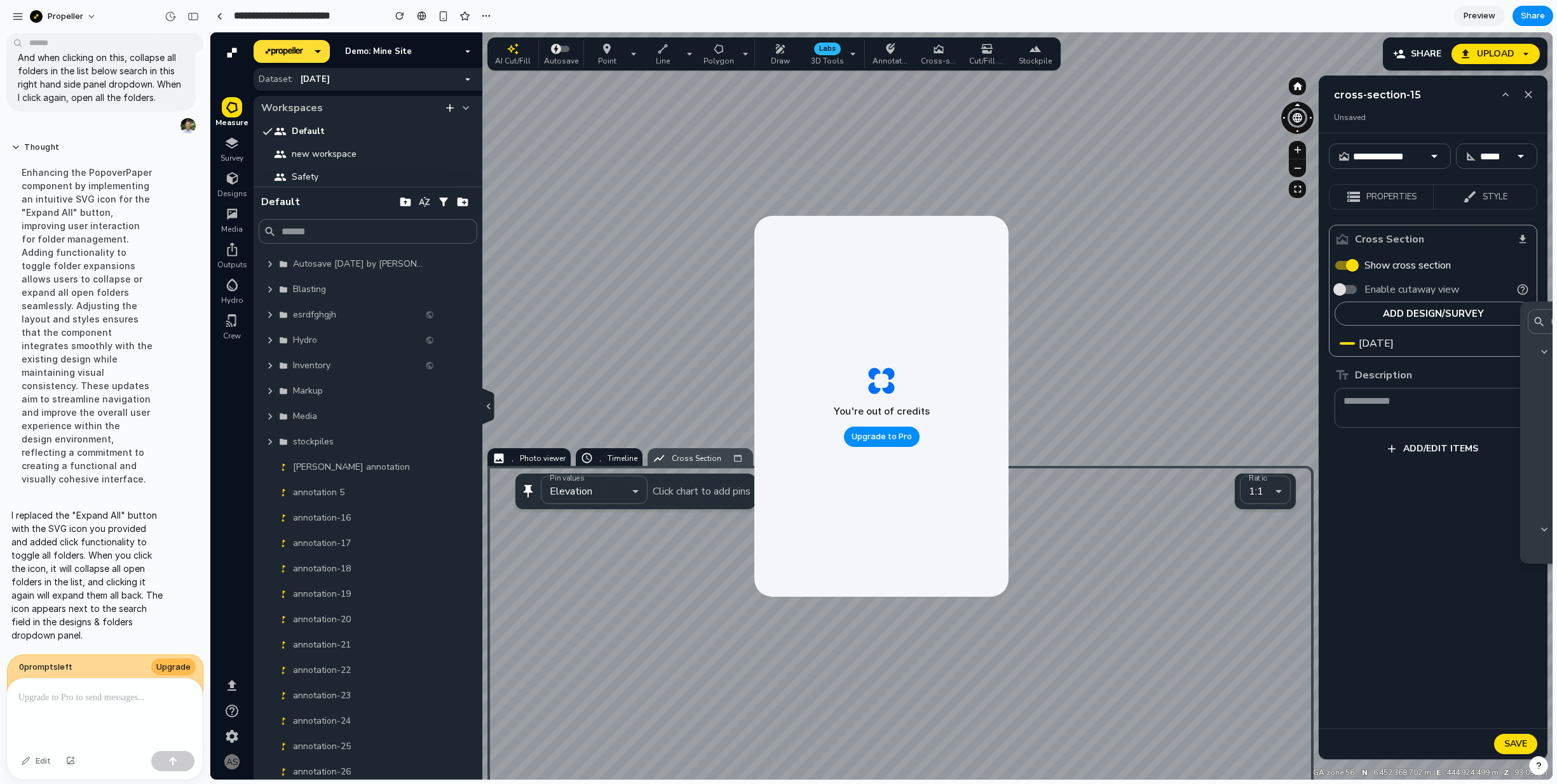
click at [627, 54] on div at bounding box center [881, 406] width 1341 height 748
click at [185, 14] on button "button" at bounding box center [193, 17] width 20 height 20
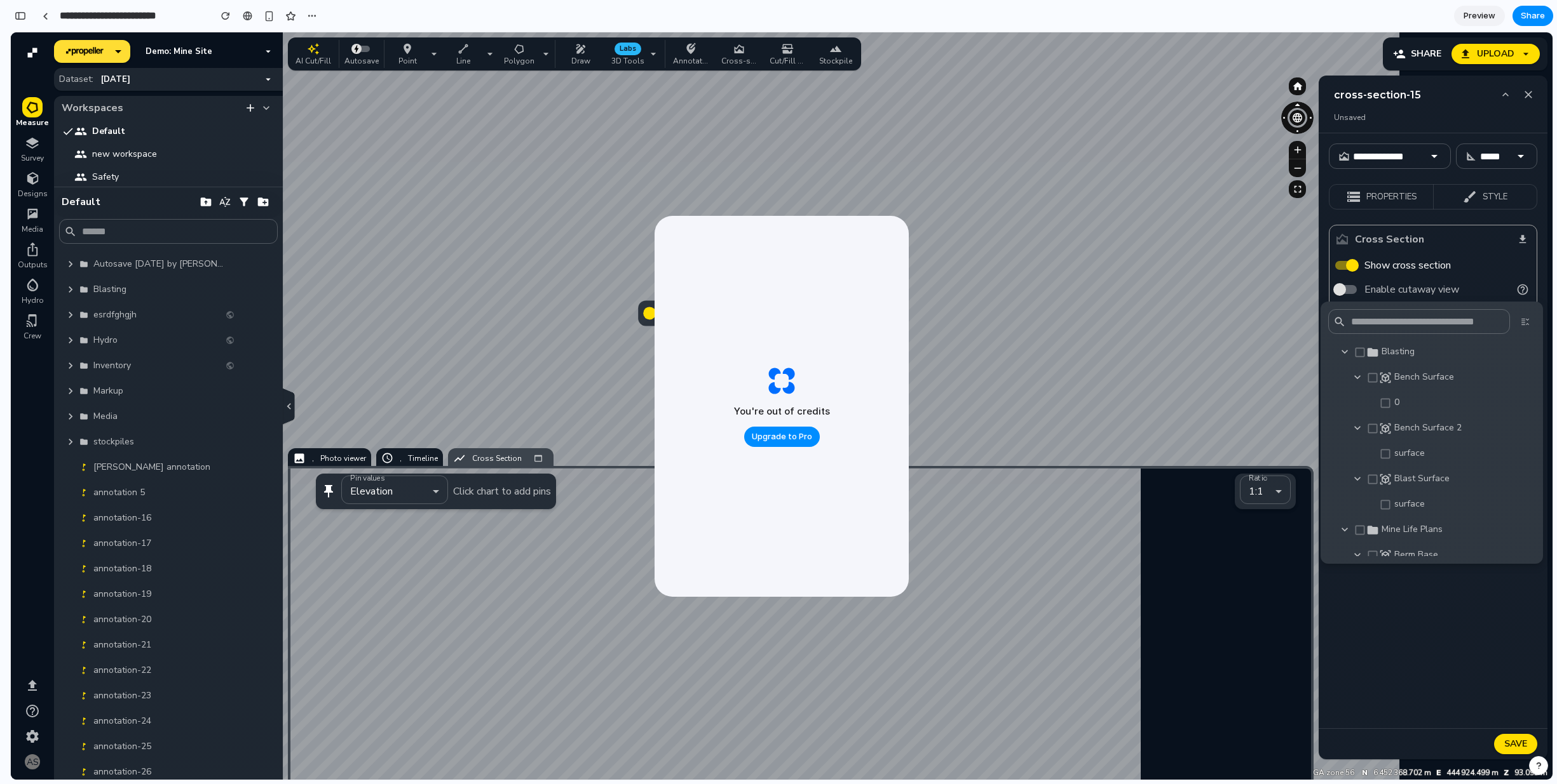
scroll to position [3530, 0]
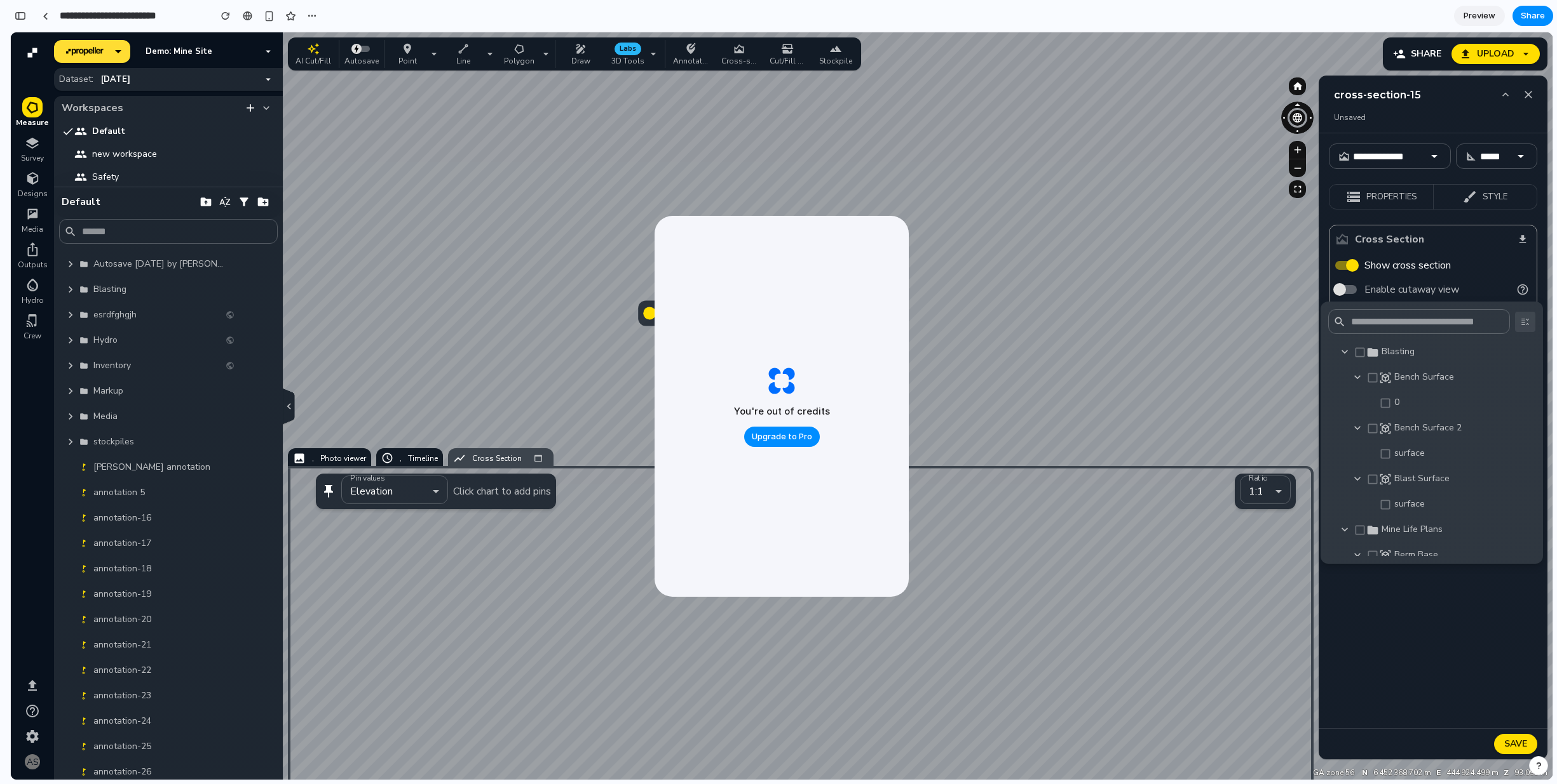
click at [1527, 329] on icon "button" at bounding box center [1525, 322] width 16 height 16
click at [1528, 327] on icon "button" at bounding box center [1525, 322] width 16 height 16
click at [1345, 350] on icon "button" at bounding box center [1344, 351] width 13 height 13
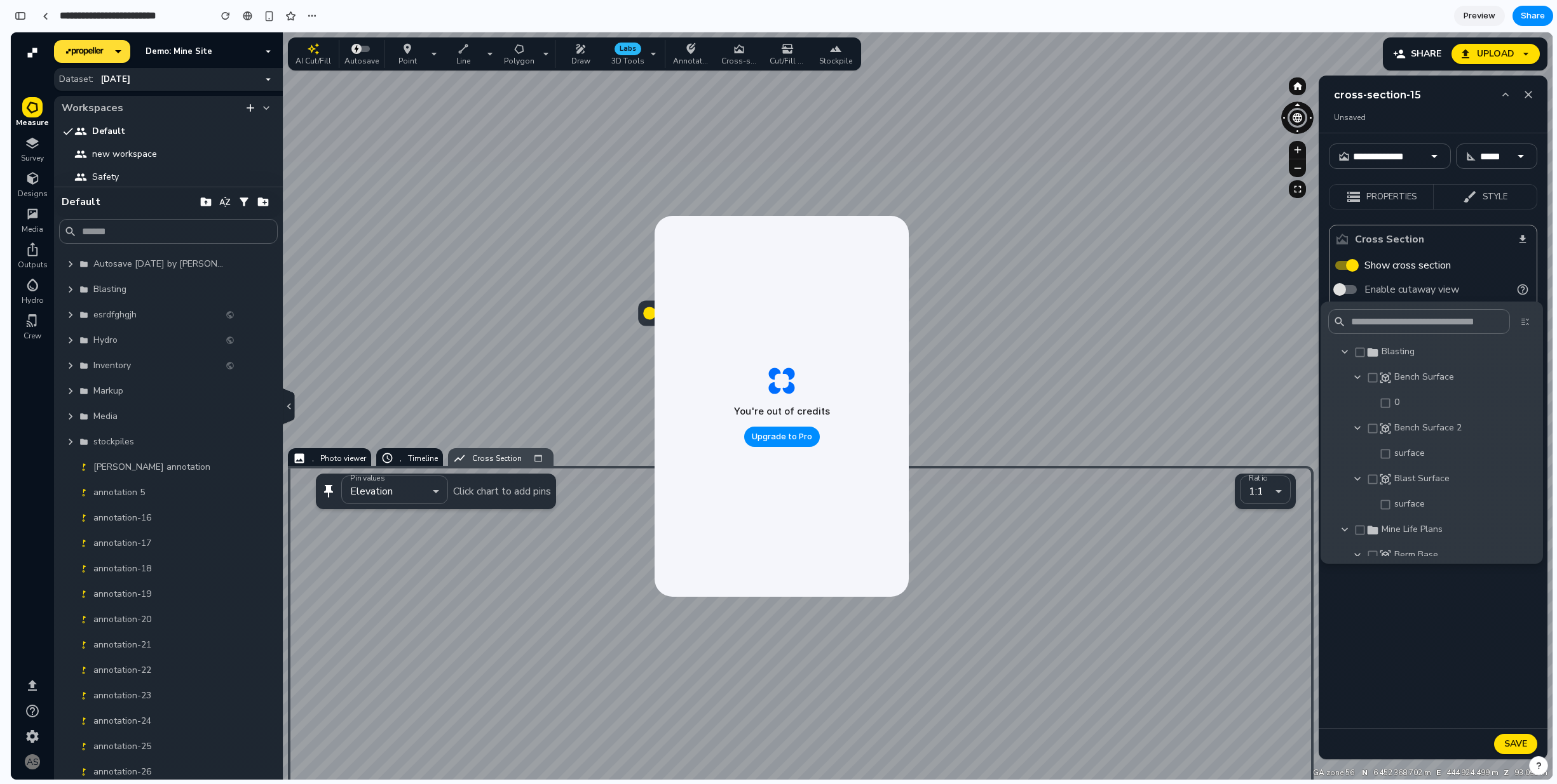
click at [1345, 352] on icon "button" at bounding box center [1344, 352] width 7 height 4
click at [1348, 372] on div "Bench Surface" at bounding box center [1431, 377] width 197 height 25
click at [20, 16] on div "button" at bounding box center [20, 16] width 12 height 9
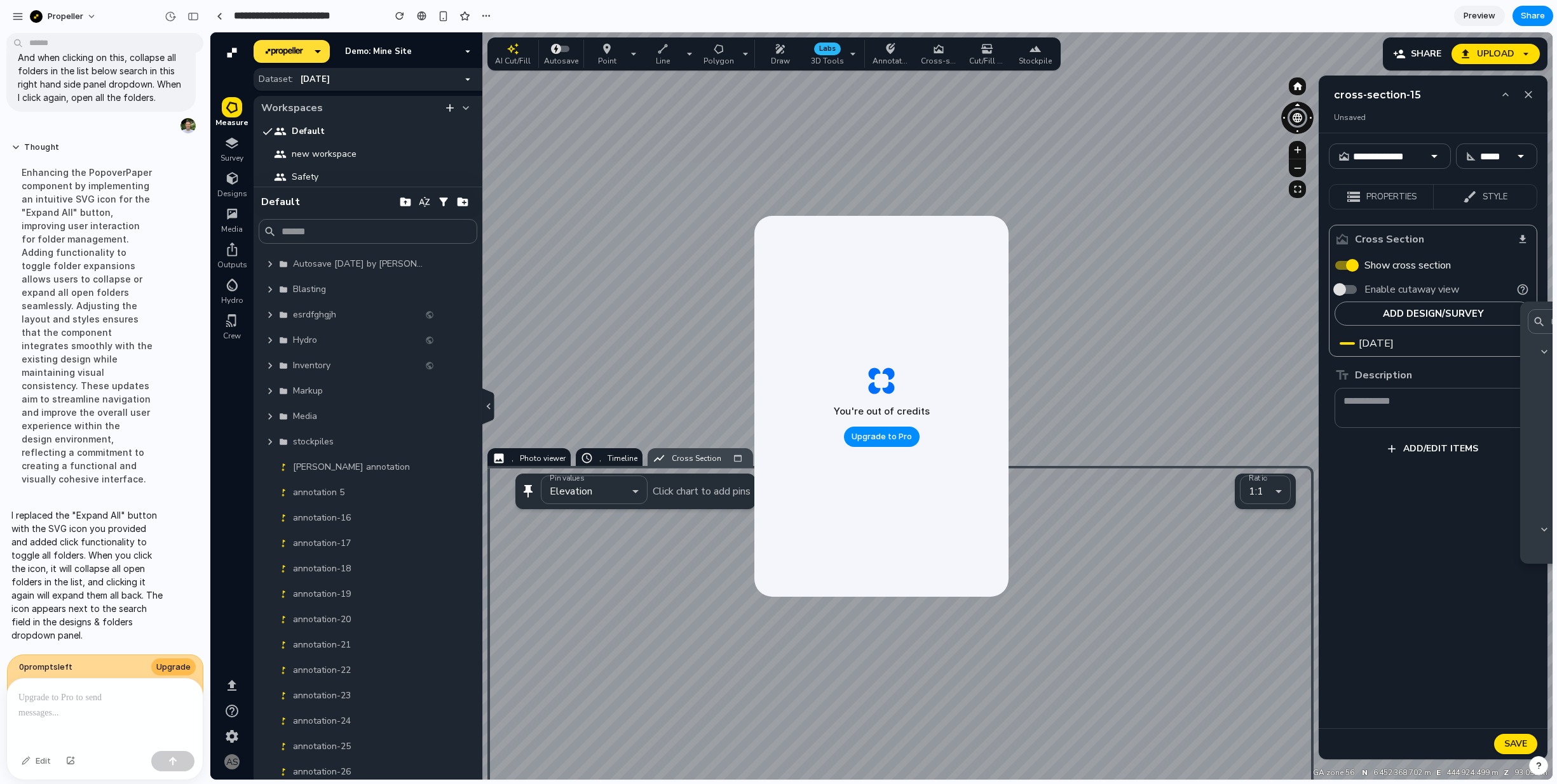
scroll to position [1966, 0]
click at [195, 16] on div "button" at bounding box center [193, 16] width 12 height 9
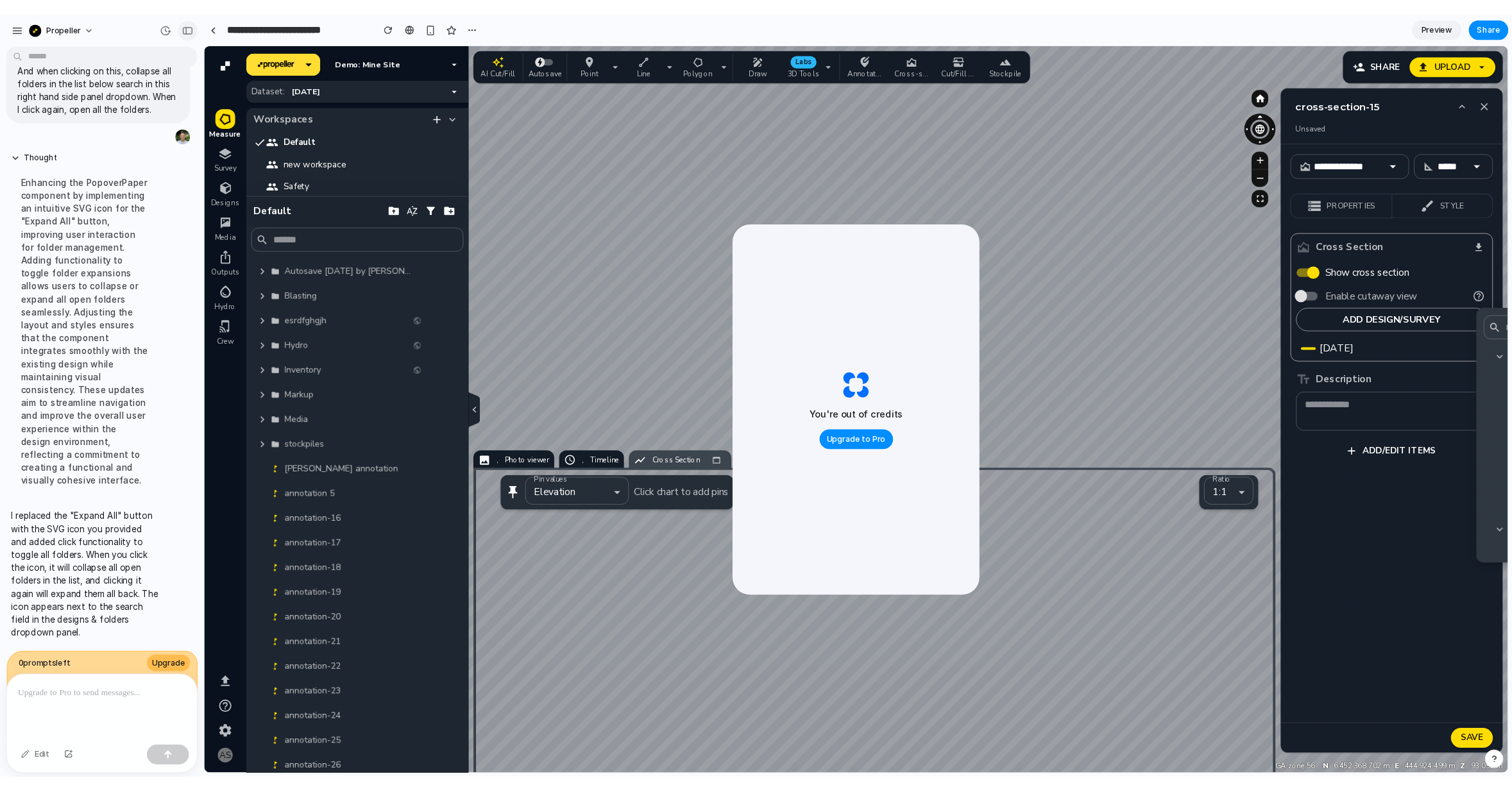
scroll to position [3566, 0]
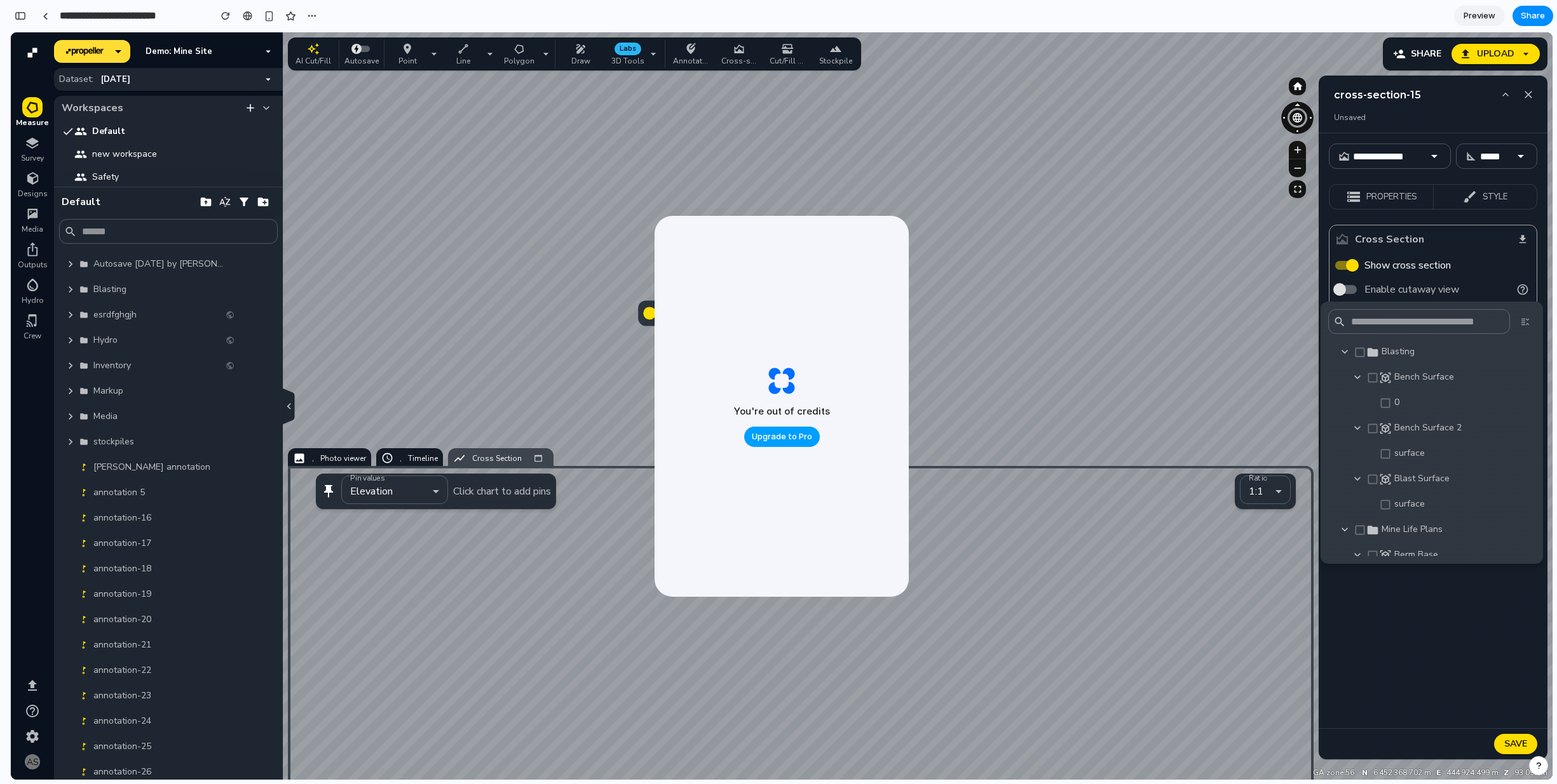
click at [772, 437] on span "Upgrade to Pro" at bounding box center [781, 437] width 60 height 13
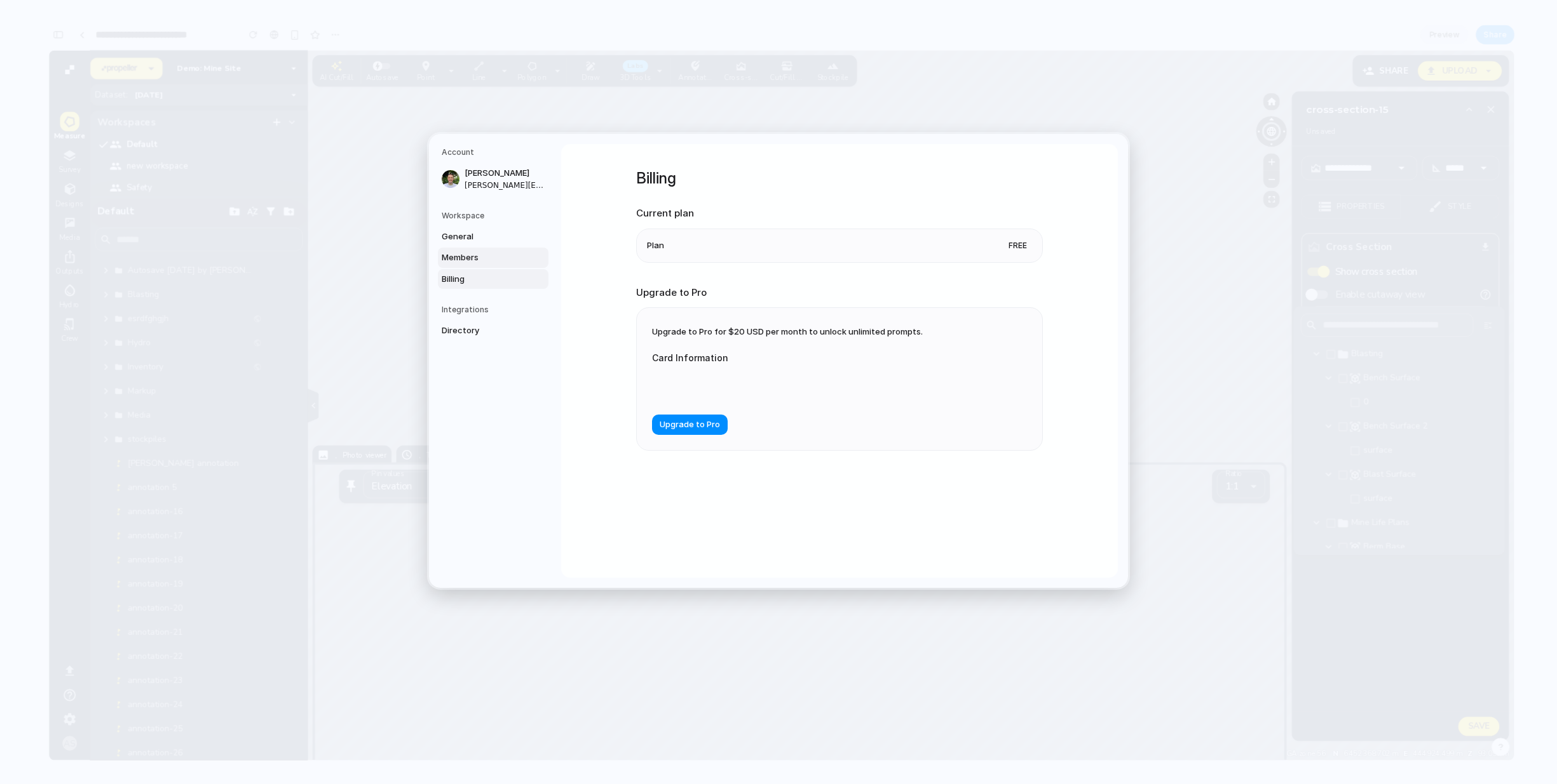
click at [473, 254] on span "Members" at bounding box center [482, 257] width 81 height 13
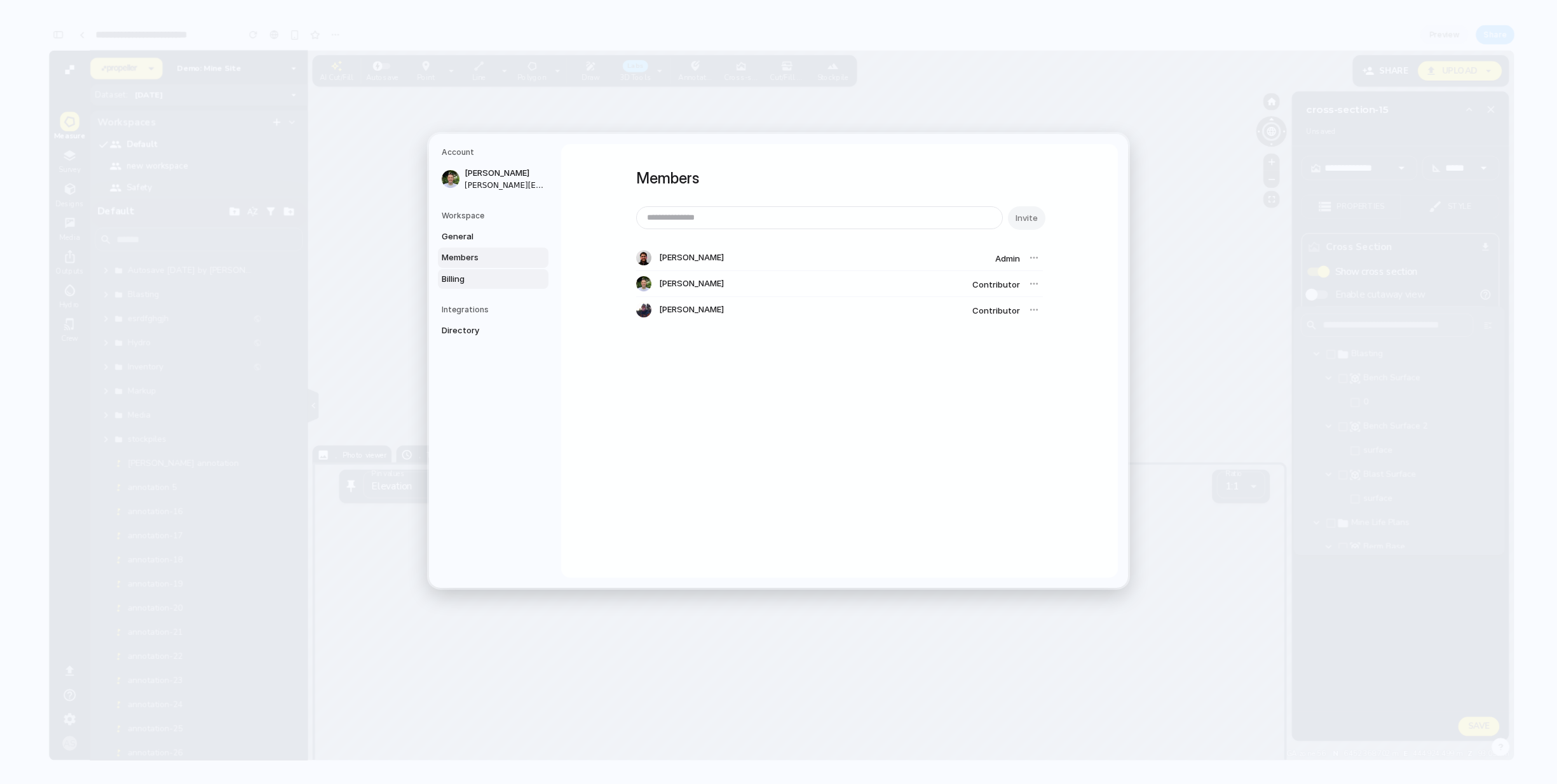
click at [478, 283] on span "Billing" at bounding box center [482, 278] width 81 height 13
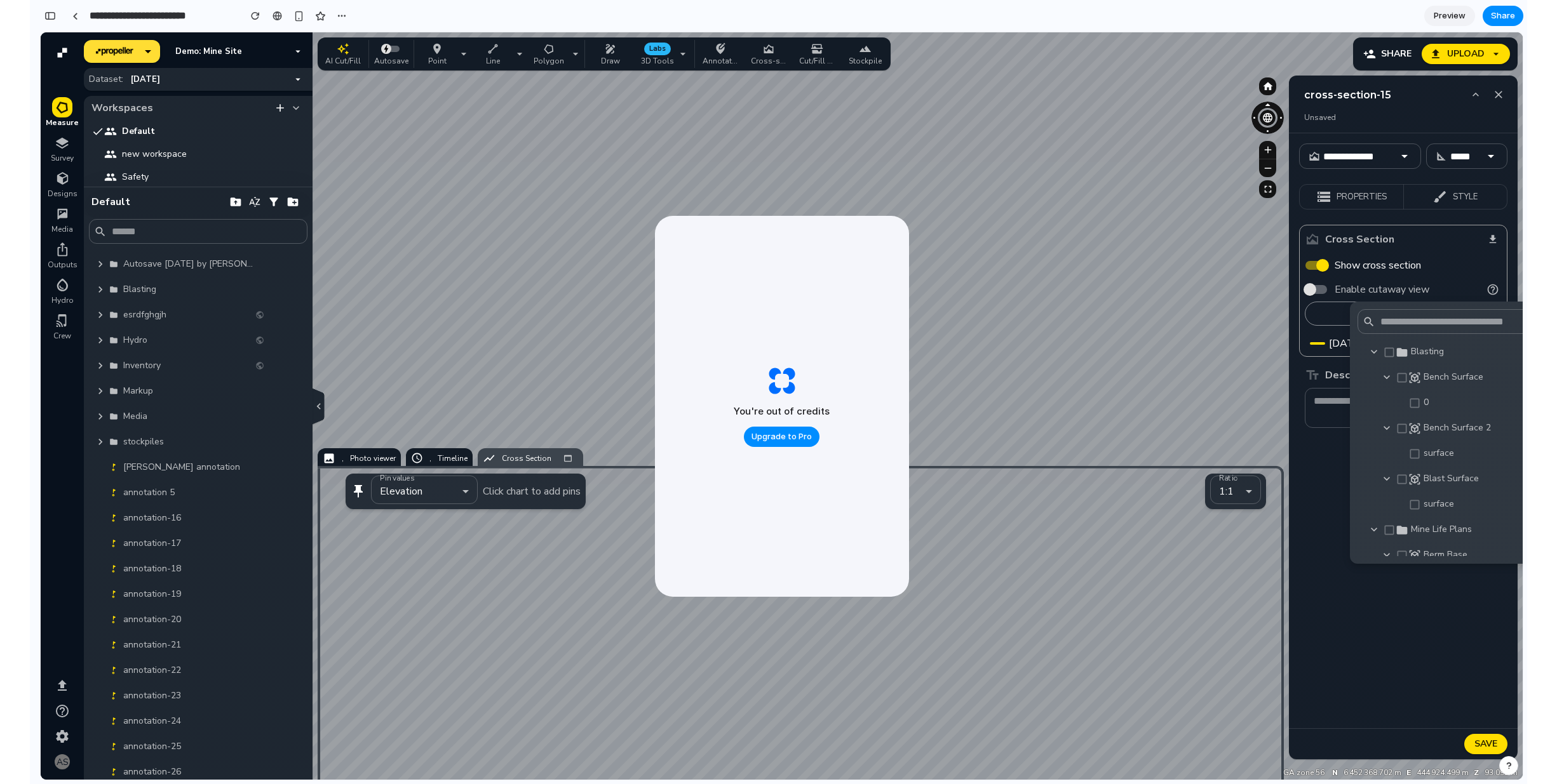
scroll to position [3530, 0]
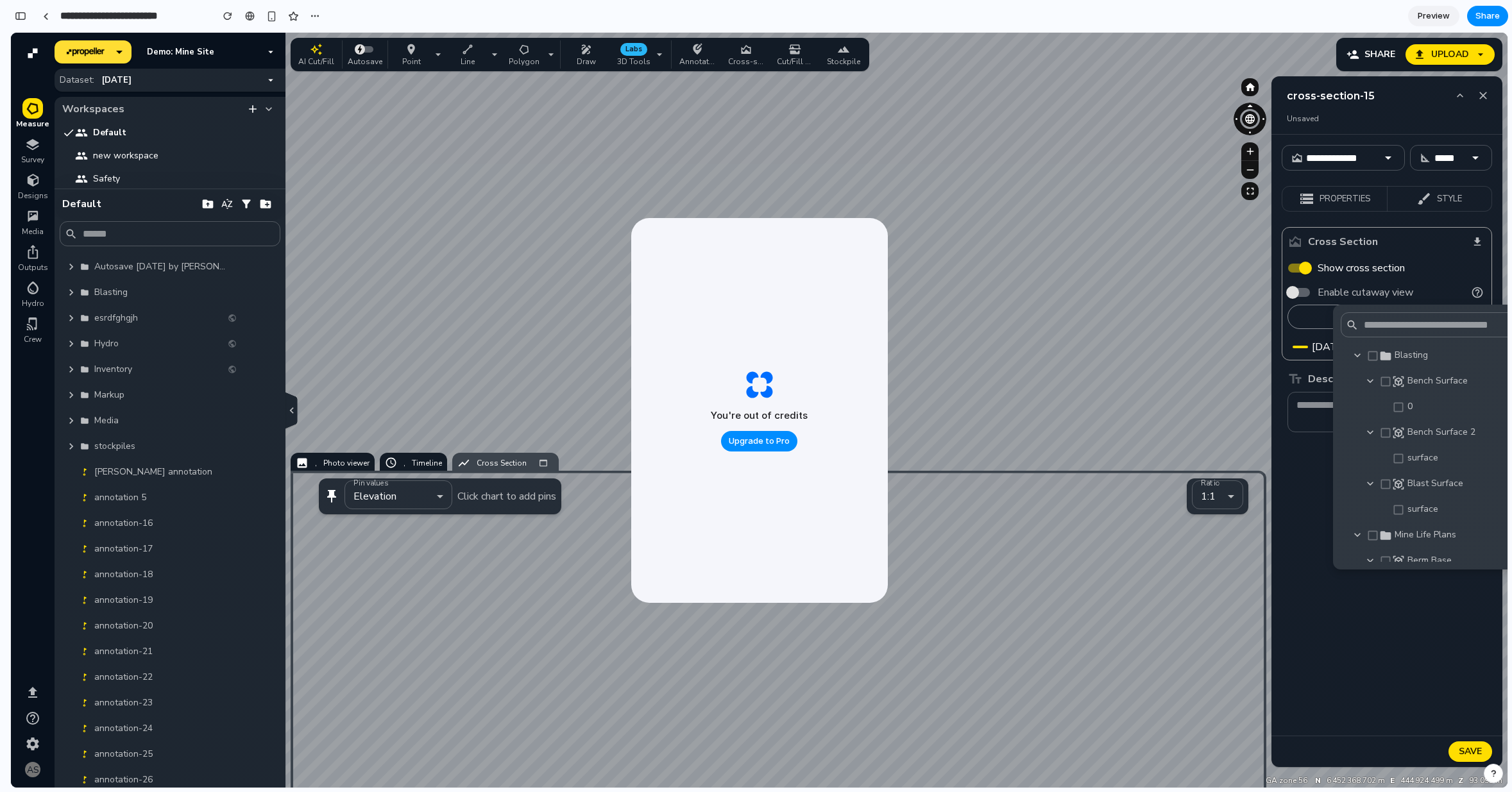
click at [1027, 276] on div at bounding box center [758, 410] width 1496 height 756
click at [934, 176] on div at bounding box center [758, 410] width 1496 height 756
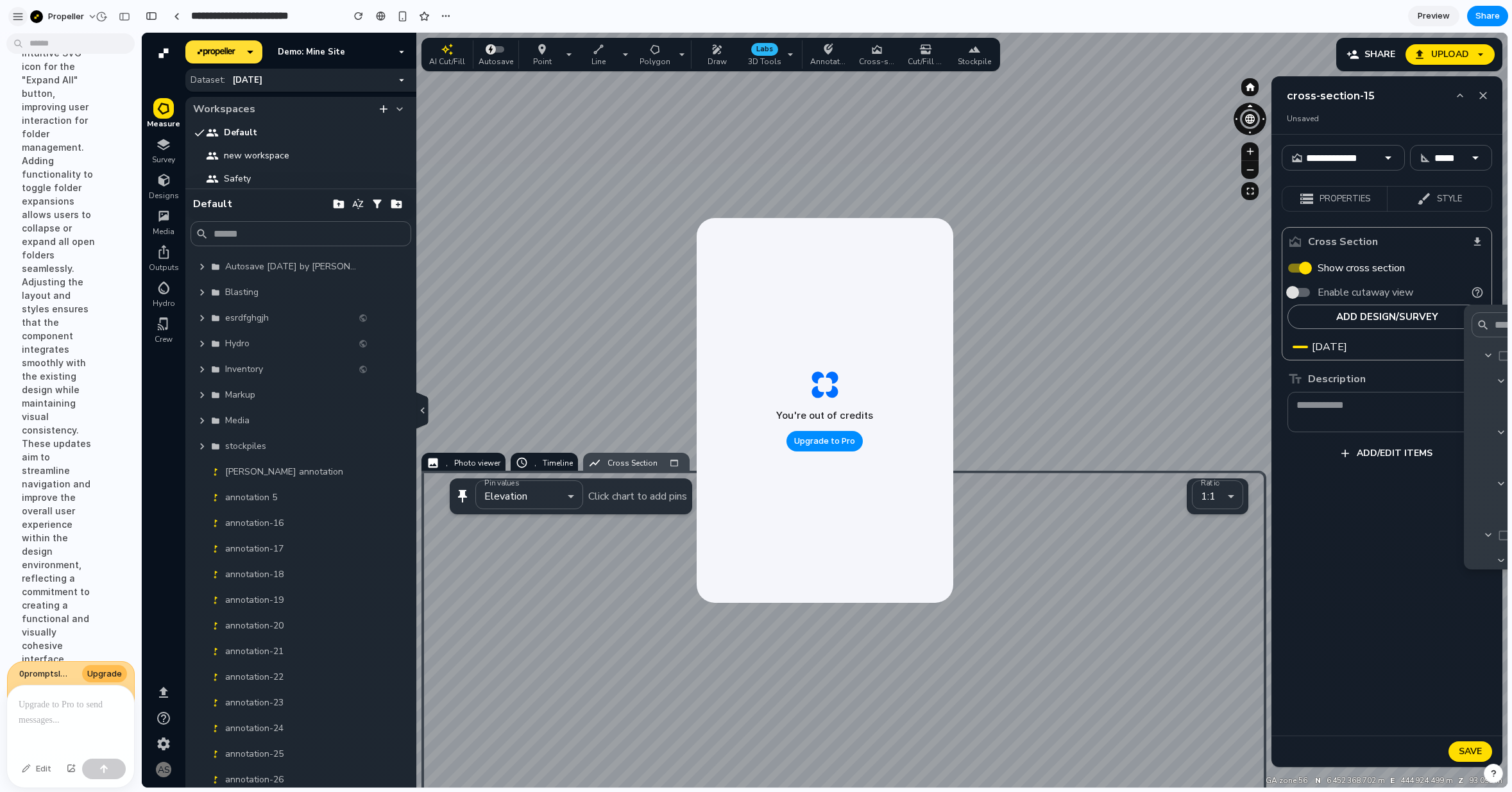
click at [20, 18] on div "button" at bounding box center [18, 17] width 12 height 12
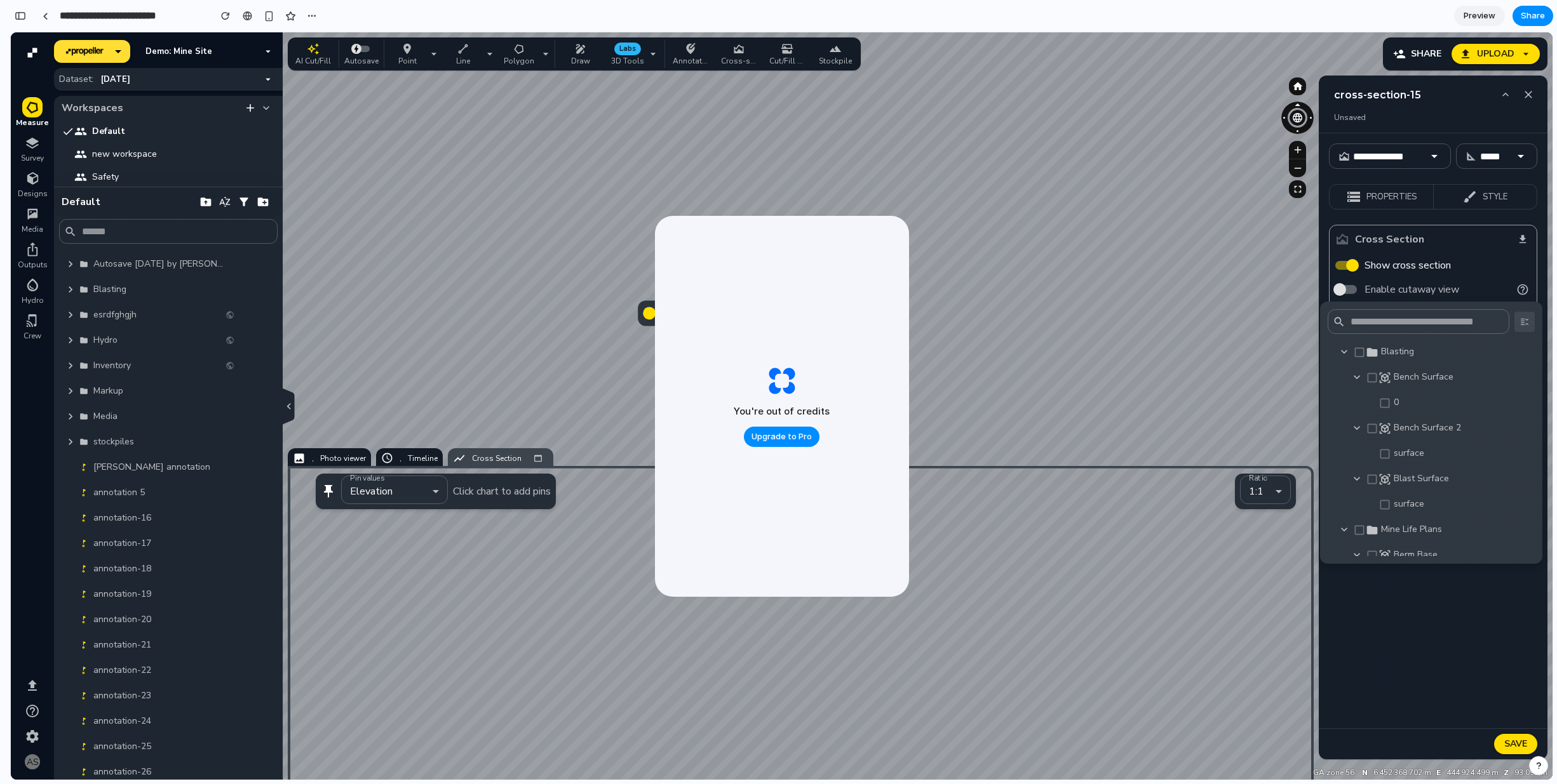
click at [1520, 322] on icon "button" at bounding box center [1525, 322] width 16 height 16
click at [1525, 329] on button "button" at bounding box center [1525, 322] width 20 height 20
click at [1138, 312] on div at bounding box center [781, 406] width 1542 height 748
click at [1179, 307] on div at bounding box center [781, 406] width 1542 height 748
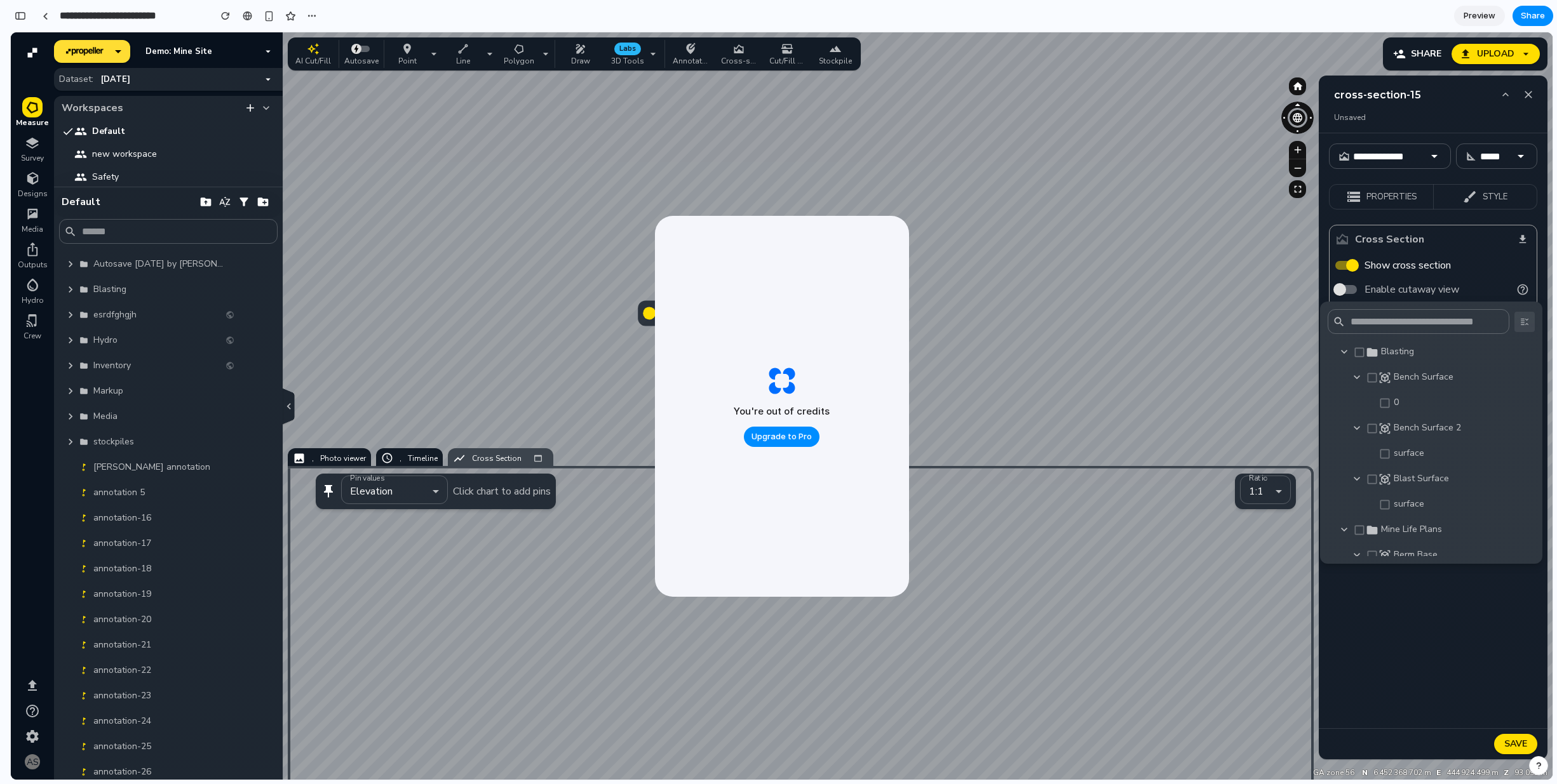
click at [1531, 325] on icon "button" at bounding box center [1525, 322] width 16 height 16
click at [1343, 351] on icon "button" at bounding box center [1344, 351] width 13 height 13
click at [1520, 322] on icon "button" at bounding box center [1525, 322] width 16 height 16
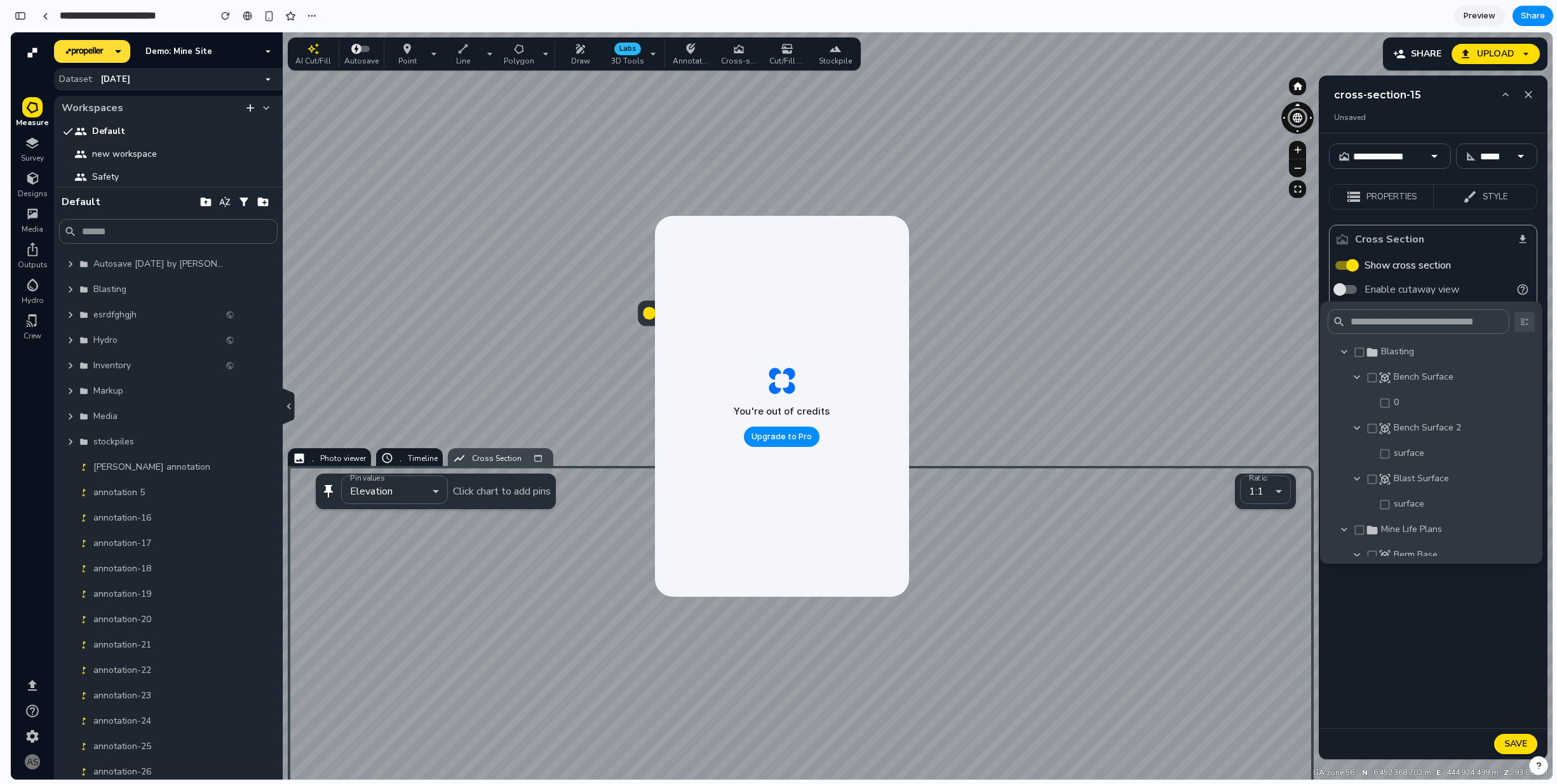
click at [1520, 322] on icon "button" at bounding box center [1525, 322] width 16 height 16
click at [18, 18] on div "button" at bounding box center [20, 16] width 12 height 9
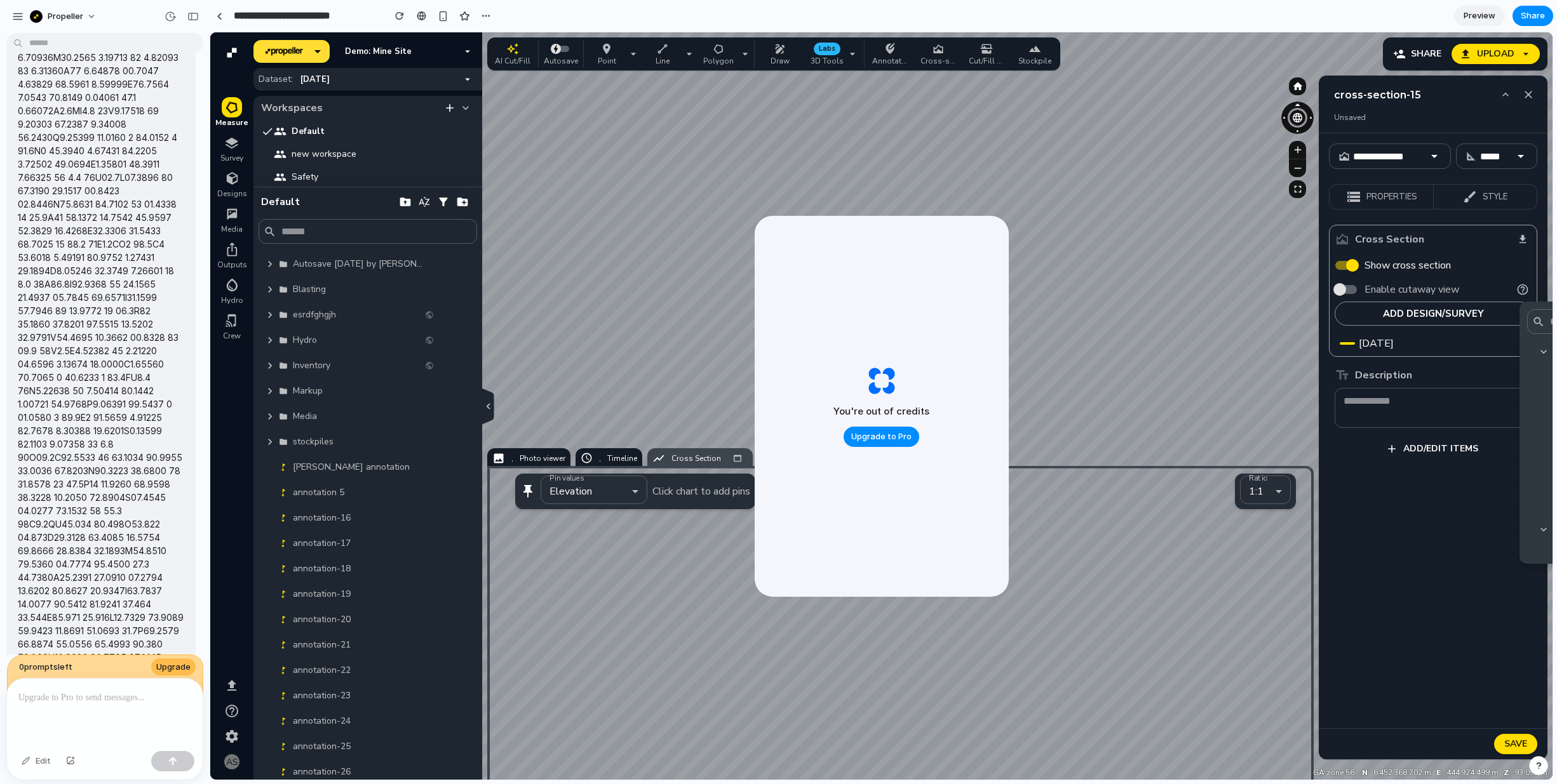
scroll to position [506, 0]
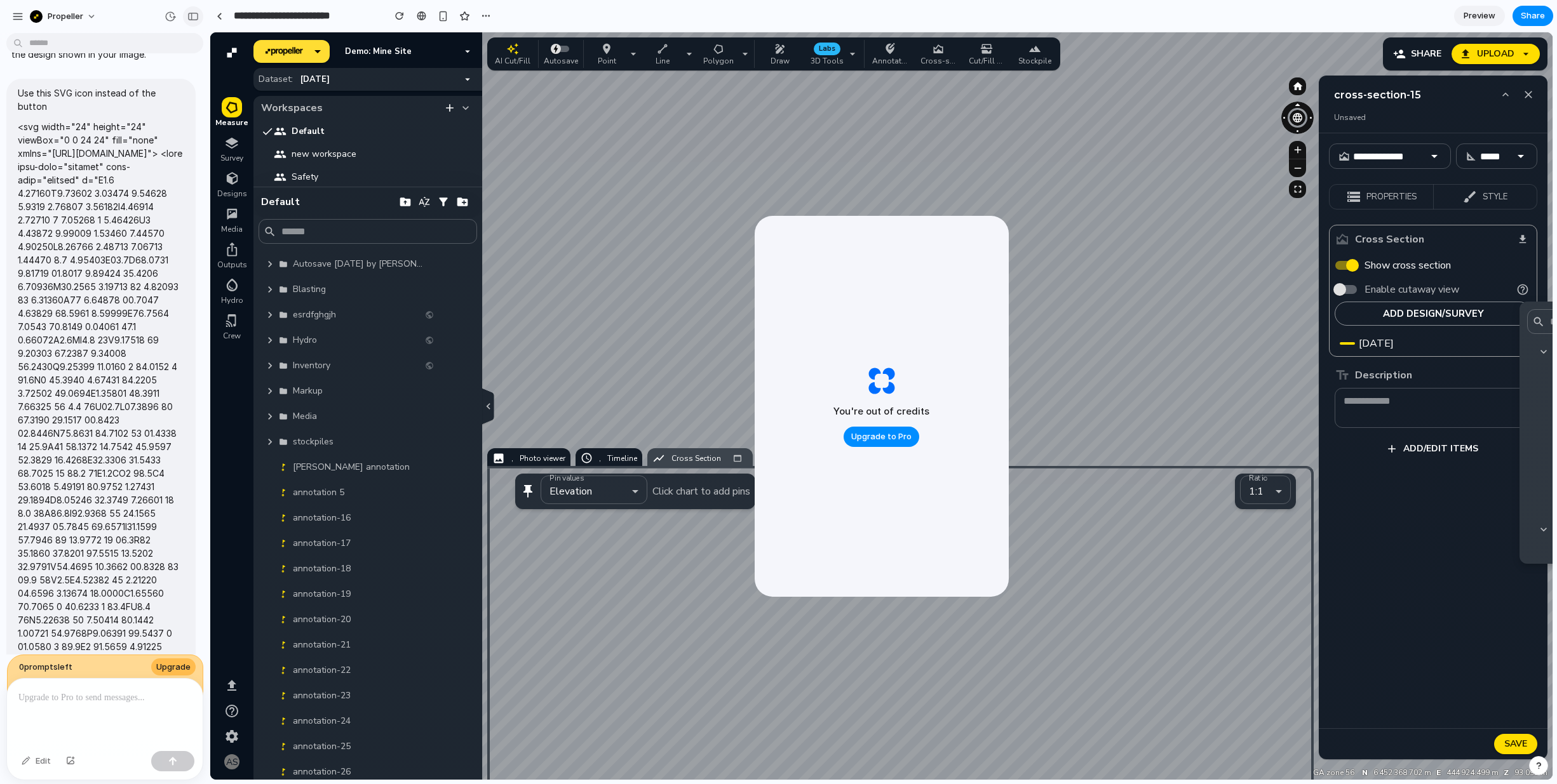
click at [194, 15] on div "button" at bounding box center [193, 16] width 12 height 9
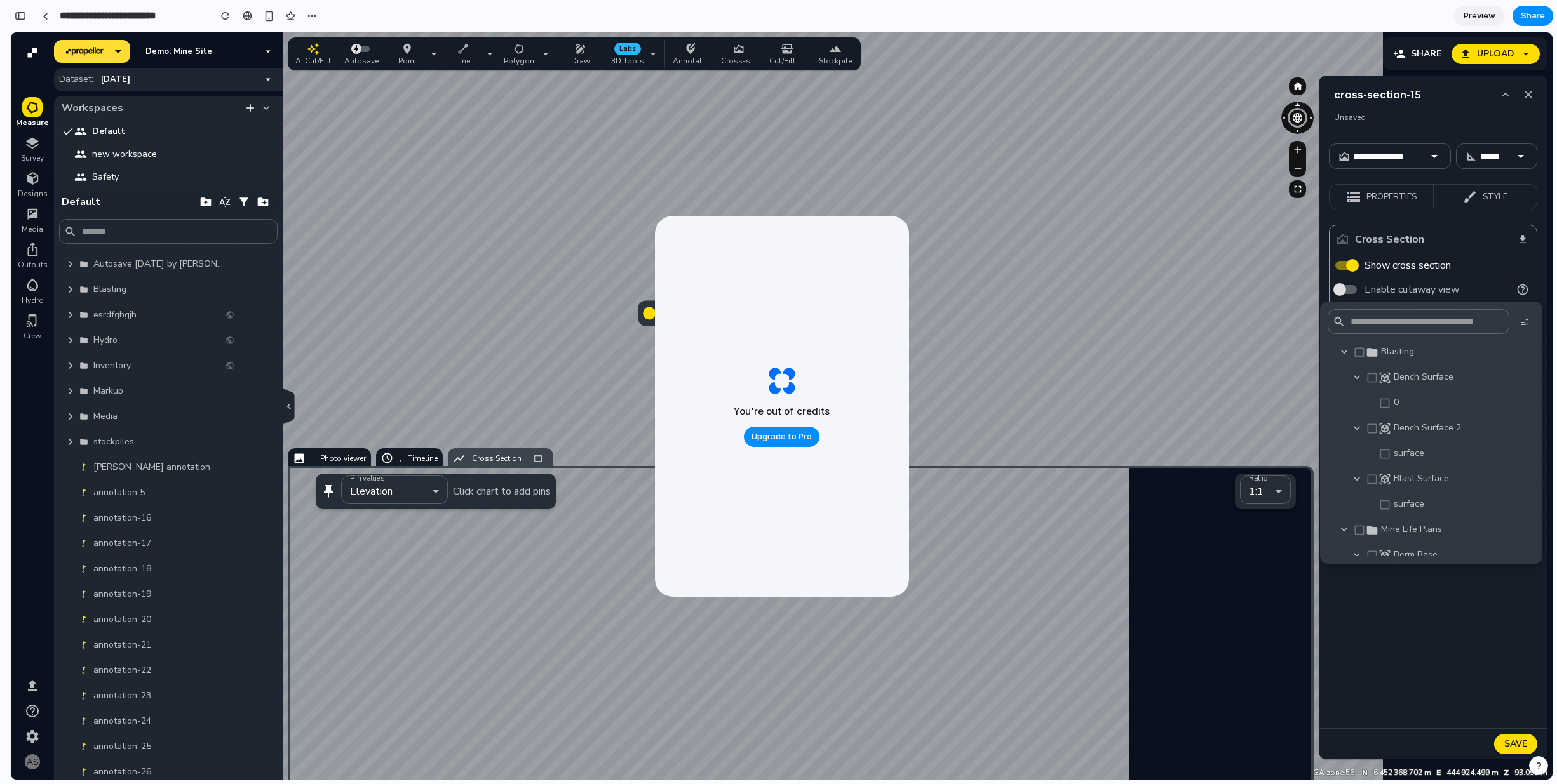
scroll to position [502, 0]
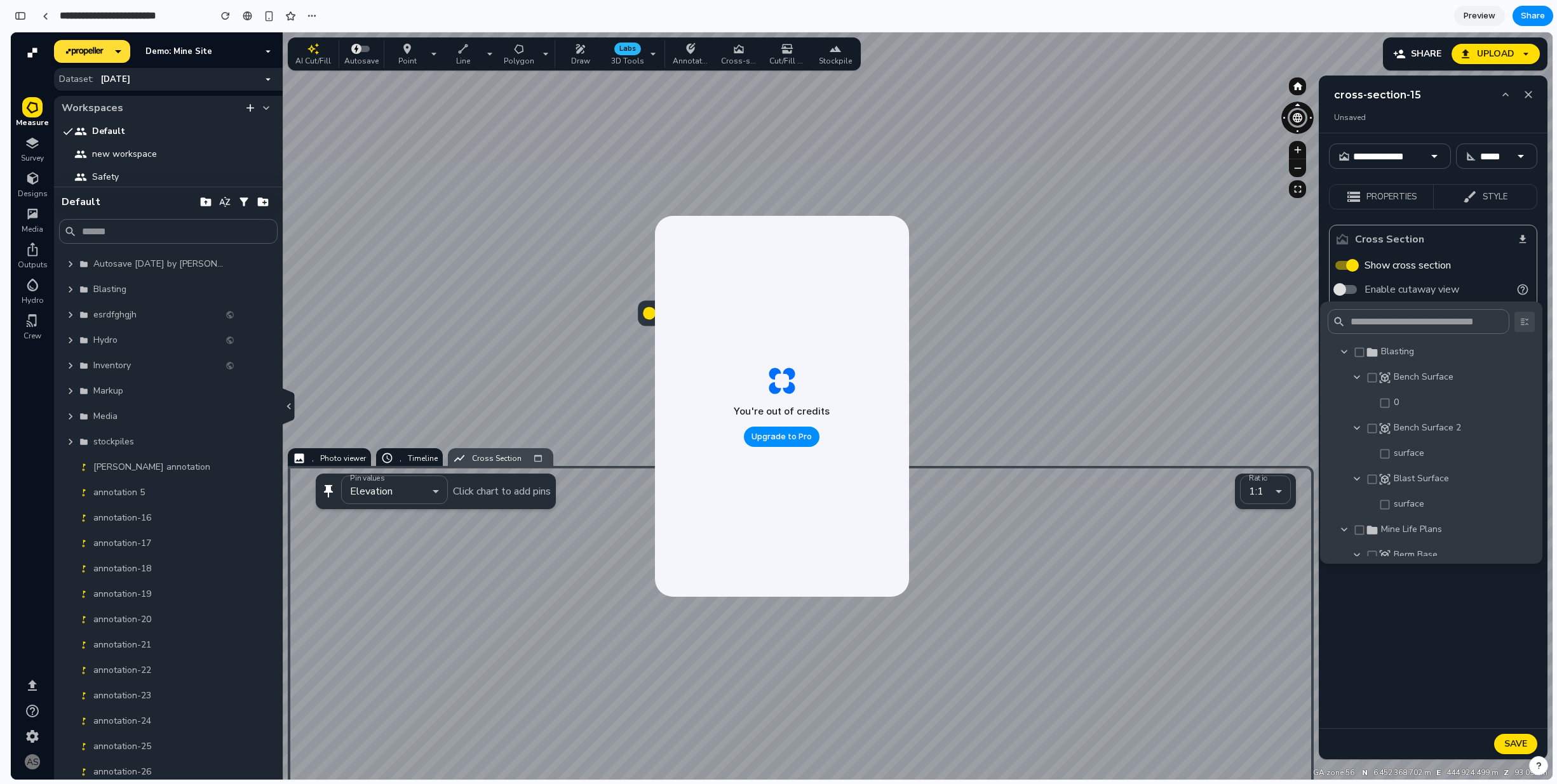
click at [1515, 318] on button "button" at bounding box center [1525, 322] width 20 height 20
click at [133, 349] on div at bounding box center [781, 406] width 1542 height 748
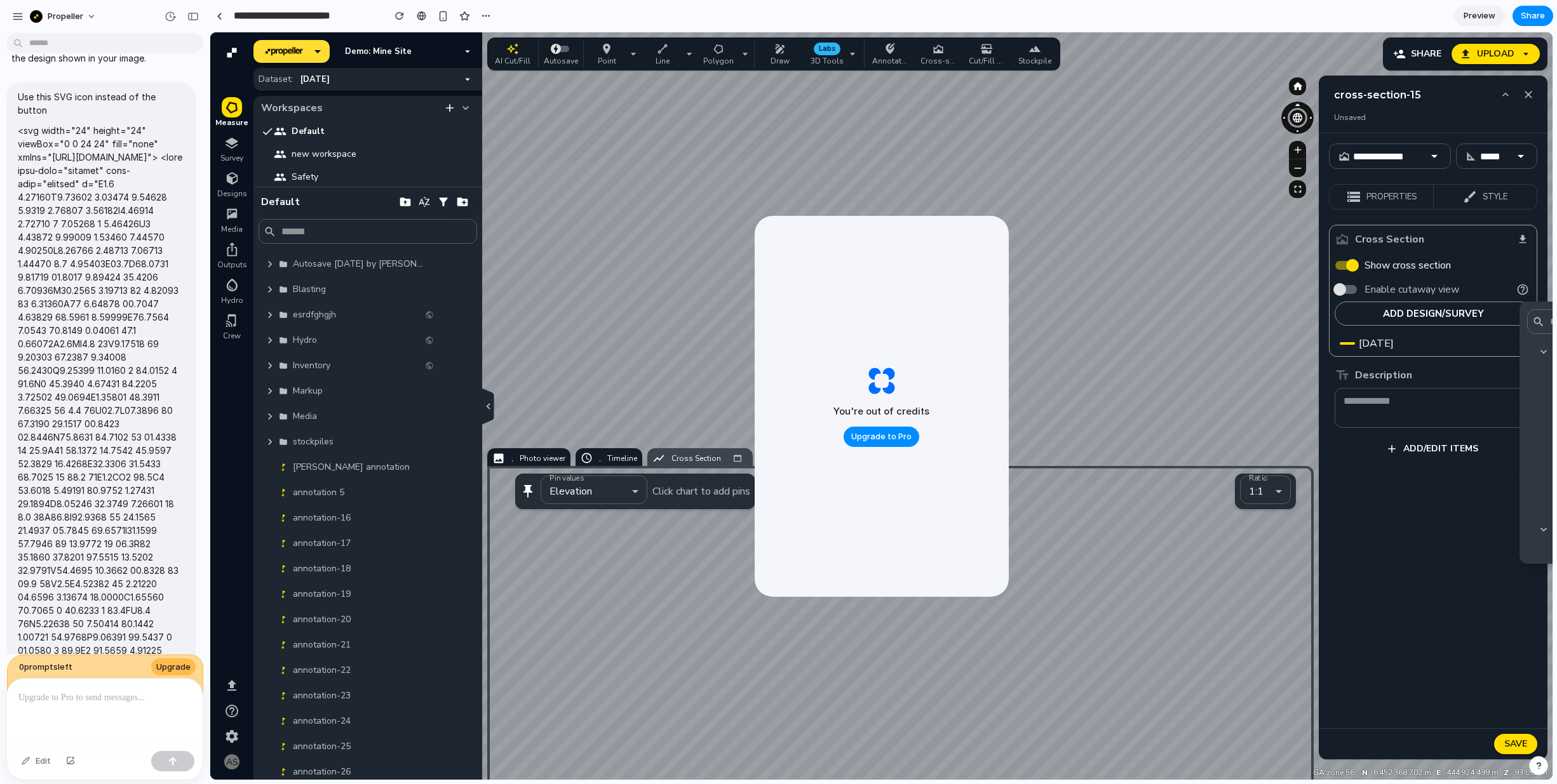
scroll to position [506, 0]
click at [193, 22] on button "button" at bounding box center [193, 17] width 20 height 20
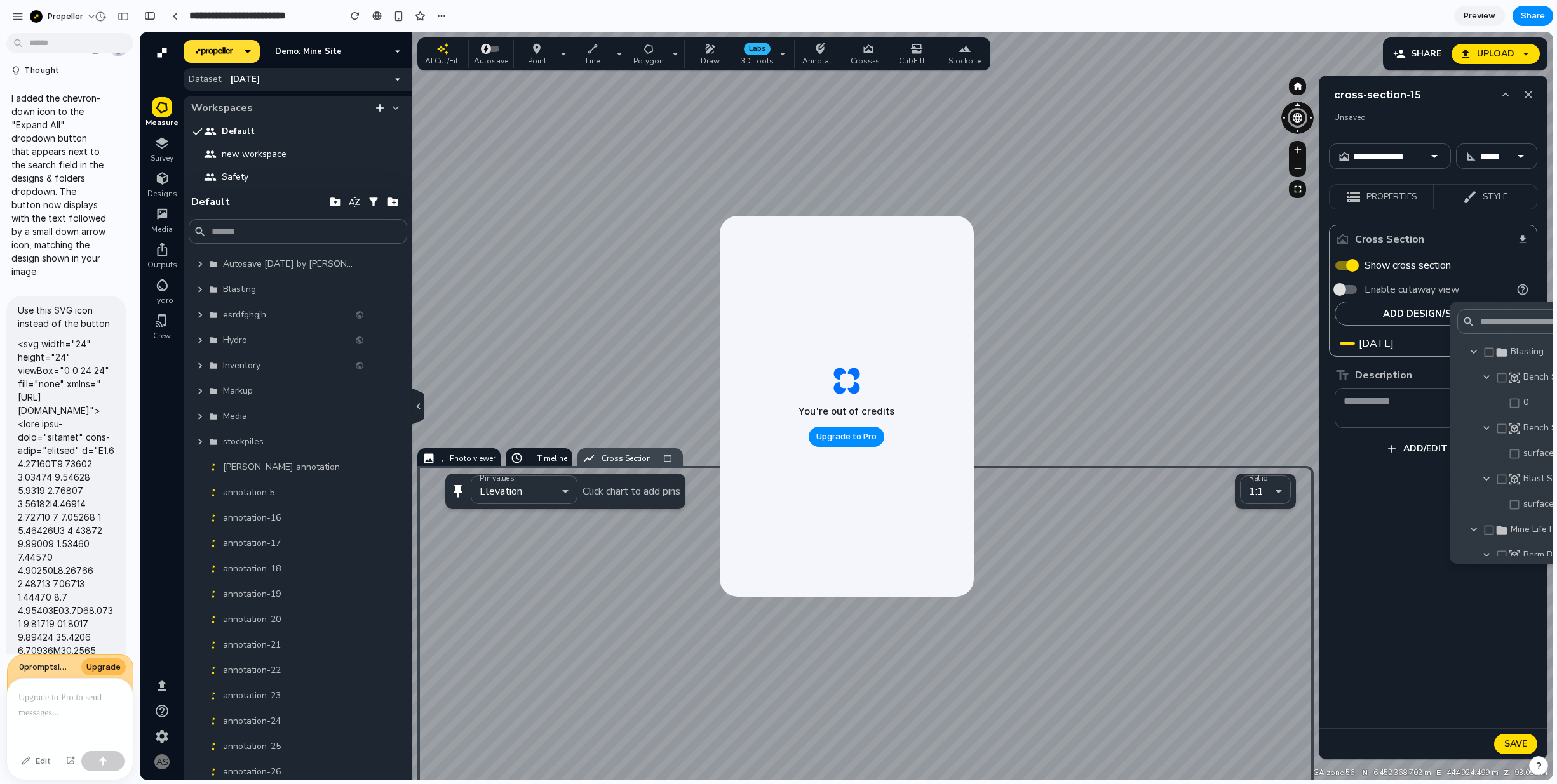
scroll to position [0, 0]
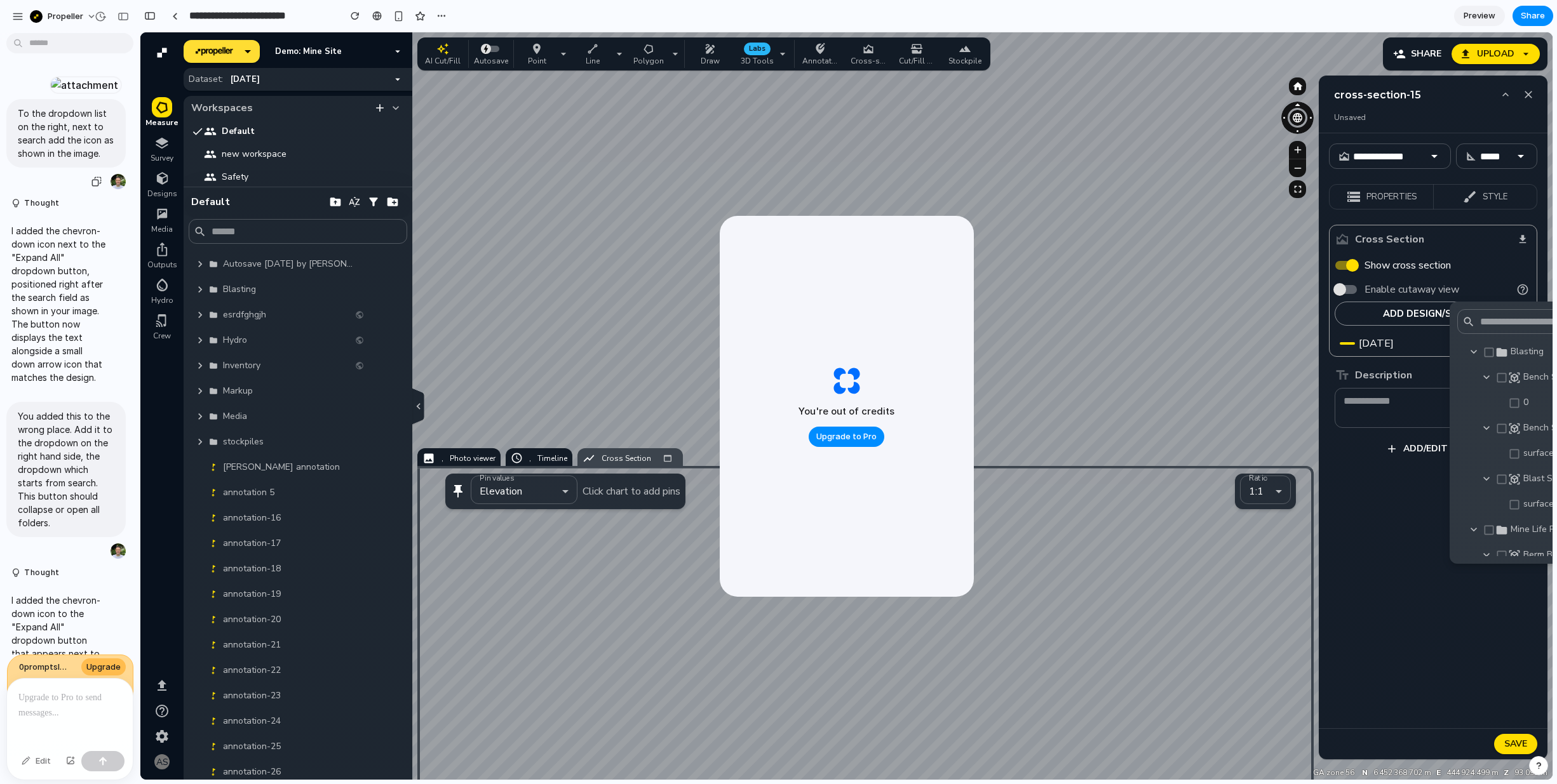
click at [68, 94] on div at bounding box center [85, 85] width 70 height 18
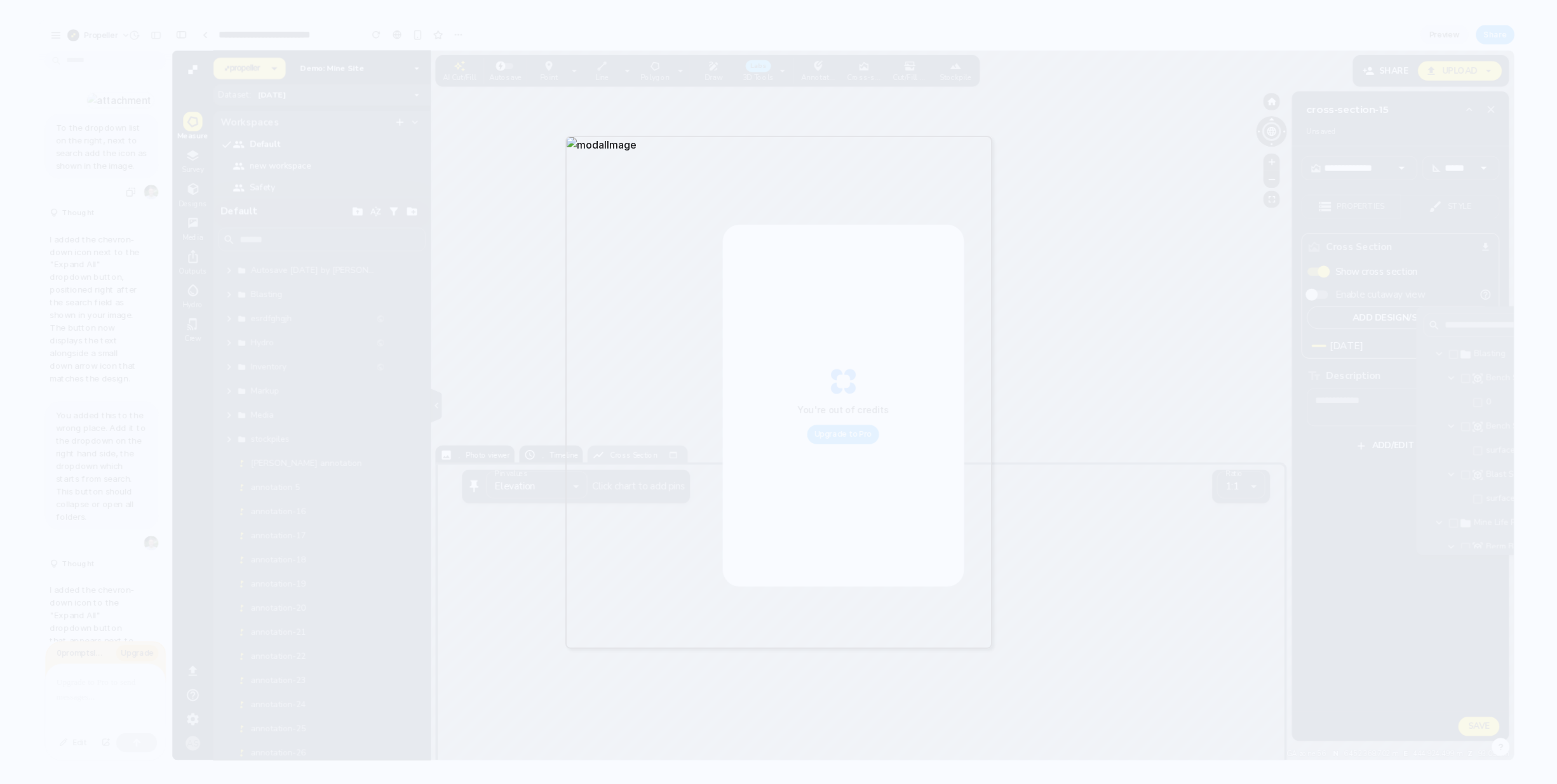
click at [422, 98] on div at bounding box center [778, 392] width 1557 height 784
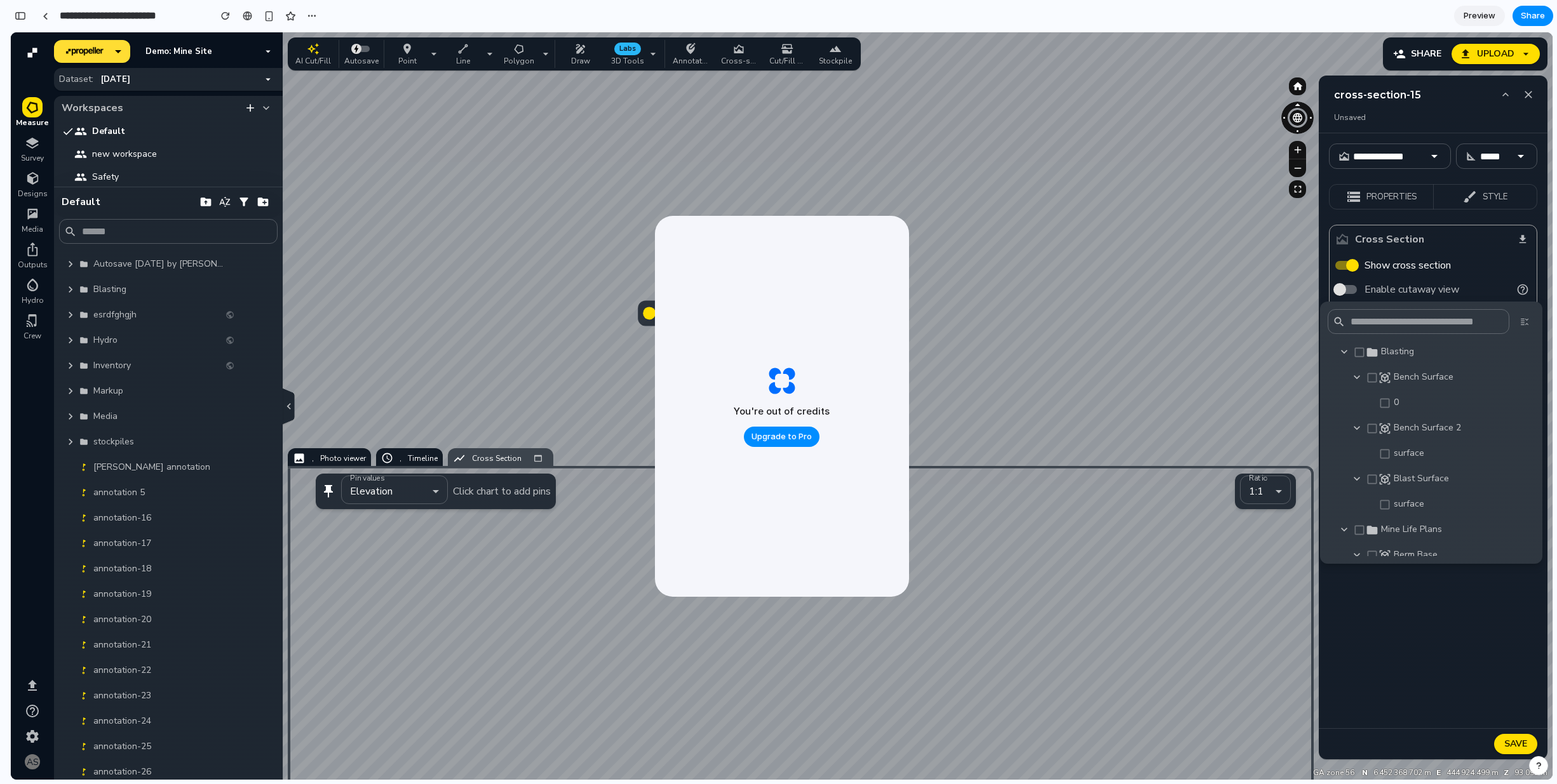
click at [1118, 309] on div at bounding box center [781, 406] width 1542 height 748
click at [1418, 61] on div at bounding box center [781, 406] width 1542 height 748
click at [1423, 51] on div at bounding box center [781, 406] width 1542 height 748
click at [1098, 148] on div at bounding box center [781, 406] width 1542 height 748
click at [20, 20] on div "button" at bounding box center [20, 16] width 12 height 9
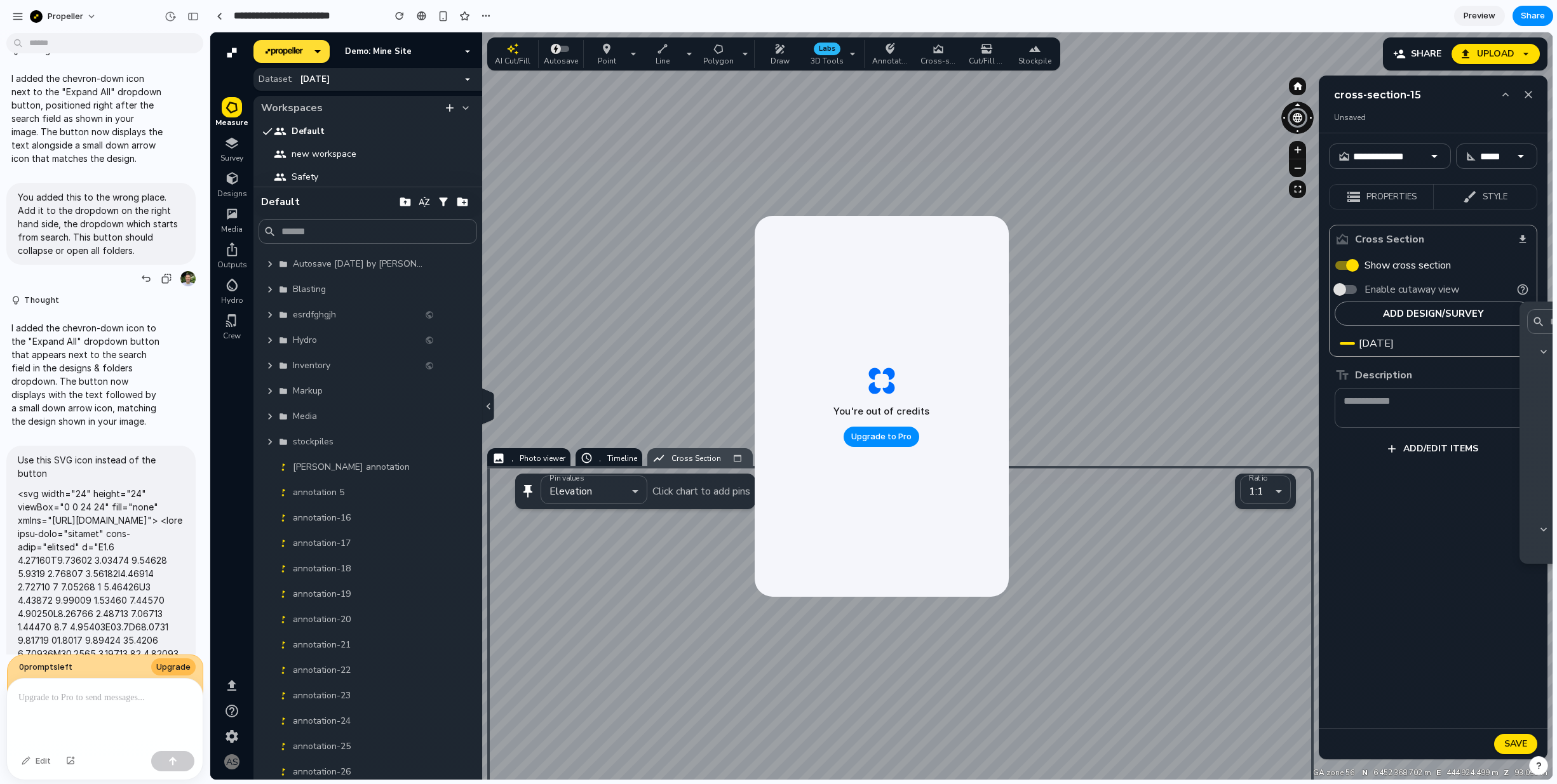
scroll to position [137, 0]
click at [194, 14] on div "button" at bounding box center [193, 16] width 12 height 9
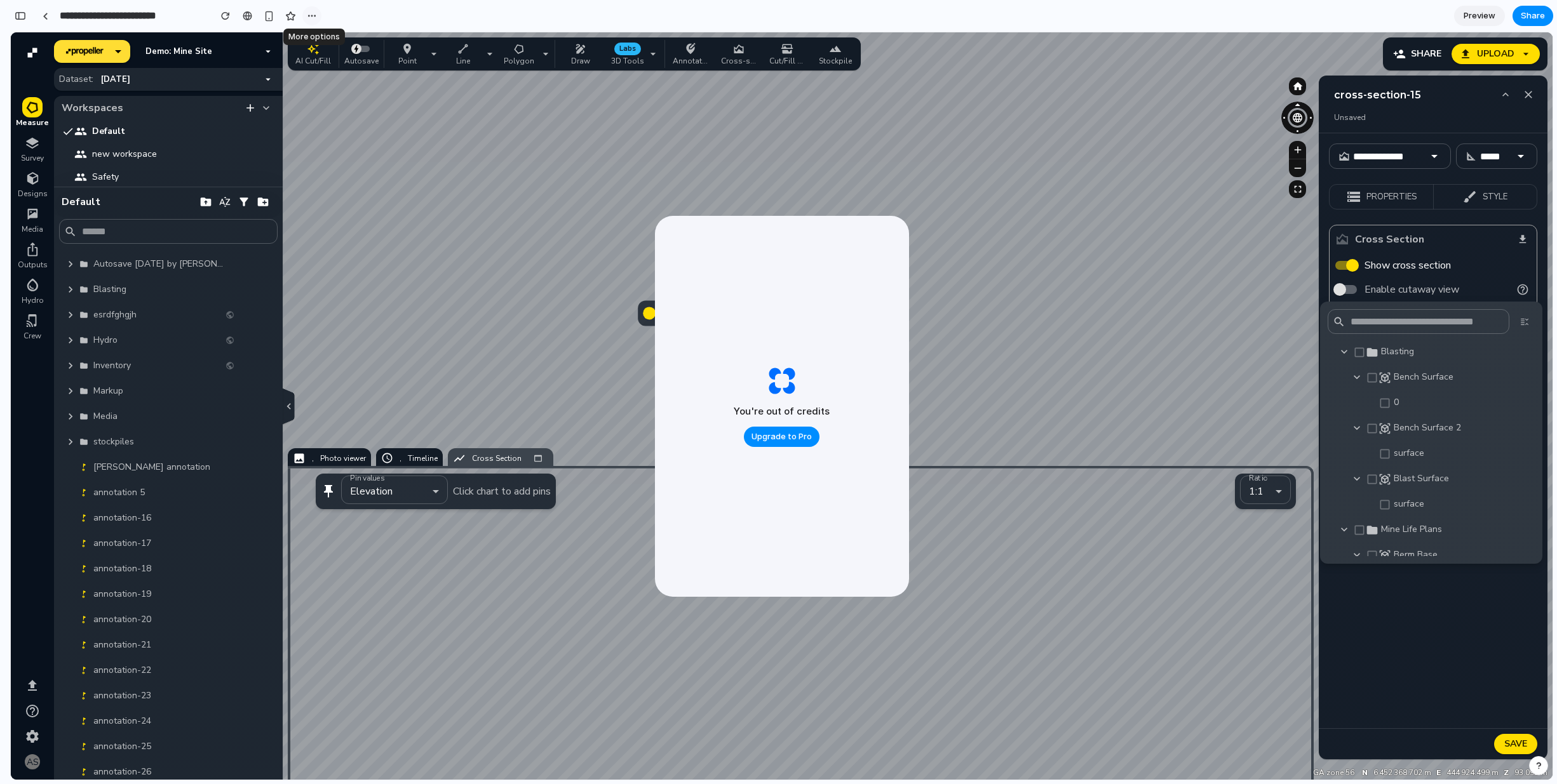
click at [307, 13] on div "button" at bounding box center [312, 16] width 10 height 10
click at [306, 13] on div "Duplicate Delete" at bounding box center [778, 392] width 1557 height 784
click at [163, 324] on div at bounding box center [781, 406] width 1542 height 748
click at [103, 398] on div at bounding box center [781, 406] width 1542 height 748
click at [114, 378] on div at bounding box center [781, 406] width 1542 height 748
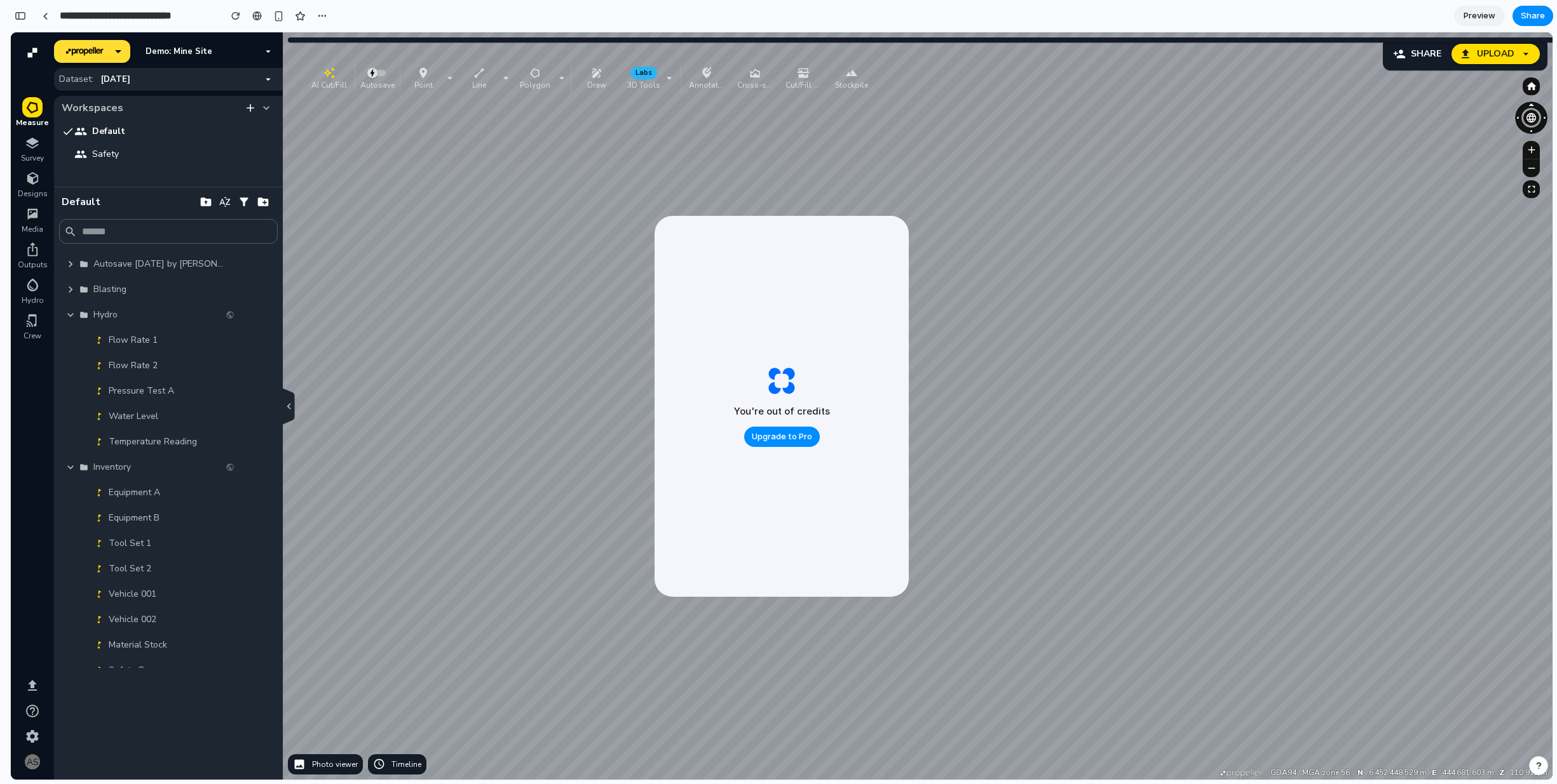
scroll to position [0, 118]
drag, startPoint x: 313, startPoint y: 75, endPoint x: 305, endPoint y: 64, distance: 13.6
click at [305, 64] on div "button" at bounding box center [321, 62] width 41 height 13
click at [17, 10] on button "button" at bounding box center [20, 16] width 20 height 20
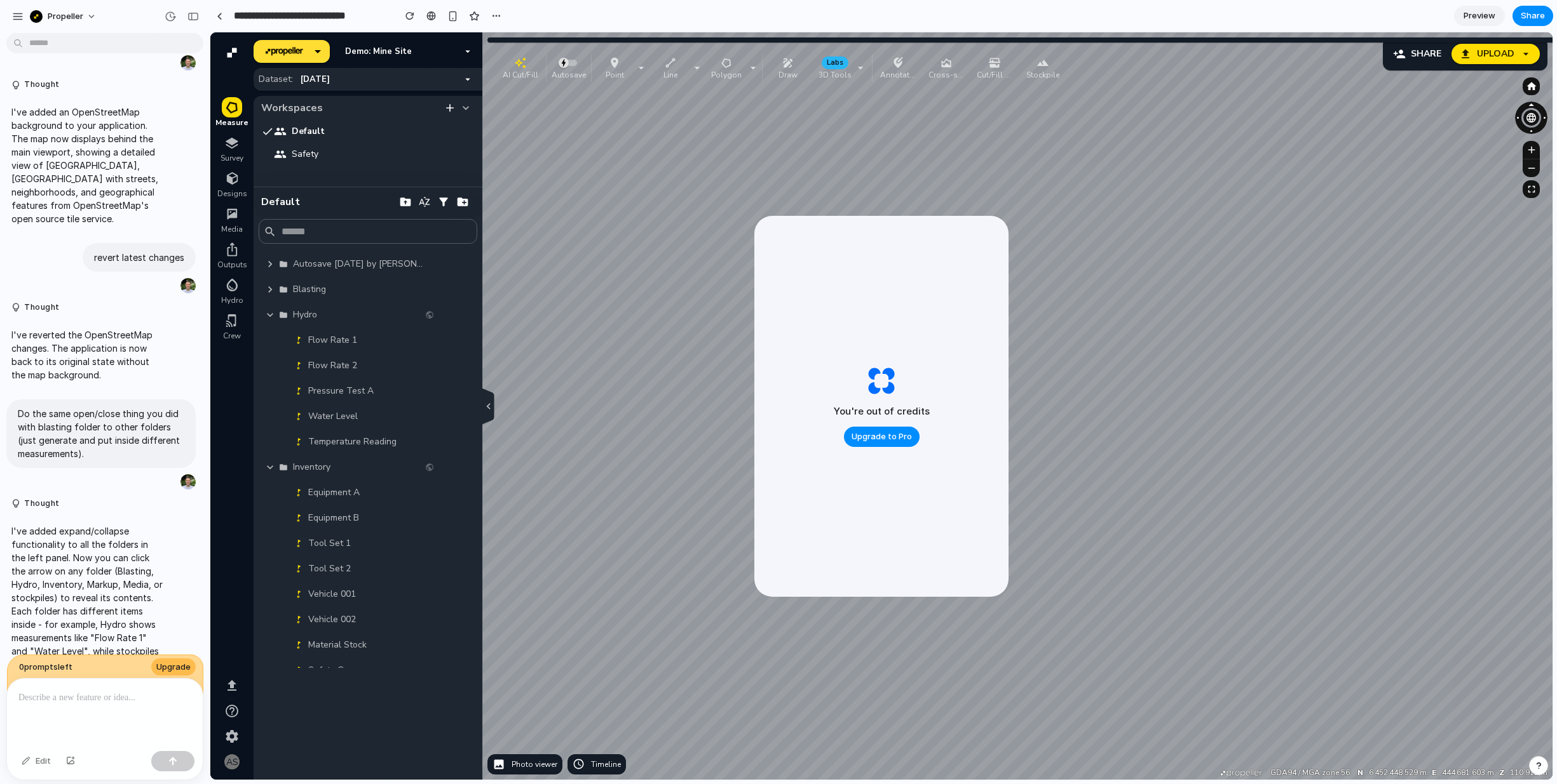
scroll to position [0, 0]
click at [234, 141] on icon "button" at bounding box center [231, 141] width 12 height 8
click at [236, 185] on icon "button" at bounding box center [232, 178] width 16 height 16
click at [238, 213] on icon "button" at bounding box center [232, 215] width 16 height 16
click at [228, 268] on span "Outputs" at bounding box center [232, 264] width 30 height 10
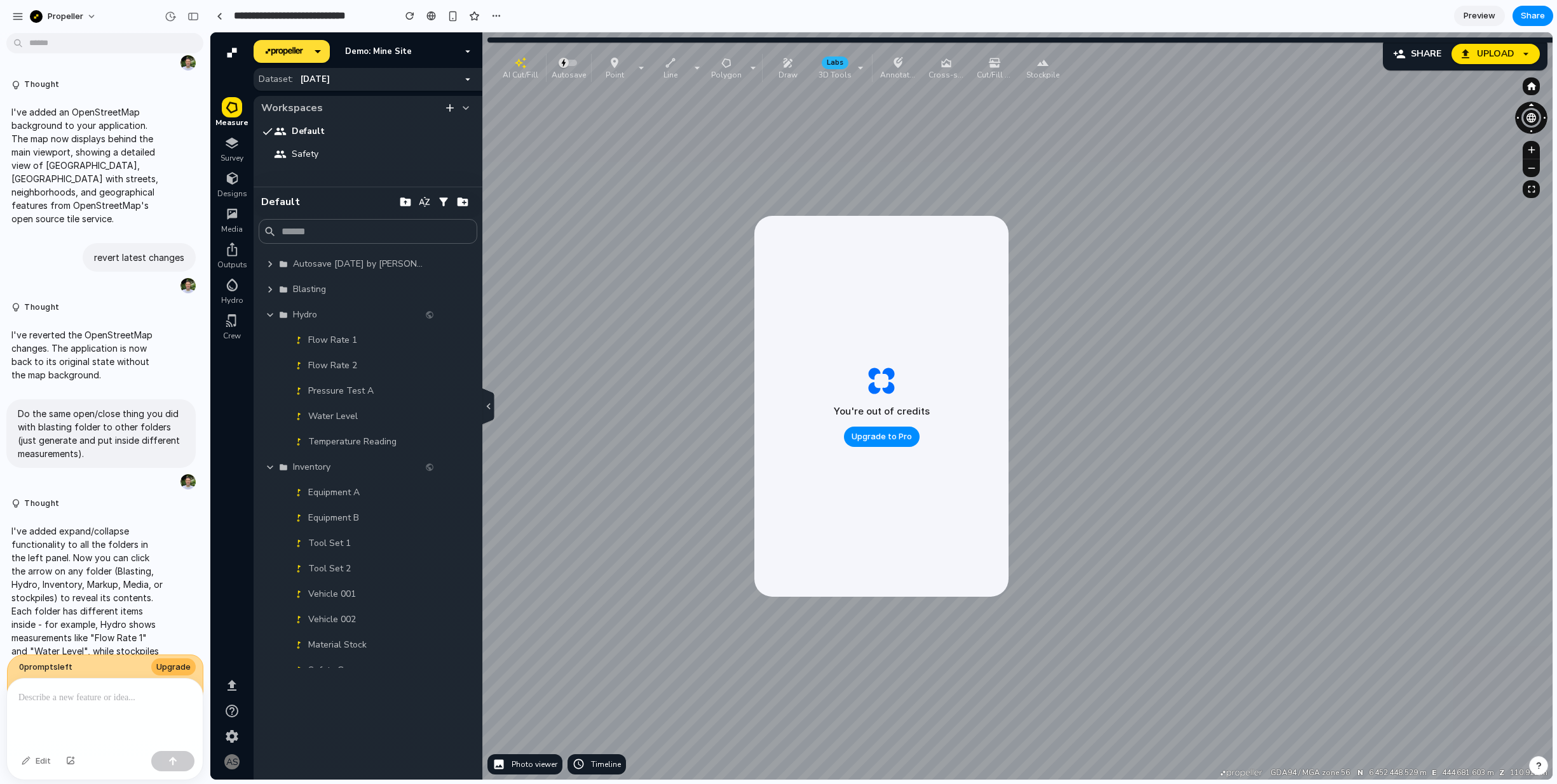
click at [234, 116] on button "button" at bounding box center [231, 107] width 20 height 20
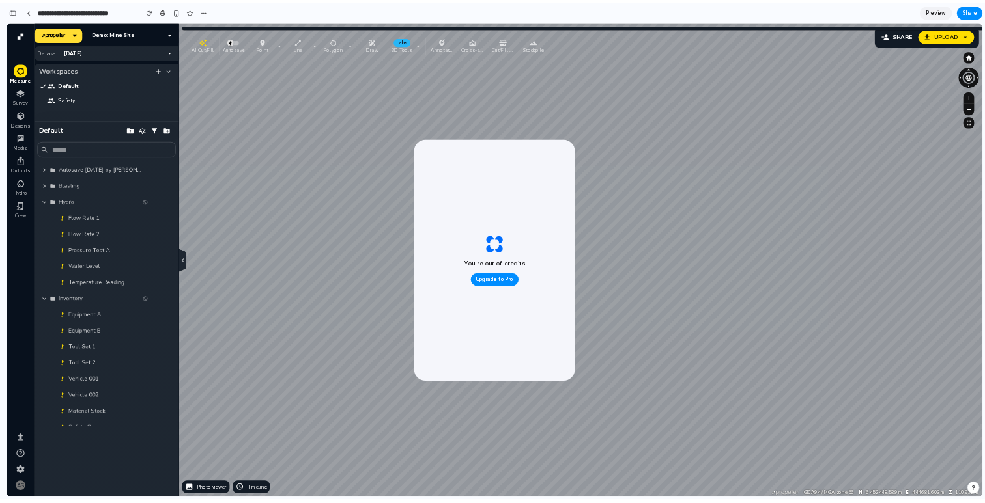
scroll to position [2081, 0]
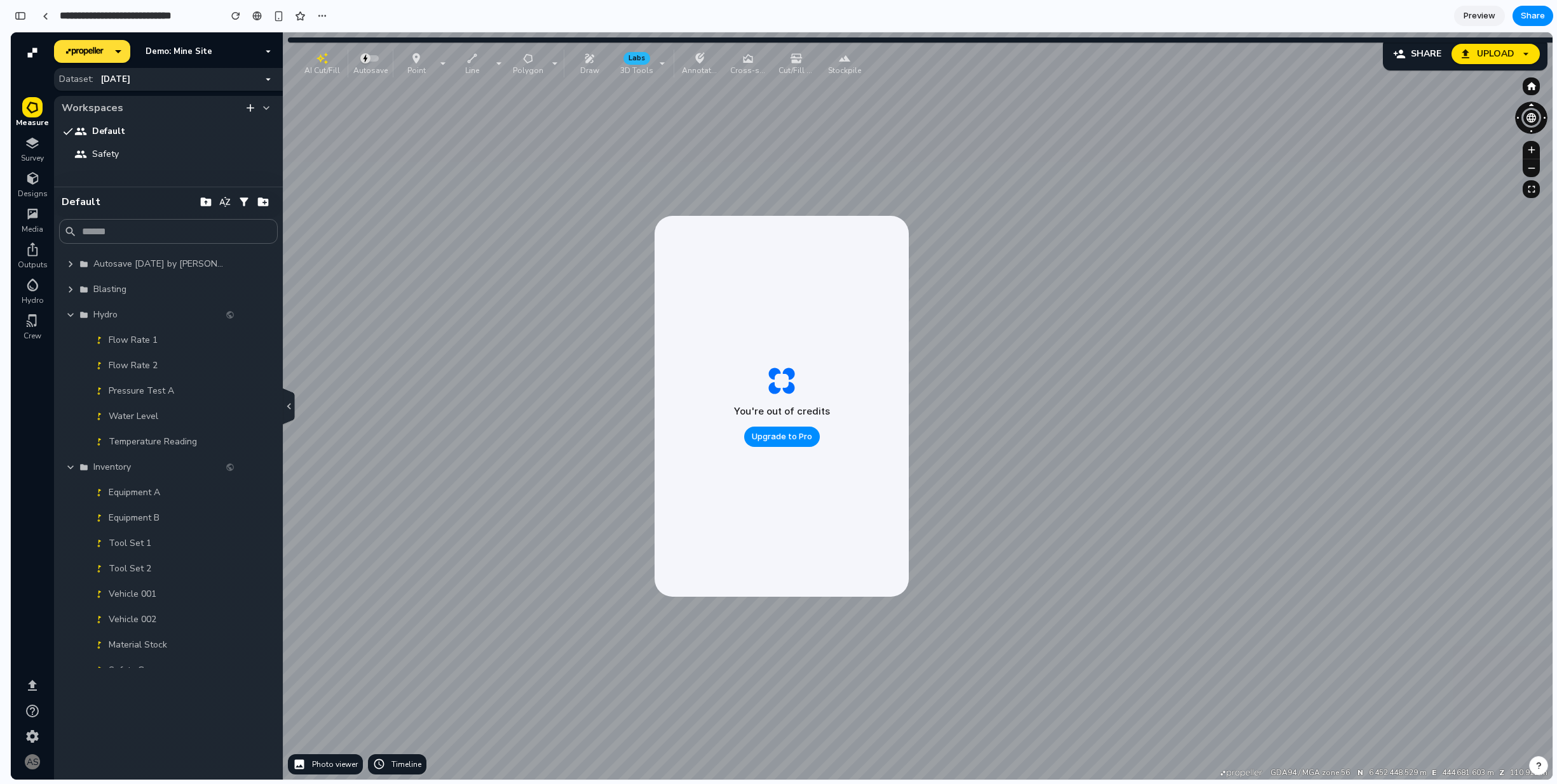
click at [299, 62] on button "AI Cut/Fill" at bounding box center [322, 63] width 46 height 28
click at [1553, 404] on div "**********" at bounding box center [782, 392] width 1546 height 784
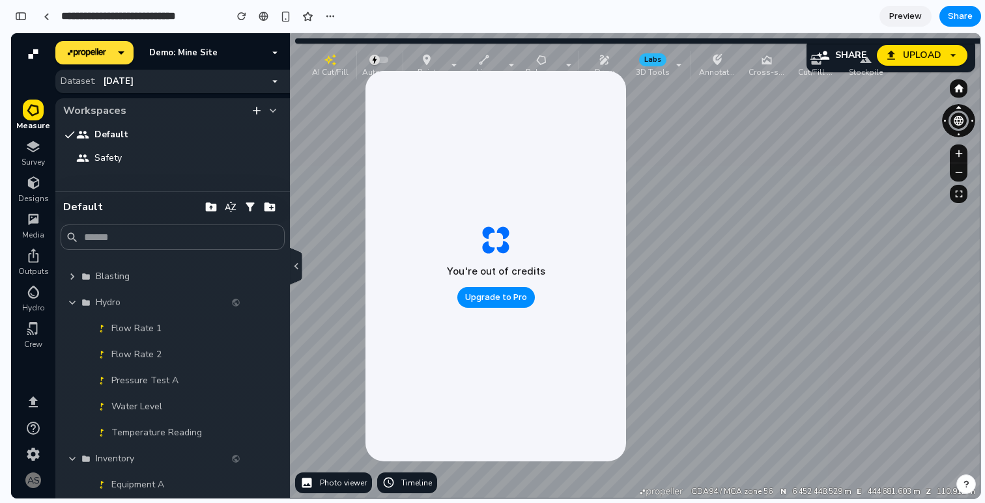
scroll to position [0, 0]
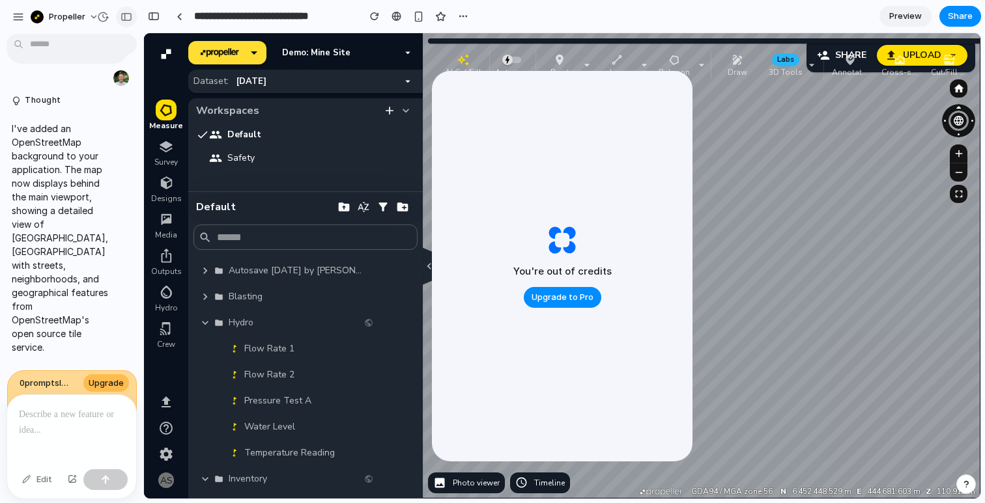
drag, startPoint x: 21, startPoint y: 15, endPoint x: 126, endPoint y: 15, distance: 105.5
click at [126, 15] on div "Propeller" at bounding box center [71, 15] width 143 height 31
click at [126, 14] on div "button" at bounding box center [126, 16] width 12 height 9
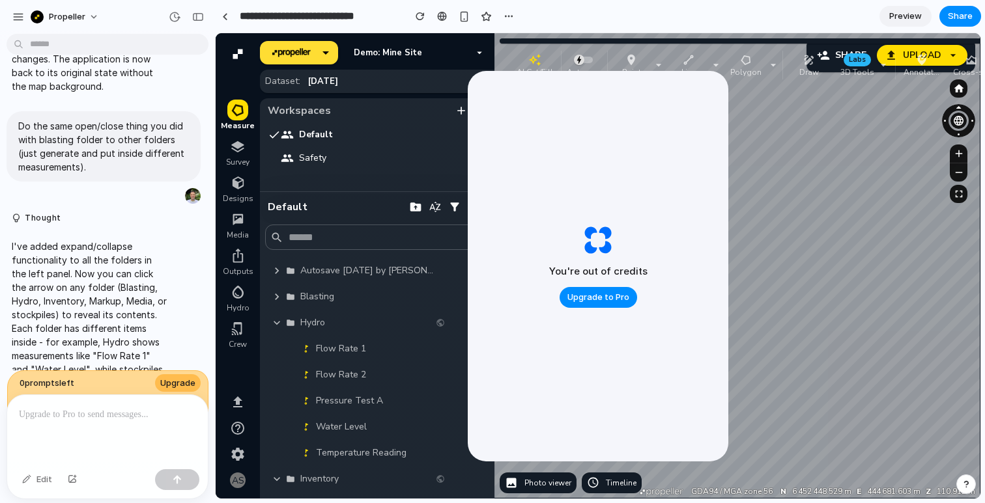
scroll to position [1770, 0]
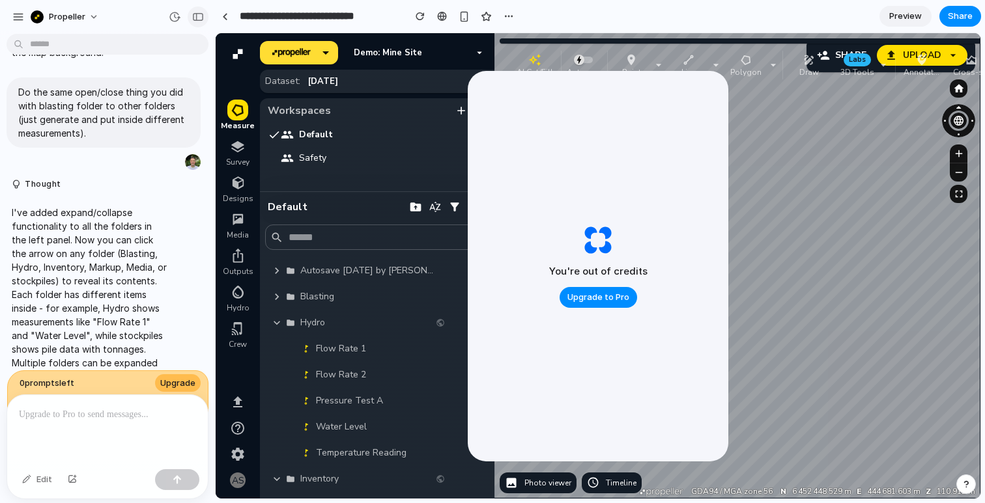
click at [197, 17] on div "button" at bounding box center [198, 16] width 12 height 9
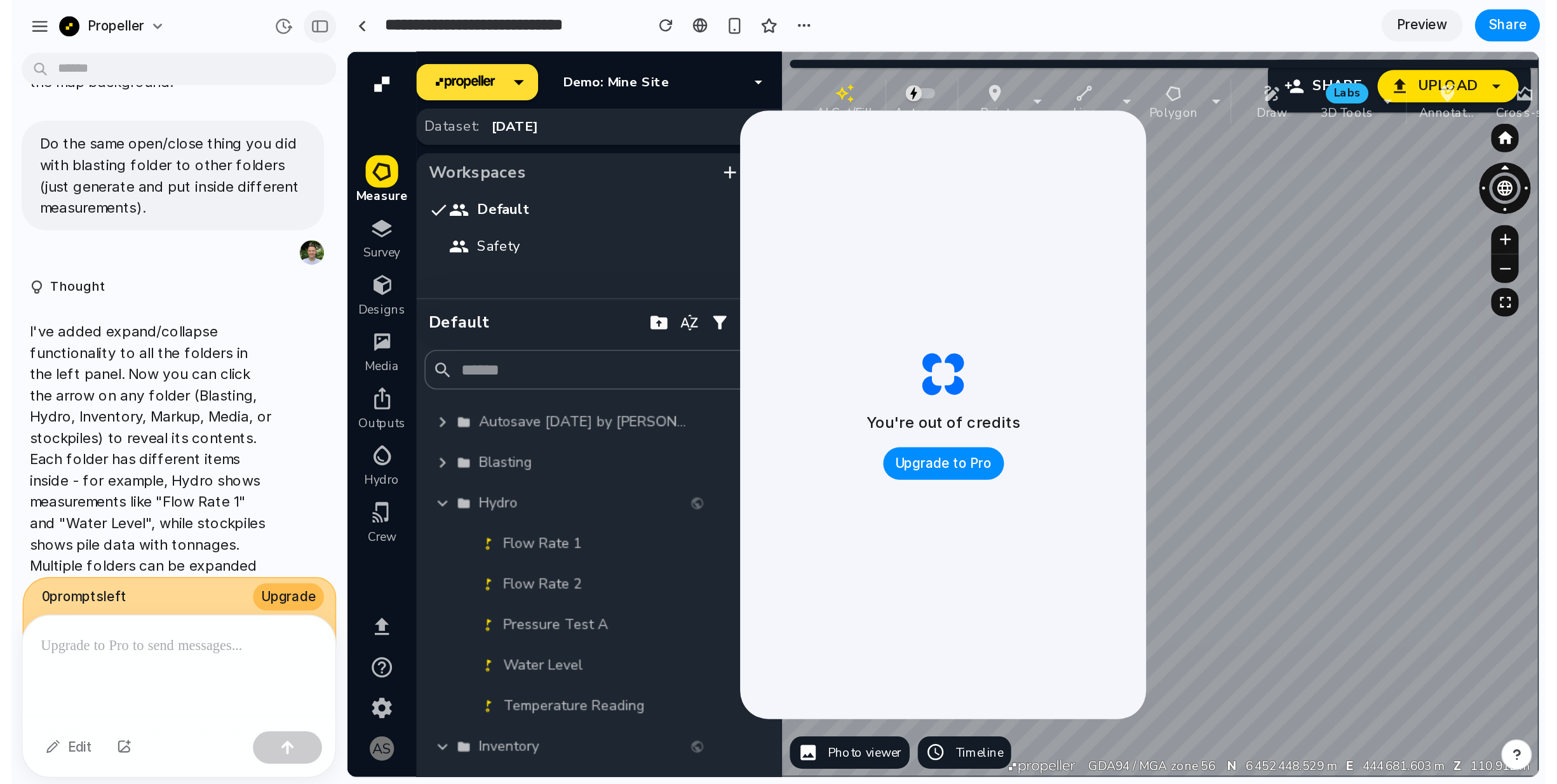
scroll to position [2473, 0]
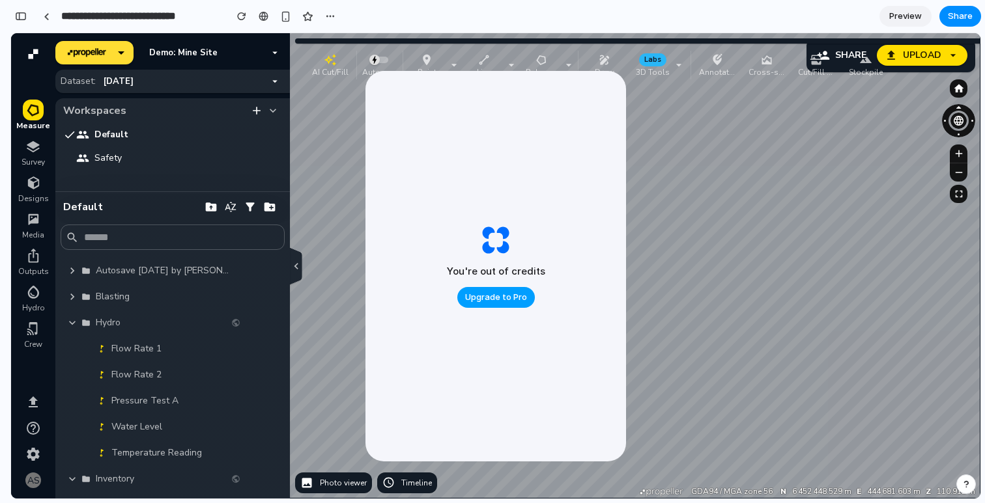
click at [501, 301] on span "Upgrade to Pro" at bounding box center [496, 297] width 62 height 13
click at [307, 77] on div "Data provided by: × propellerAero CESIUM Data attribution GDA94 / MGA zone 56 N…" at bounding box center [517, 266] width 925 height 466
click at [313, 68] on button "AI Cut/Fill" at bounding box center [334, 65] width 47 height 29
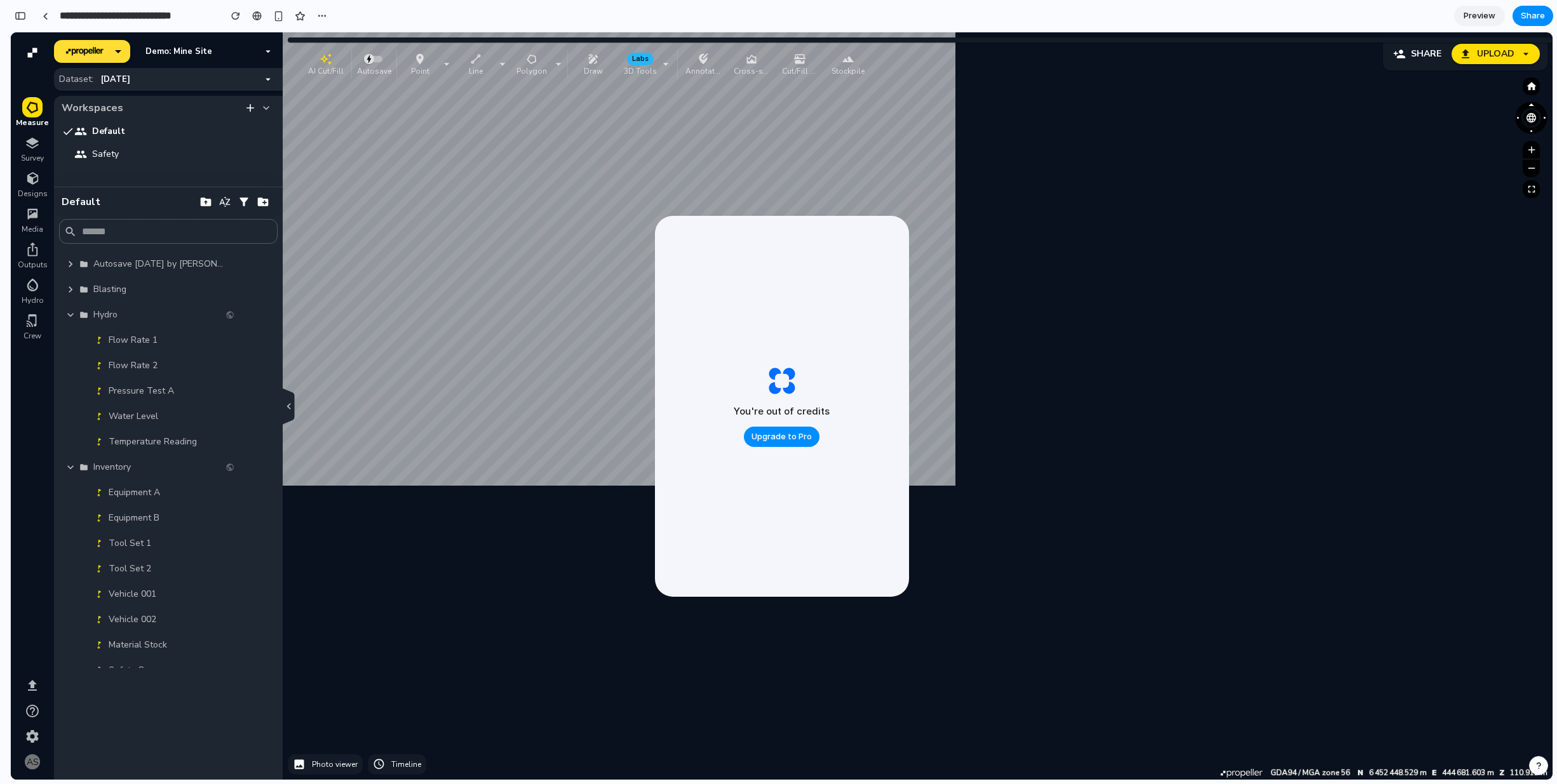
scroll to position [2365, 0]
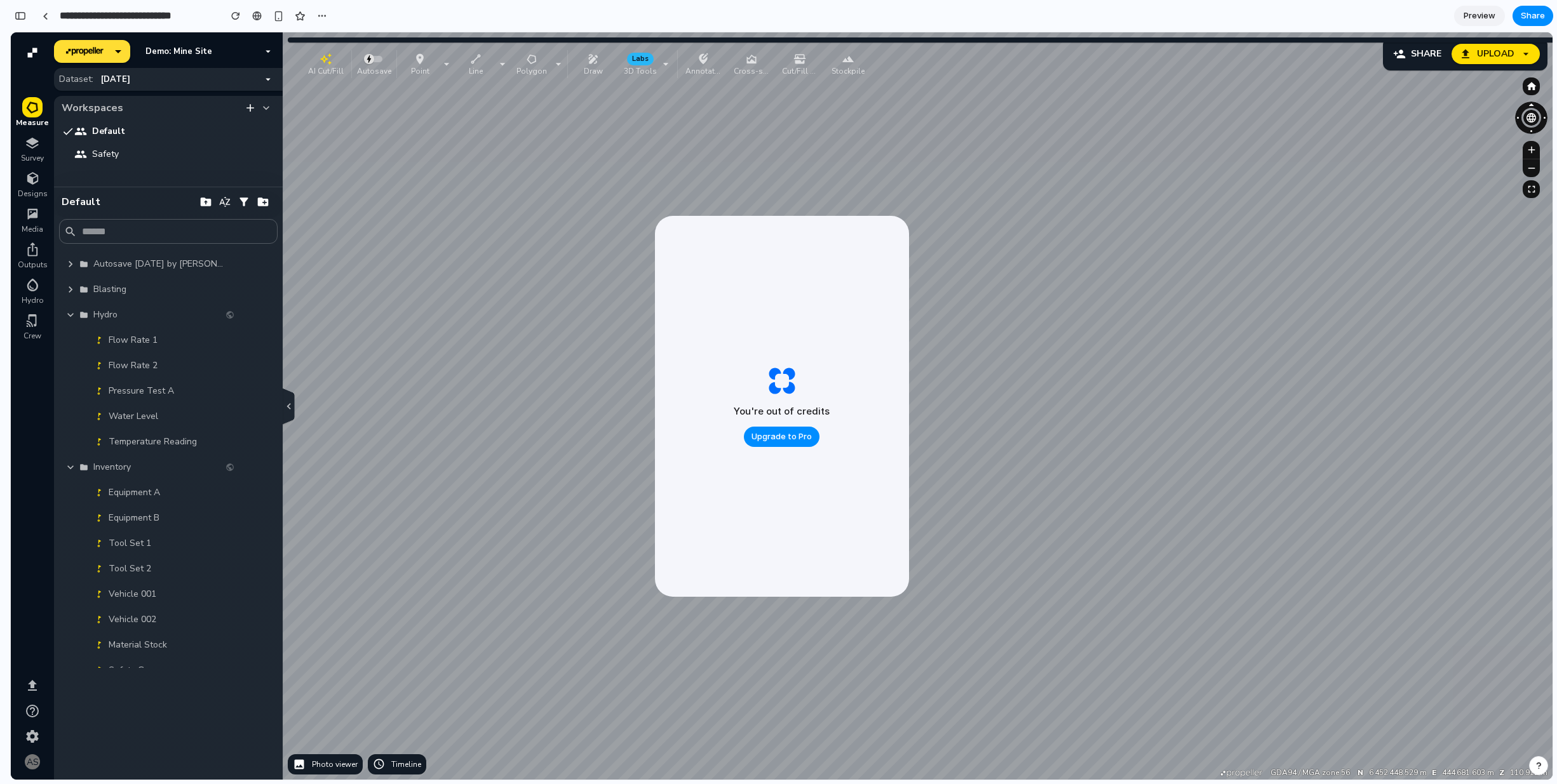
click at [533, 58] on icon "button" at bounding box center [532, 59] width 13 height 13
click at [301, 63] on div "button" at bounding box center [320, 60] width 41 height 13
click at [66, 317] on icon "button" at bounding box center [70, 315] width 13 height 13
click at [69, 268] on icon "button" at bounding box center [70, 263] width 13 height 13
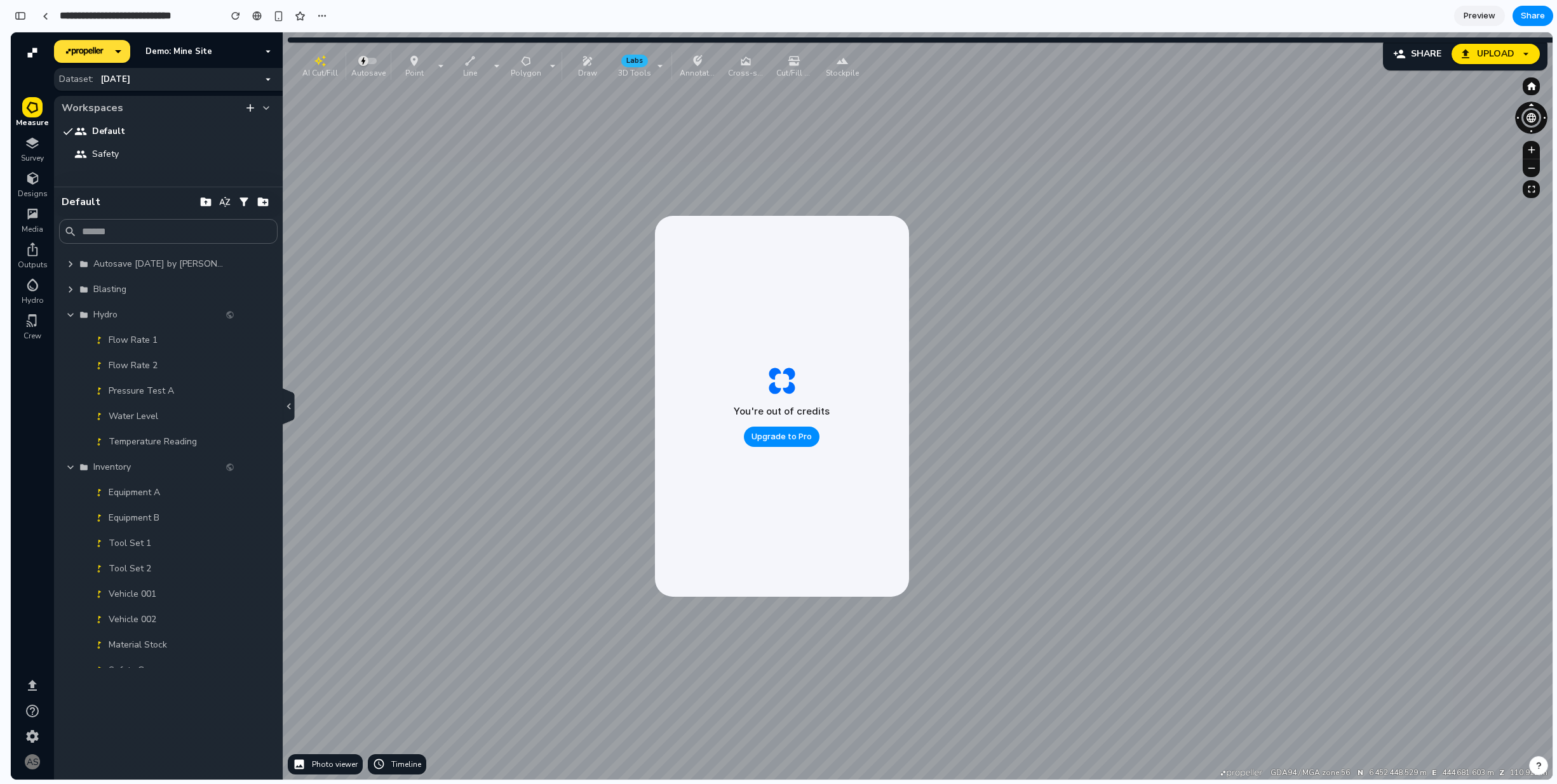
click at [72, 287] on icon "button" at bounding box center [70, 289] width 13 height 13
click at [72, 283] on icon "button" at bounding box center [70, 289] width 13 height 13
click at [68, 314] on icon "button" at bounding box center [70, 315] width 13 height 13
click at [64, 341] on icon "button" at bounding box center [70, 340] width 13 height 13
click at [66, 361] on icon "button" at bounding box center [70, 366] width 13 height 13
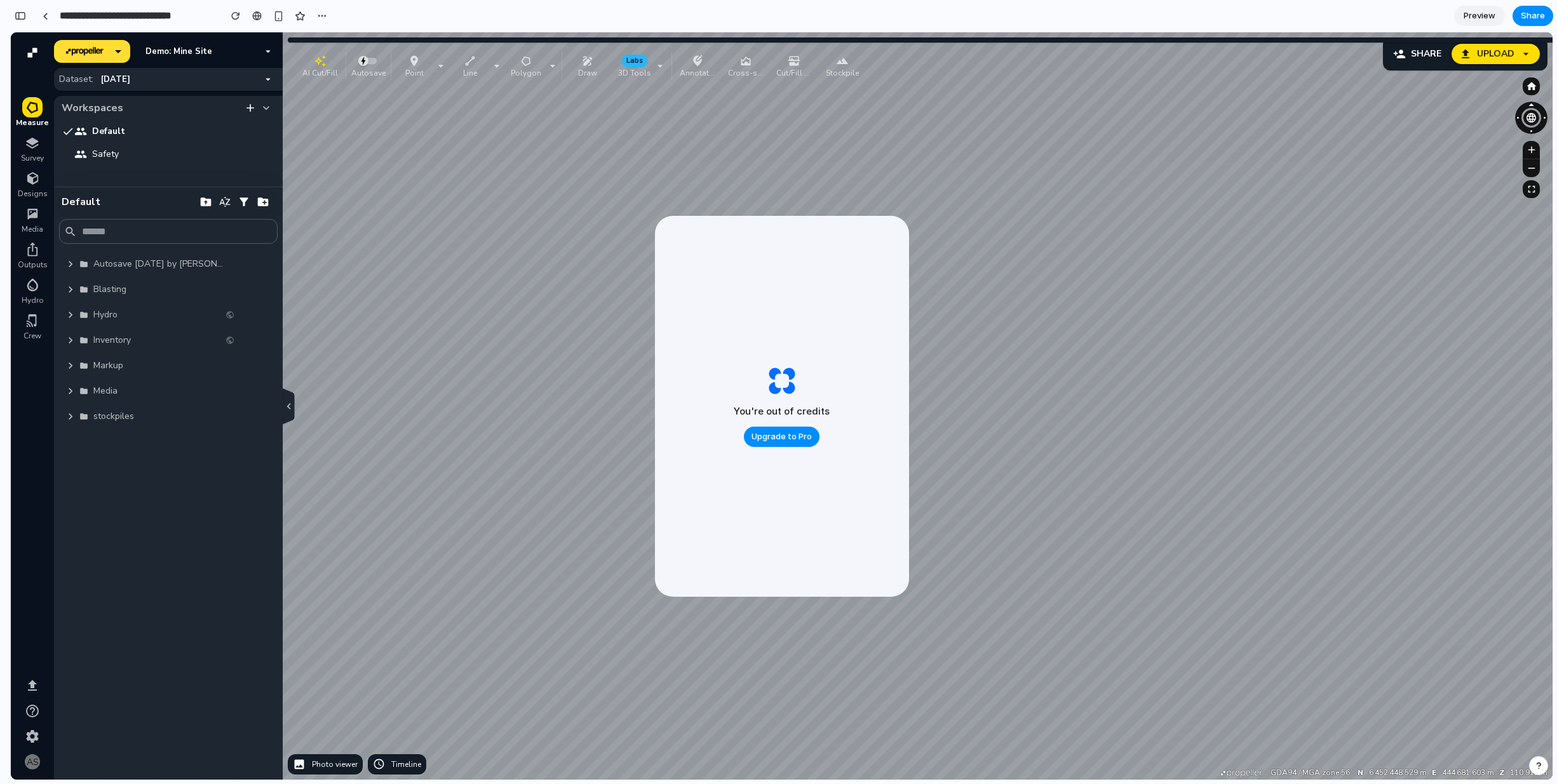
click at [68, 268] on icon "button" at bounding box center [70, 263] width 13 height 13
click at [70, 259] on icon "button" at bounding box center [70, 263] width 13 height 13
click at [74, 287] on icon "button" at bounding box center [70, 289] width 13 height 13
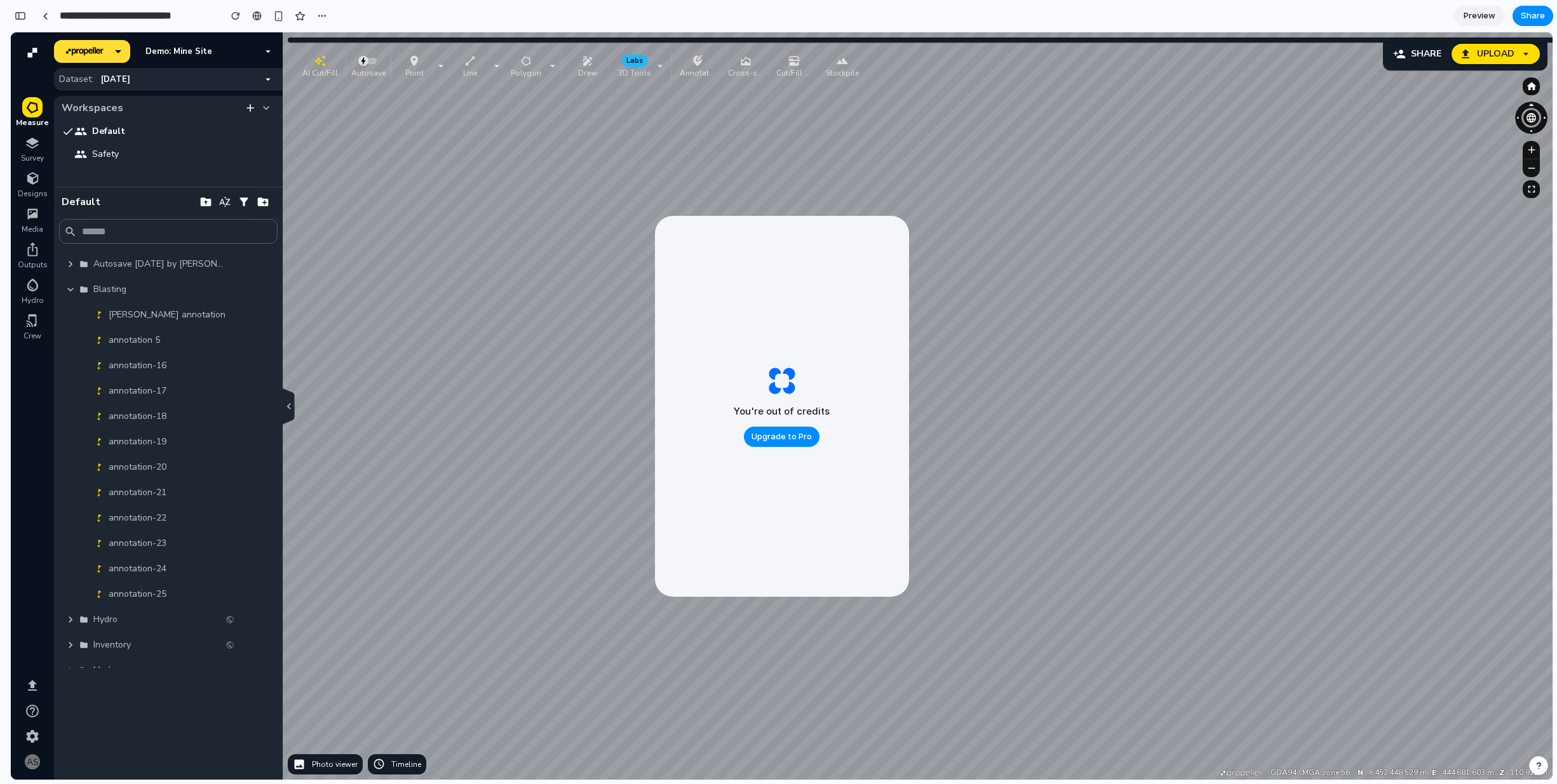
click at [69, 620] on icon "button" at bounding box center [70, 619] width 13 height 13
click at [1534, 12] on span "Share" at bounding box center [1533, 16] width 24 height 13
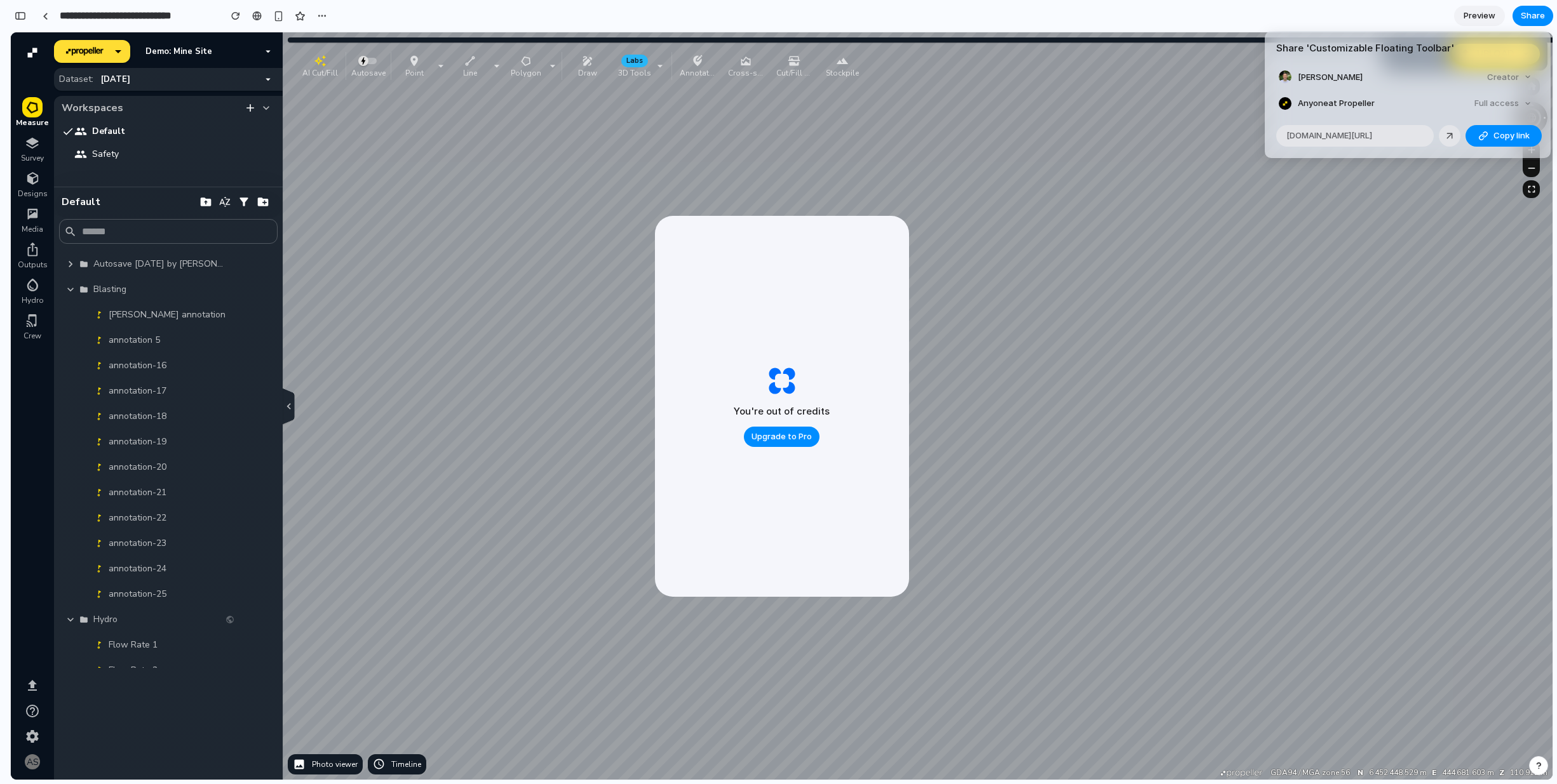
click at [1015, 133] on div "Share ' Customizable Floating Toolbar ' Alex Sviryda Creator Anyone at Propelle…" at bounding box center [778, 392] width 1557 height 784
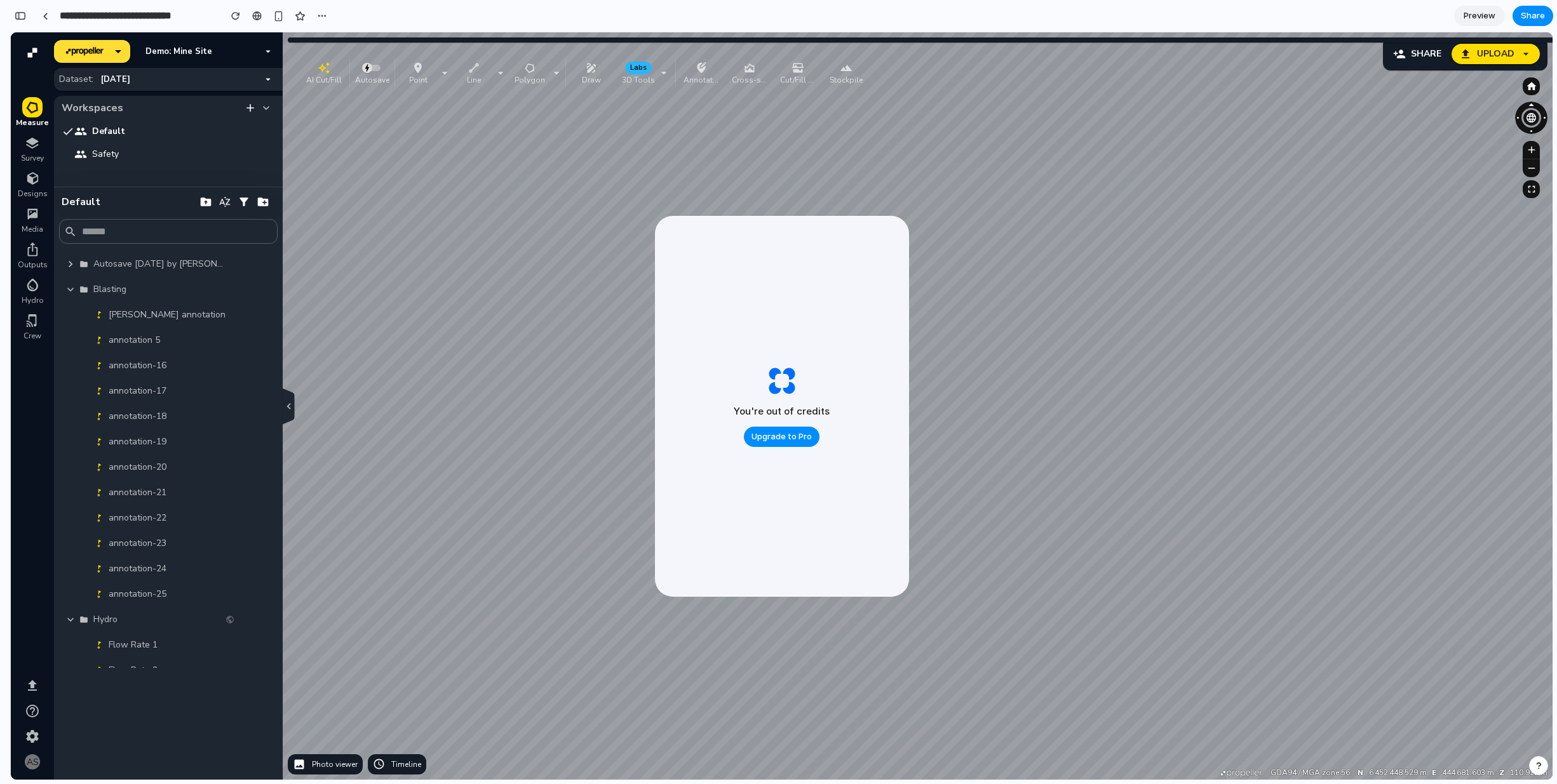
drag, startPoint x: 301, startPoint y: 63, endPoint x: 305, endPoint y: 70, distance: 8.1
click at [305, 70] on div "button" at bounding box center [324, 67] width 41 height 13
click at [367, 372] on div "Data provided by: × propellerAero CESIUM Data attribution GDA94 / MGA zone 56 N…" at bounding box center [803, 406] width 1498 height 748
click at [130, 201] on div "Default" at bounding box center [168, 202] width 214 height 24
click at [28, 156] on span "Survey" at bounding box center [31, 158] width 22 height 10
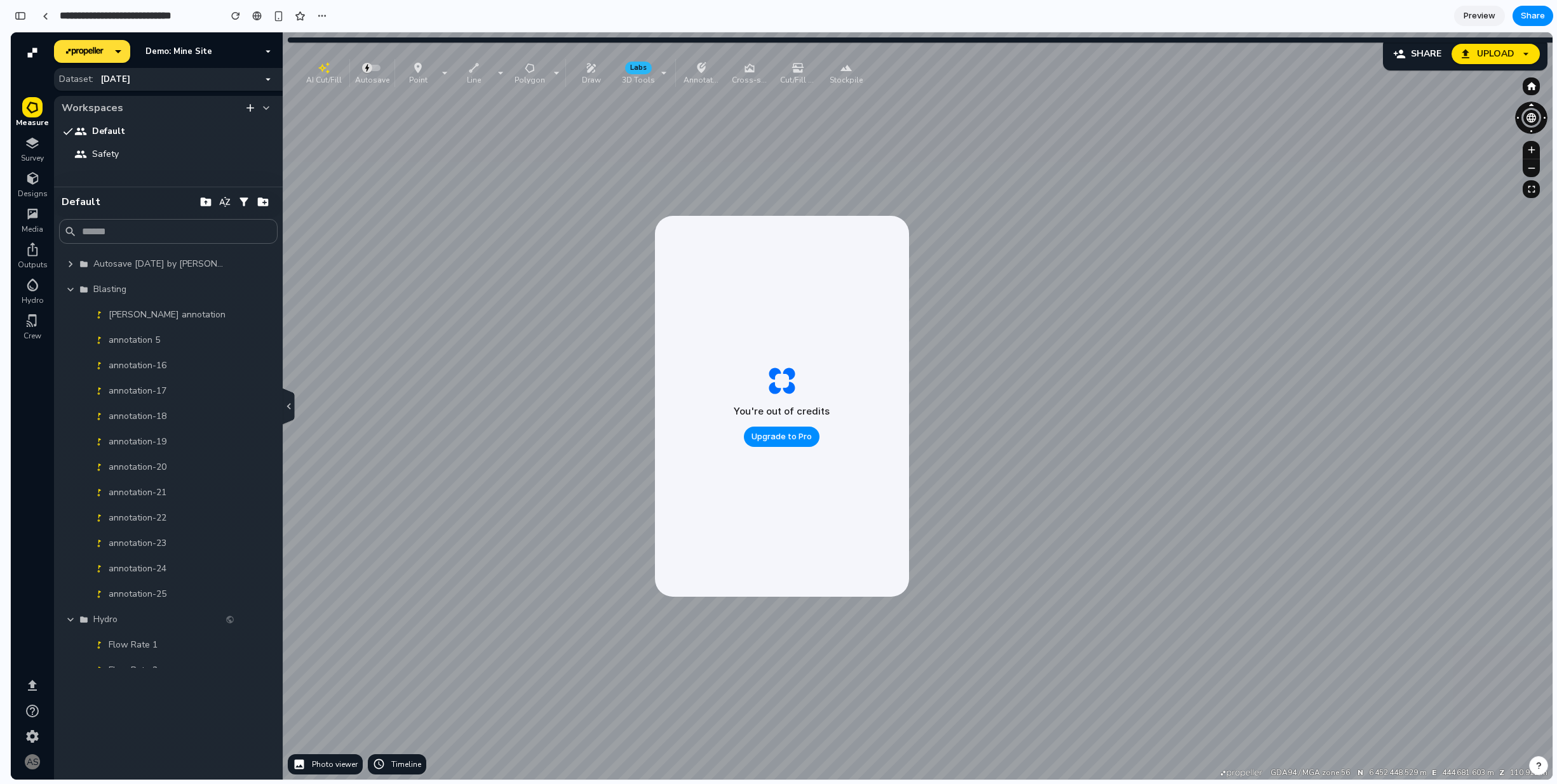
click at [33, 137] on icon "button" at bounding box center [32, 143] width 16 height 16
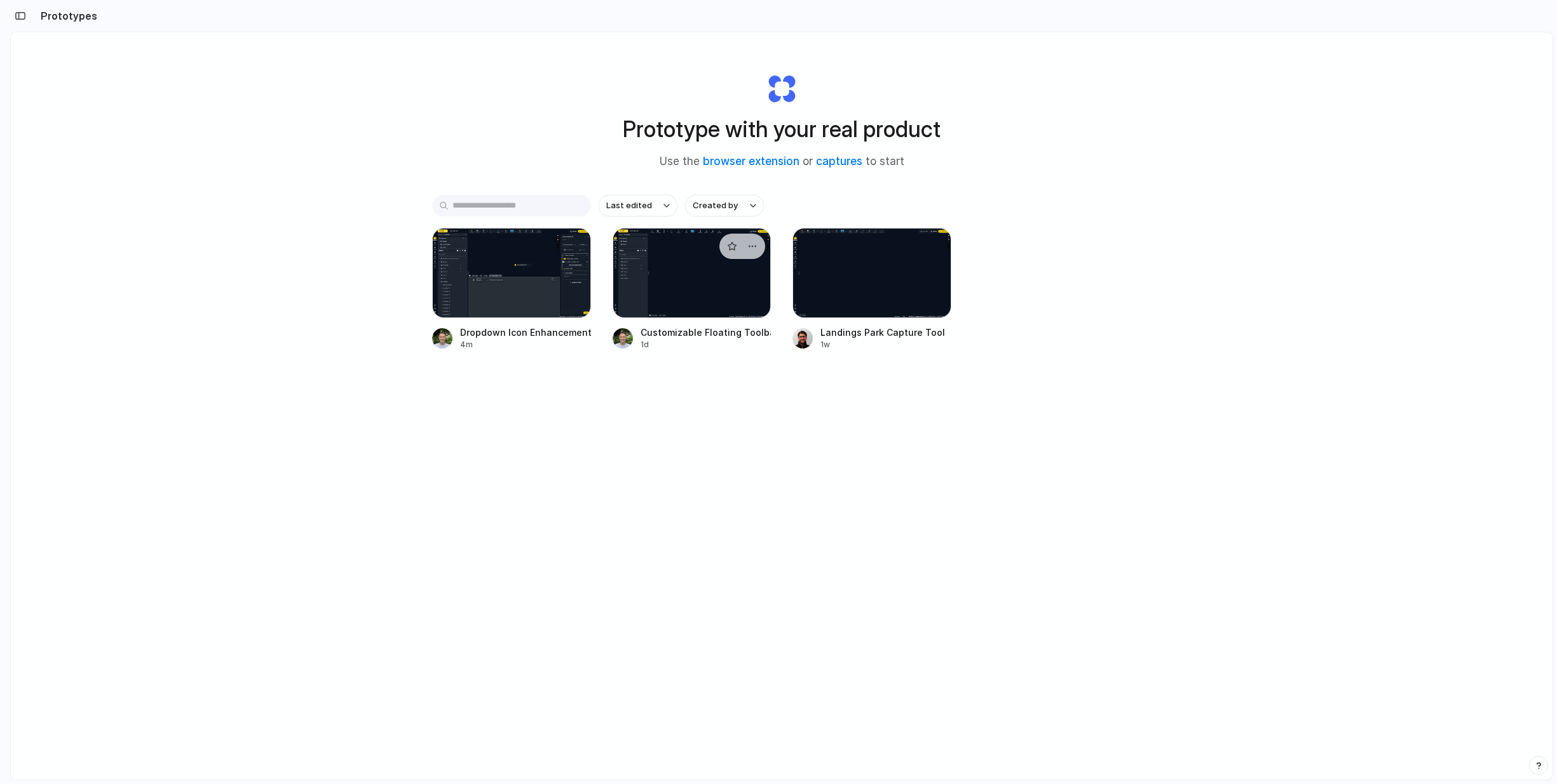
click at [748, 278] on div at bounding box center [692, 273] width 159 height 90
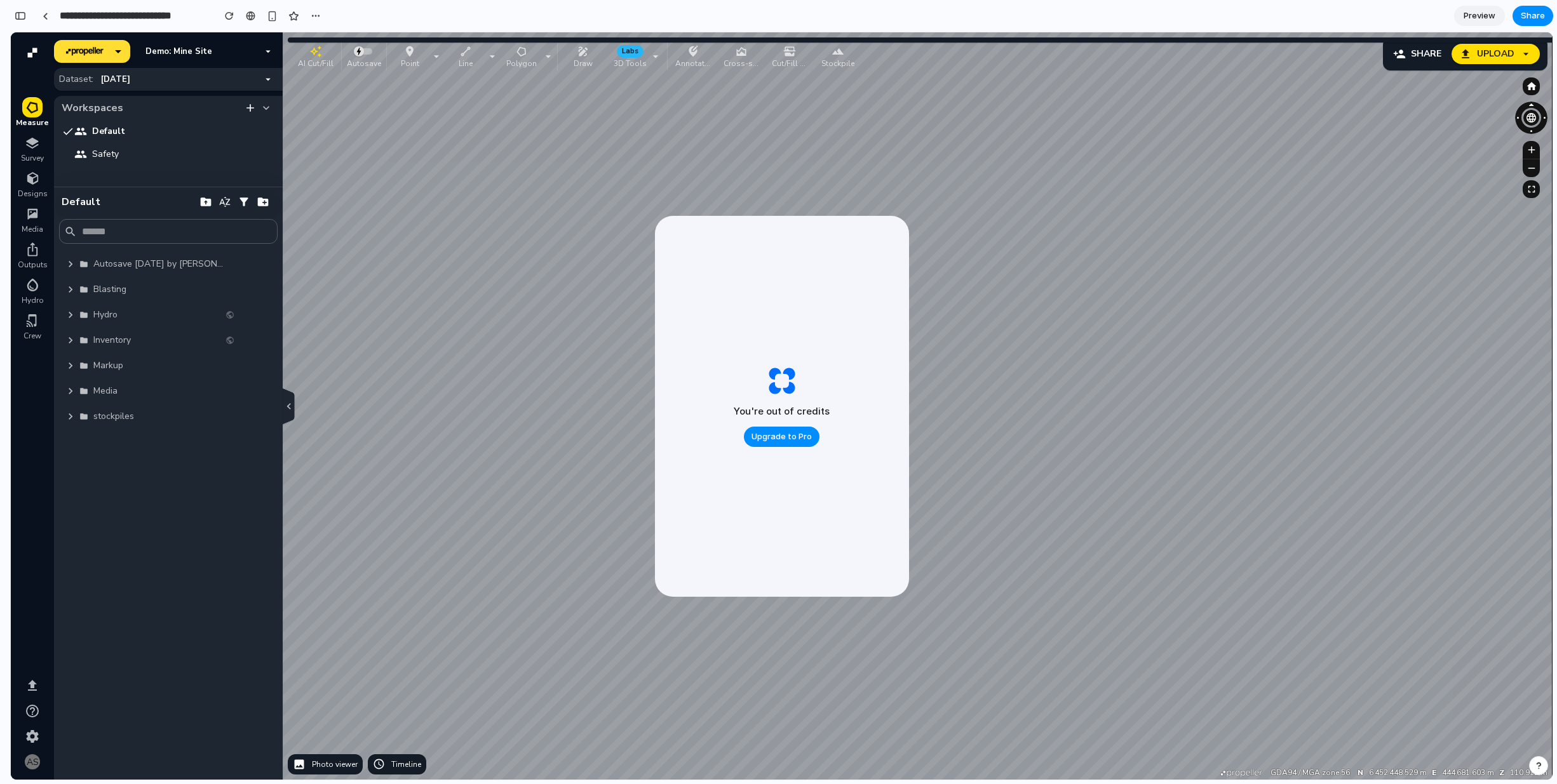
scroll to position [2365, 0]
click at [74, 285] on icon "button" at bounding box center [70, 289] width 13 height 13
click at [22, 17] on div "button" at bounding box center [20, 16] width 12 height 9
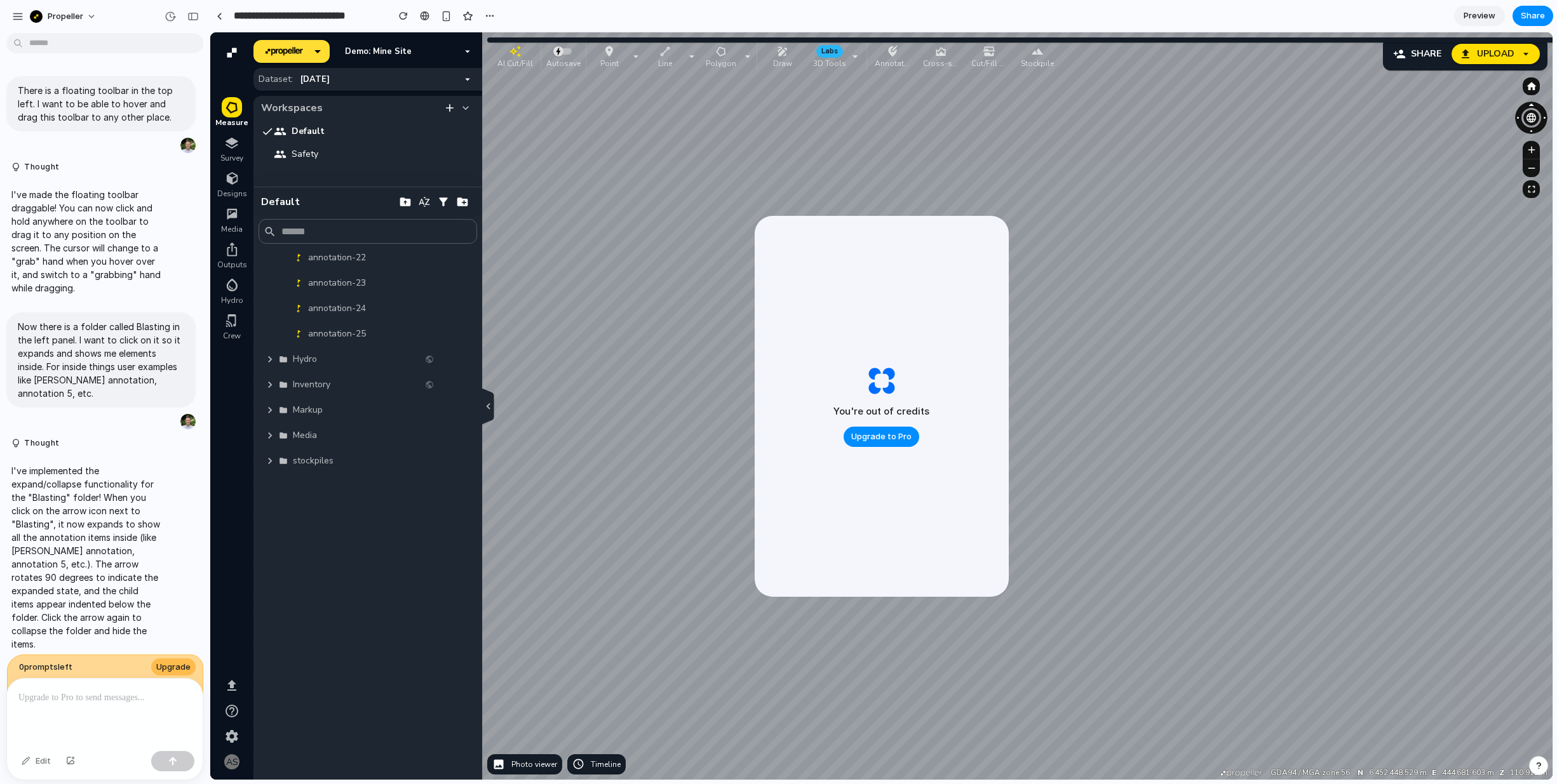
scroll to position [269, 0]
click at [269, 372] on icon "button" at bounding box center [269, 375] width 13 height 13
click at [265, 385] on icon "button" at bounding box center [269, 382] width 13 height 13
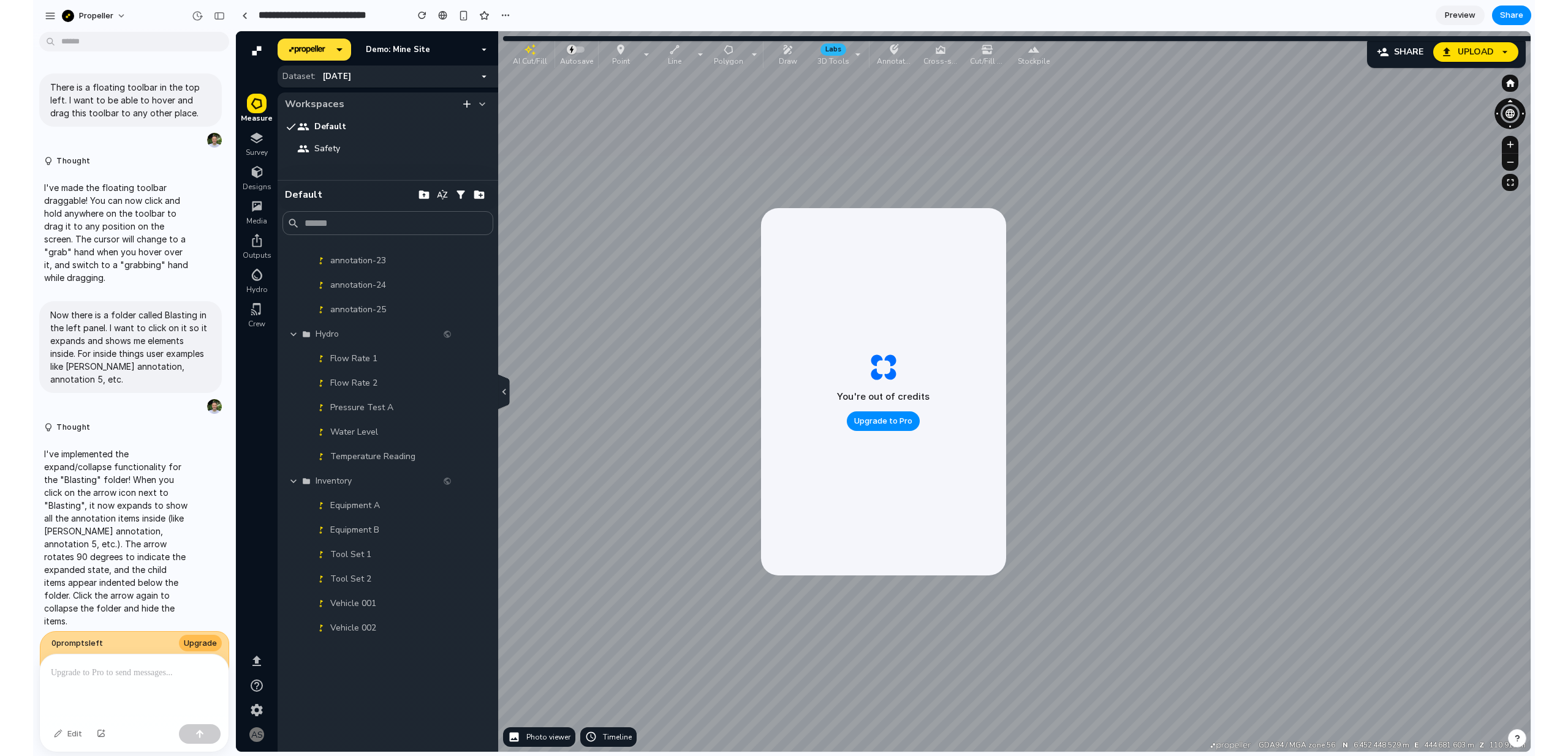
scroll to position [1380, 0]
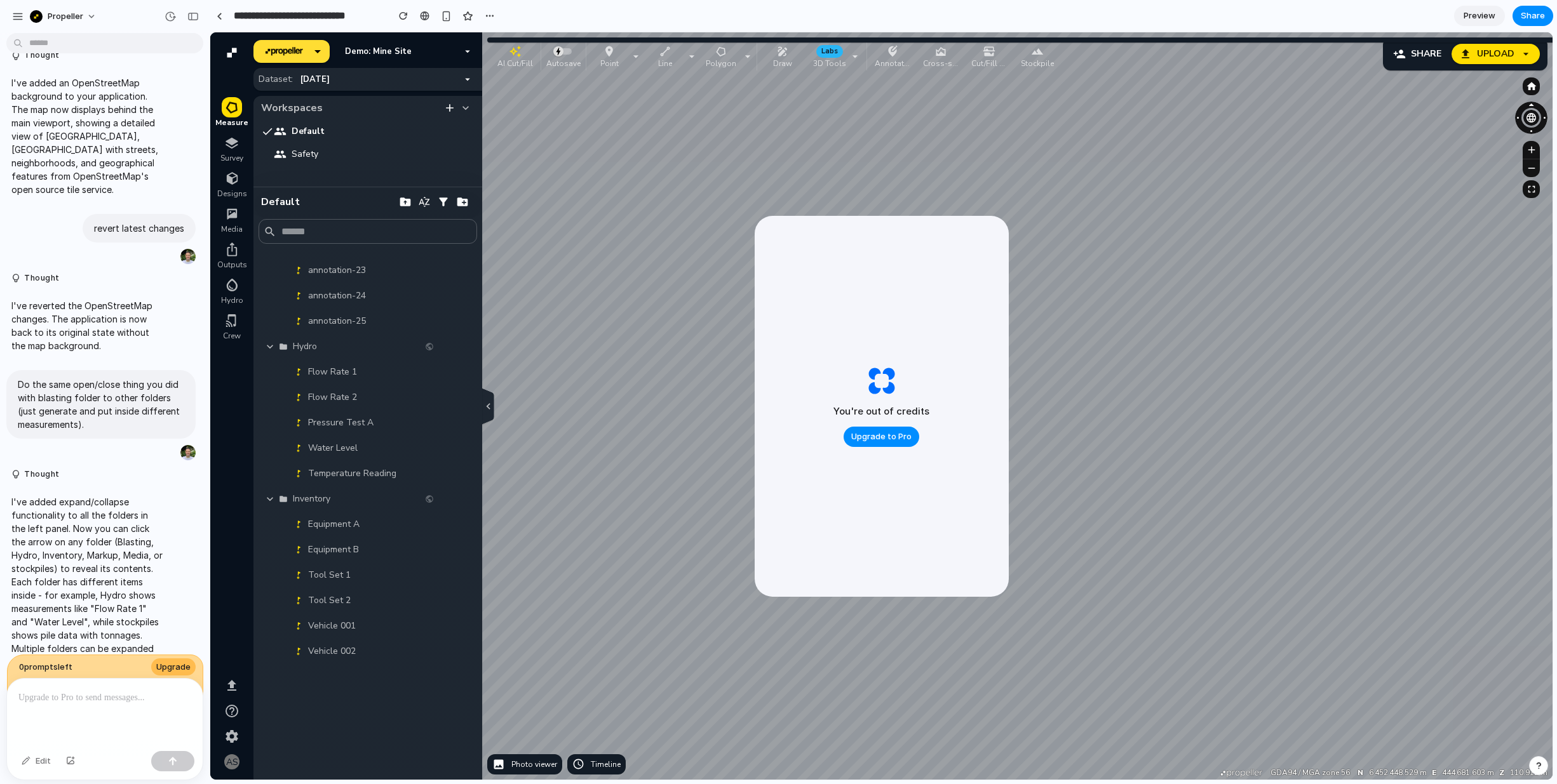
click at [276, 502] on button "button" at bounding box center [270, 499] width 18 height 18
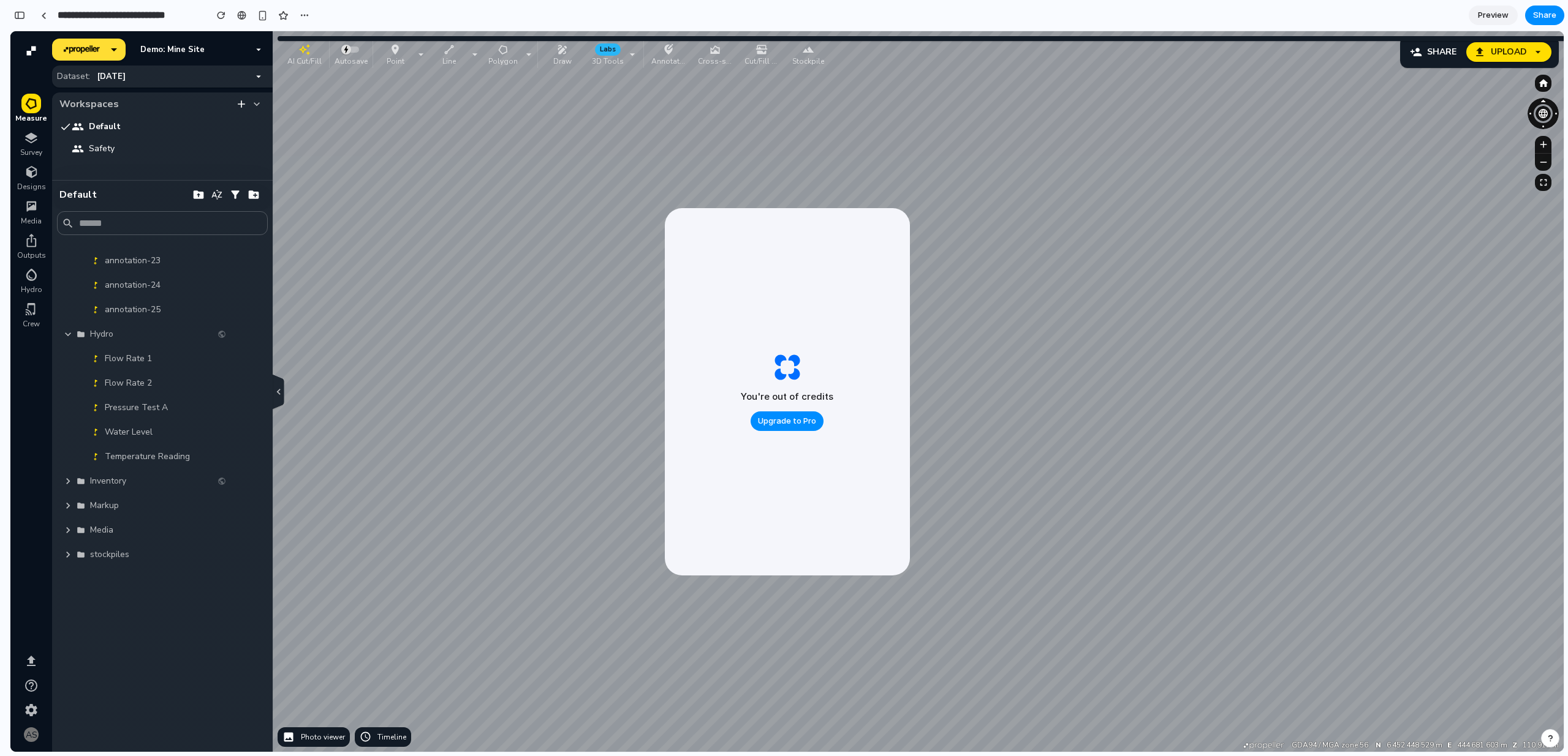
scroll to position [1985, 0]
click at [198, 81] on button "06 Jul 2024" at bounding box center [180, 76] width 175 height 17
click at [24, 13] on div "button" at bounding box center [20, 15] width 11 height 8
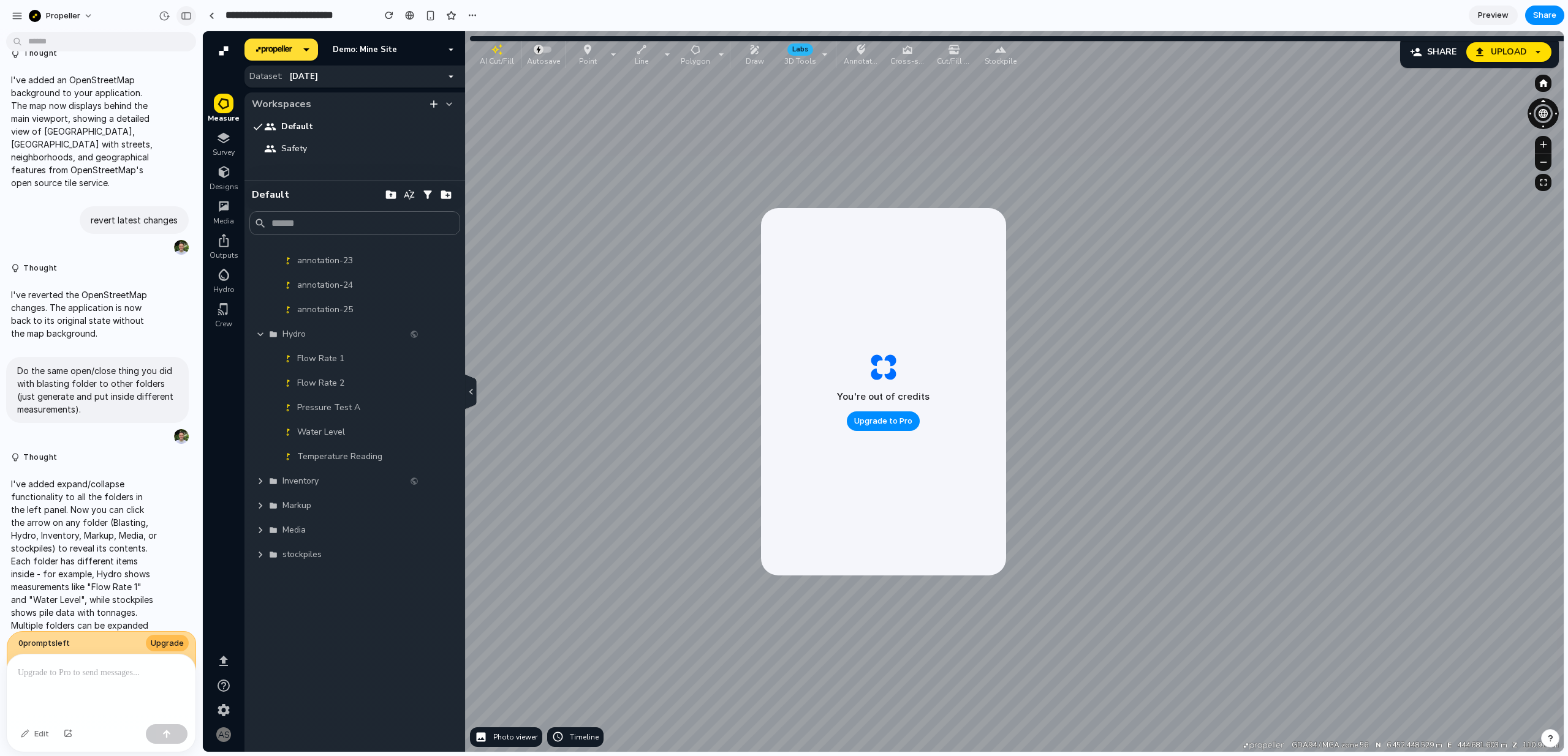
click at [190, 21] on button "button" at bounding box center [186, 16] width 20 height 20
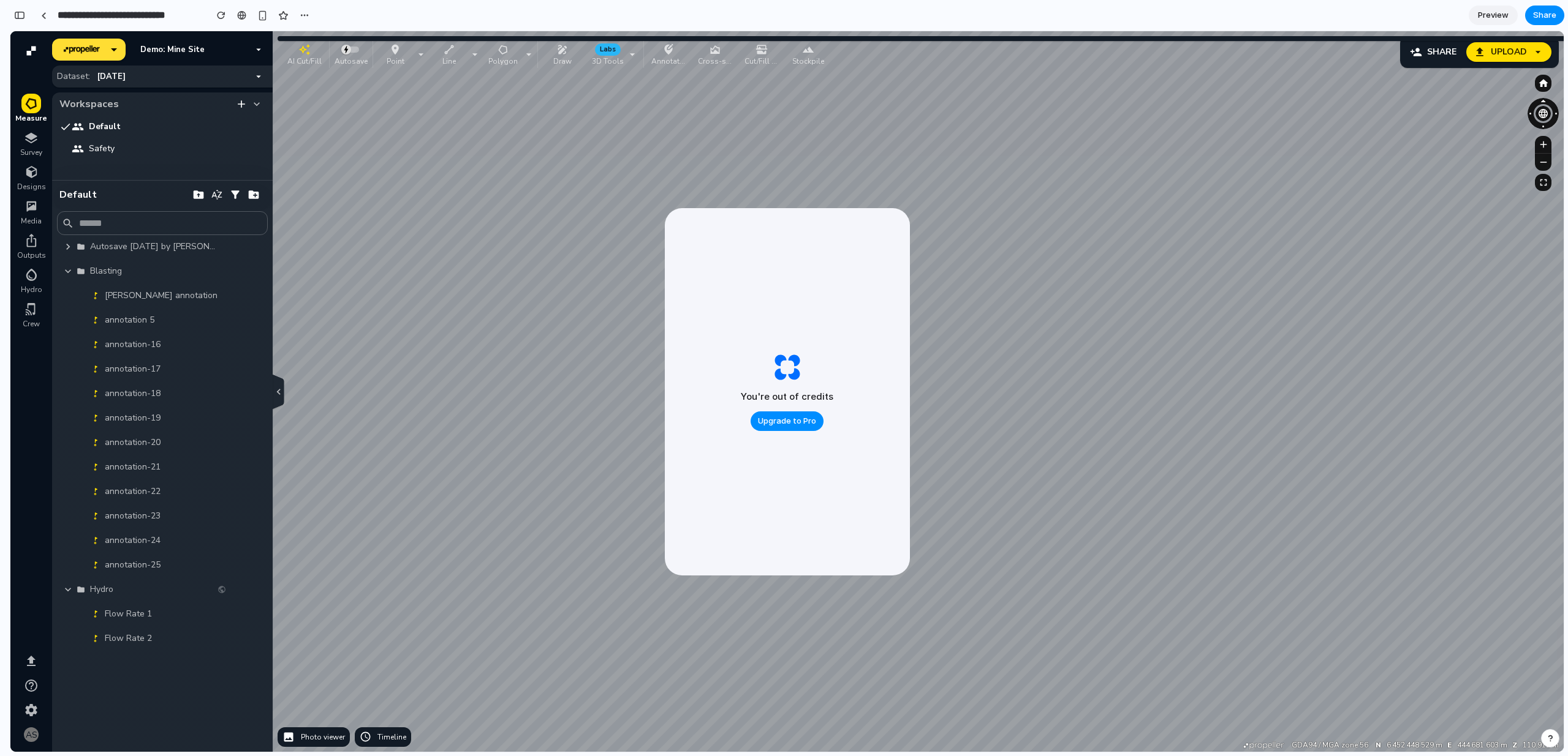
scroll to position [0, 0]
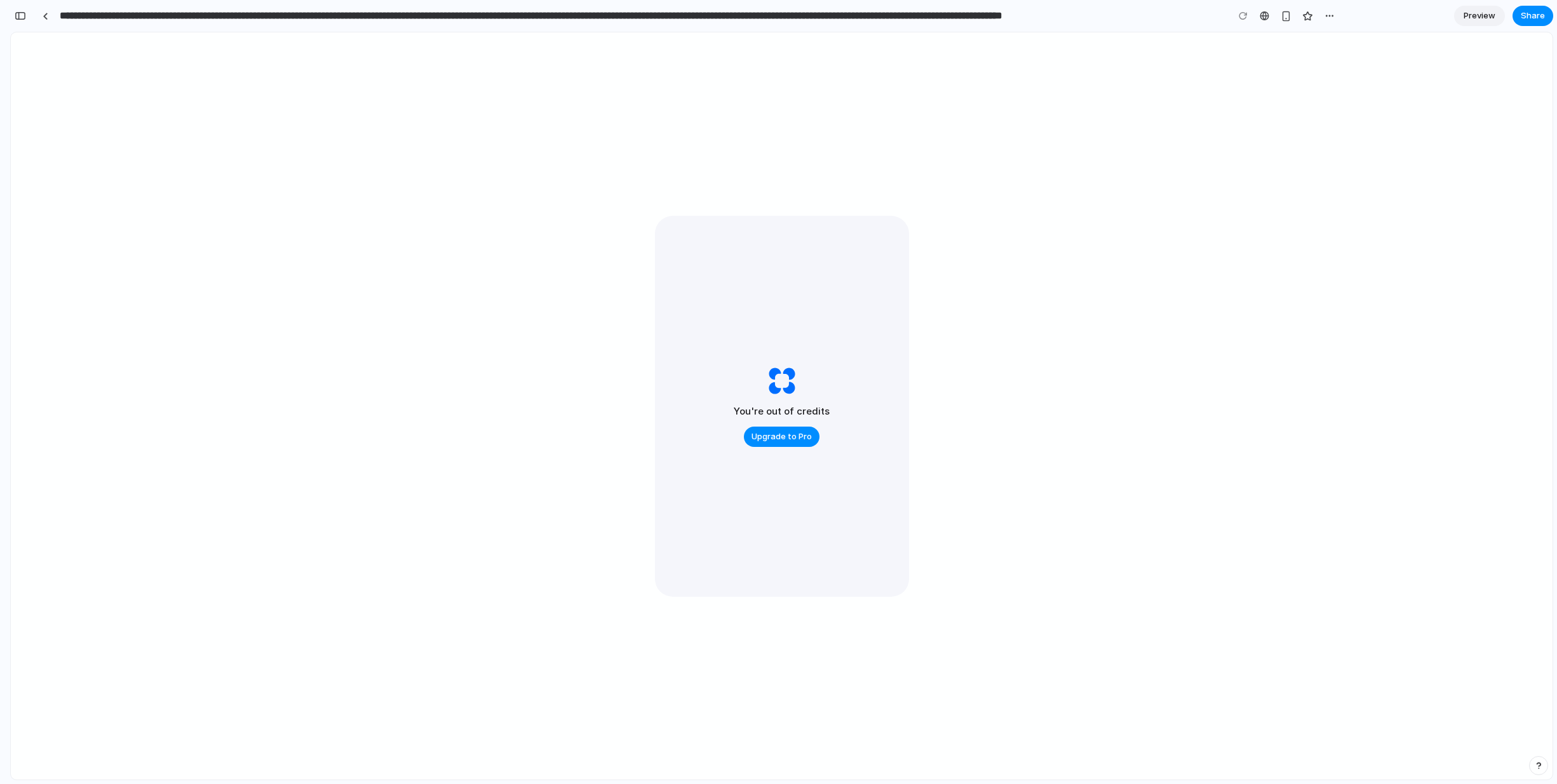
type input "**********"
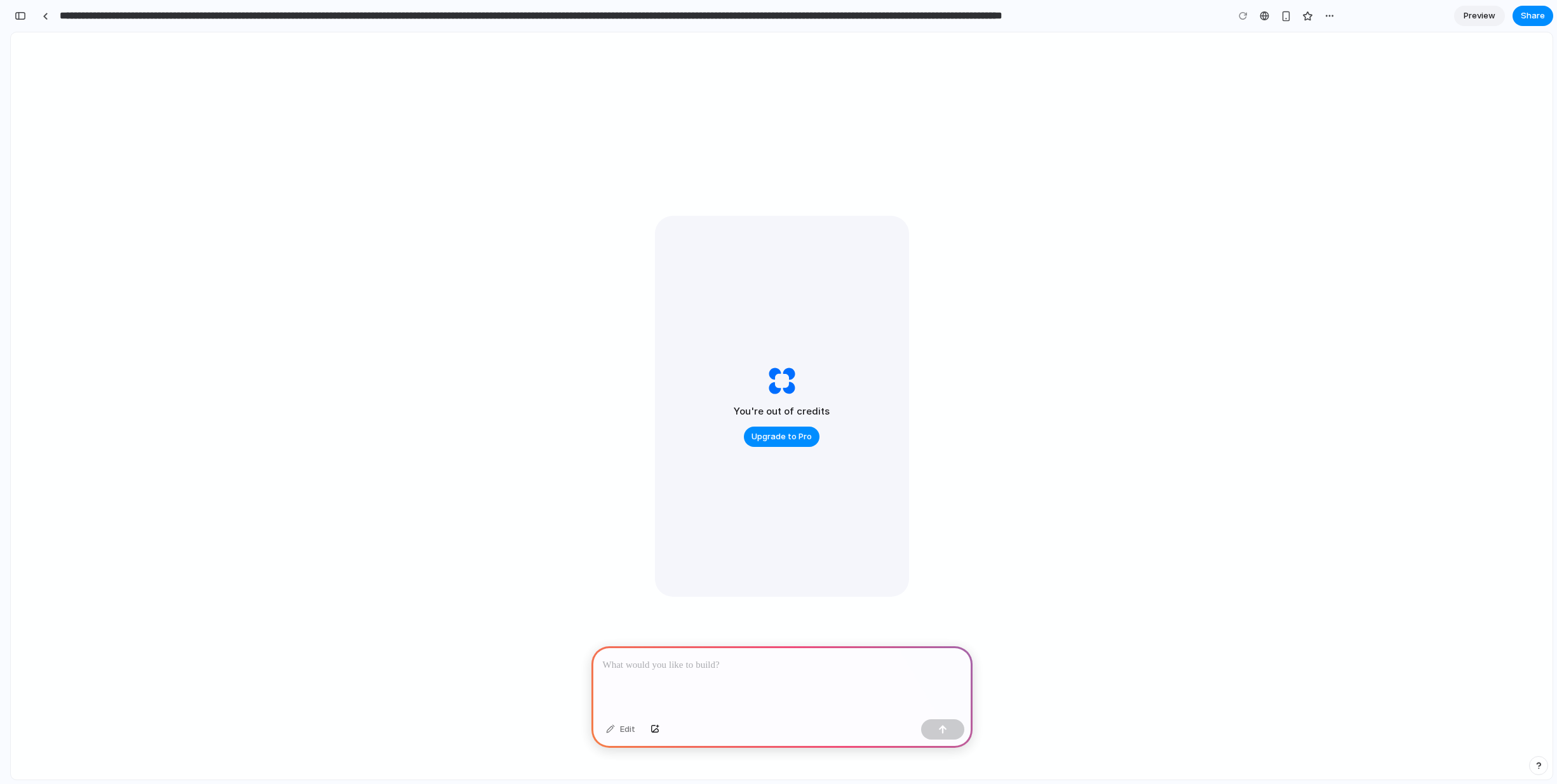
select select "****"
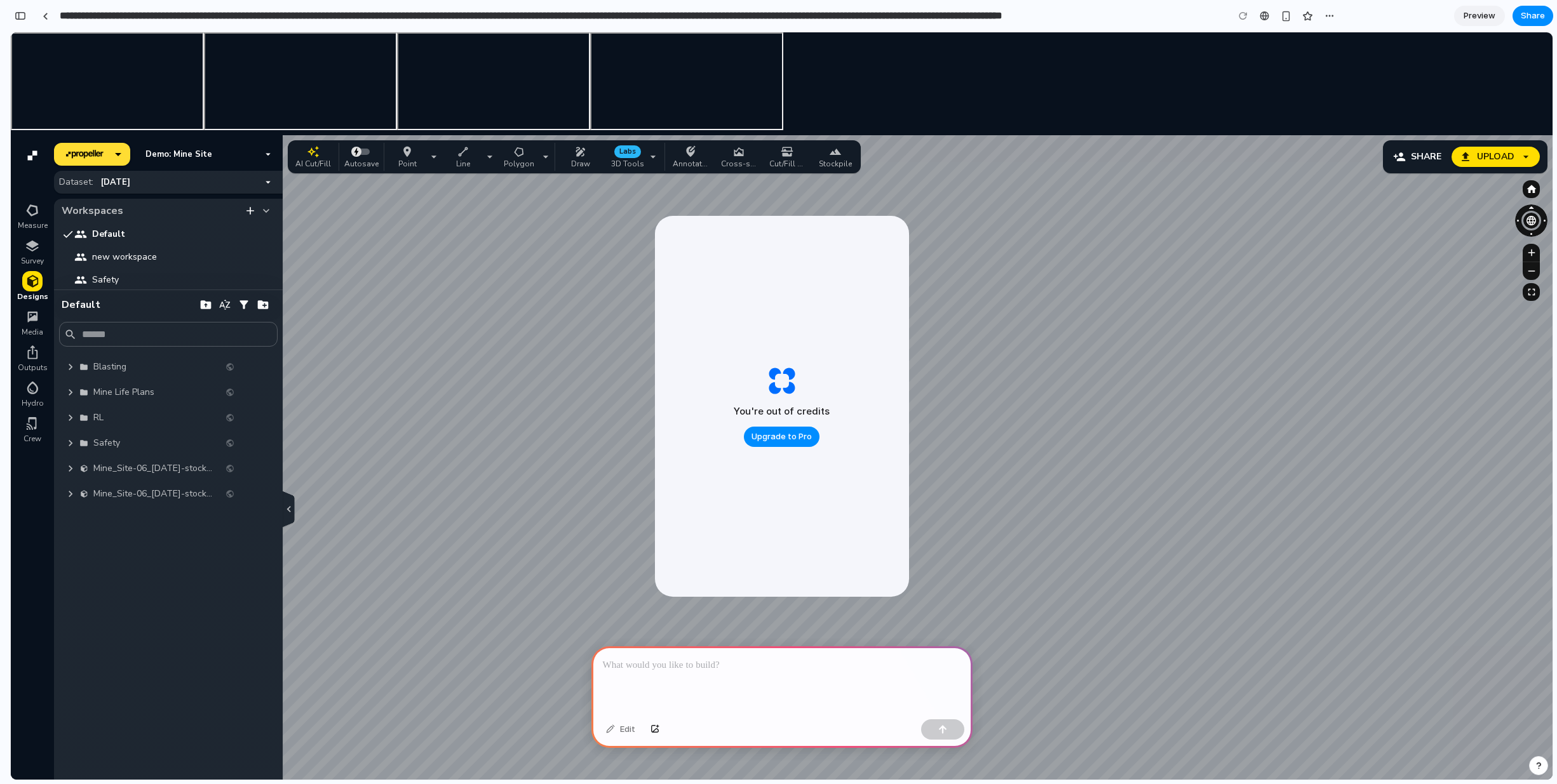
click at [74, 374] on button "expand" at bounding box center [70, 367] width 18 height 18
click at [72, 371] on icon "expand" at bounding box center [70, 367] width 13 height 13
click at [647, 156] on icon "3D Tools tool" at bounding box center [653, 156] width 13 height 13
click at [291, 507] on icon "button" at bounding box center [289, 509] width 14 height 16
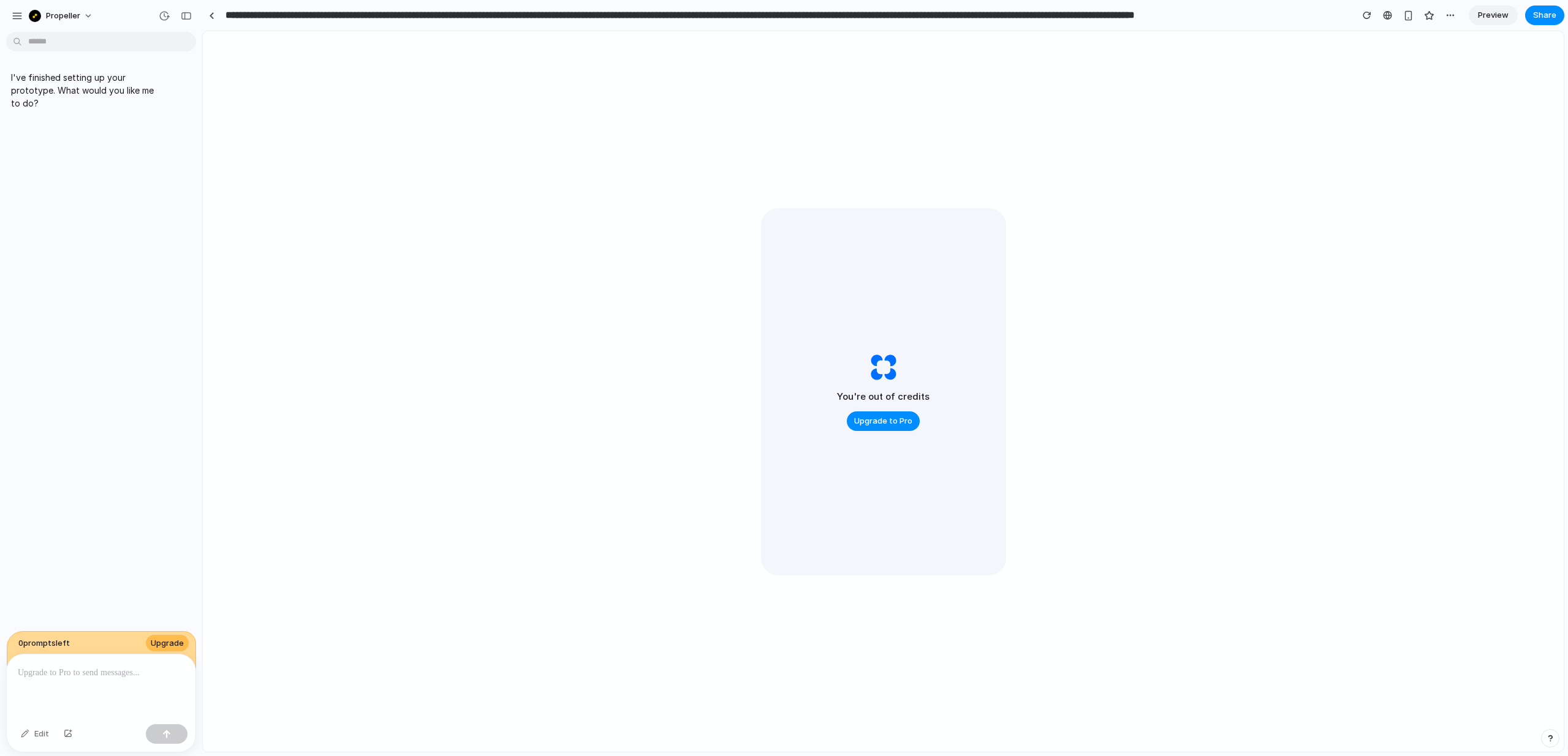
type input "**********"
